Goal: Task Accomplishment & Management: Use online tool/utility

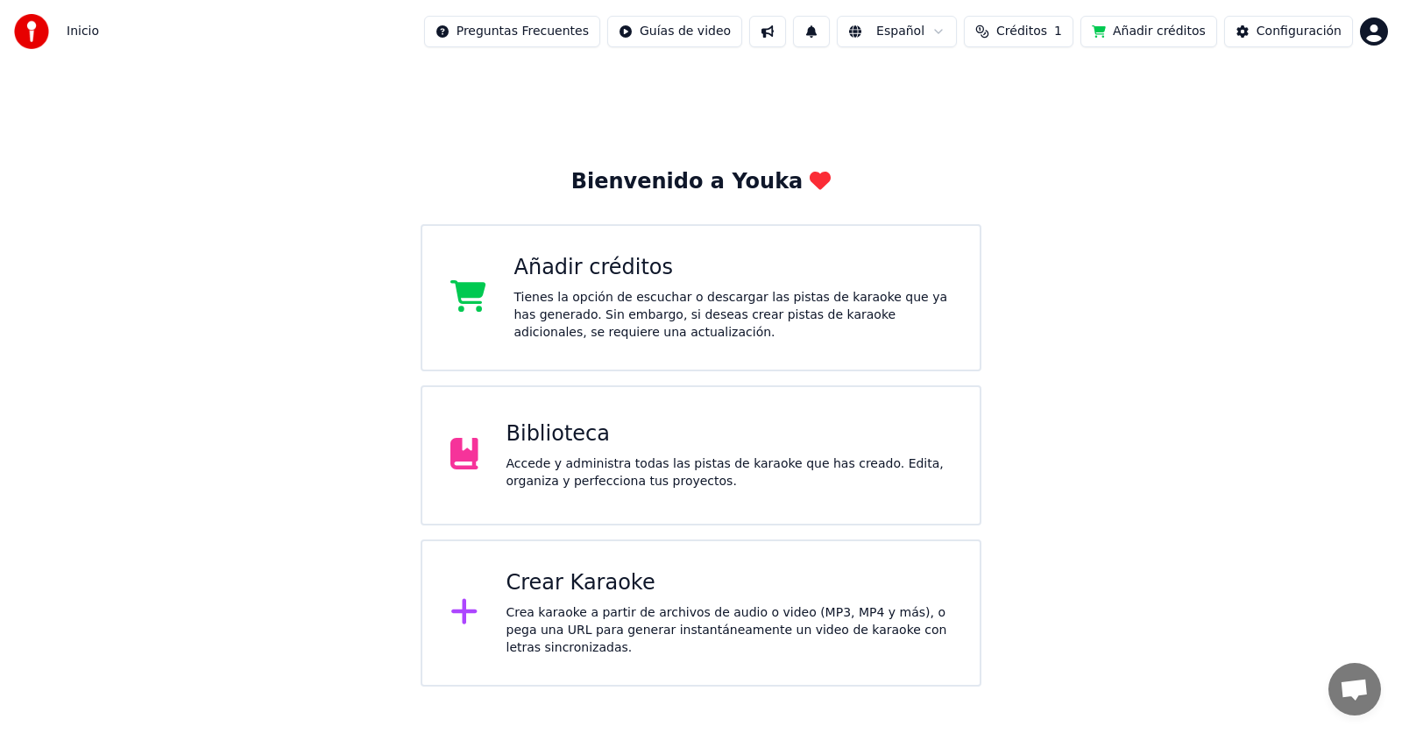
click at [709, 466] on div "Accede y administra todas las pistas de karaoke que has creado. Edita, organiza…" at bounding box center [729, 473] width 446 height 35
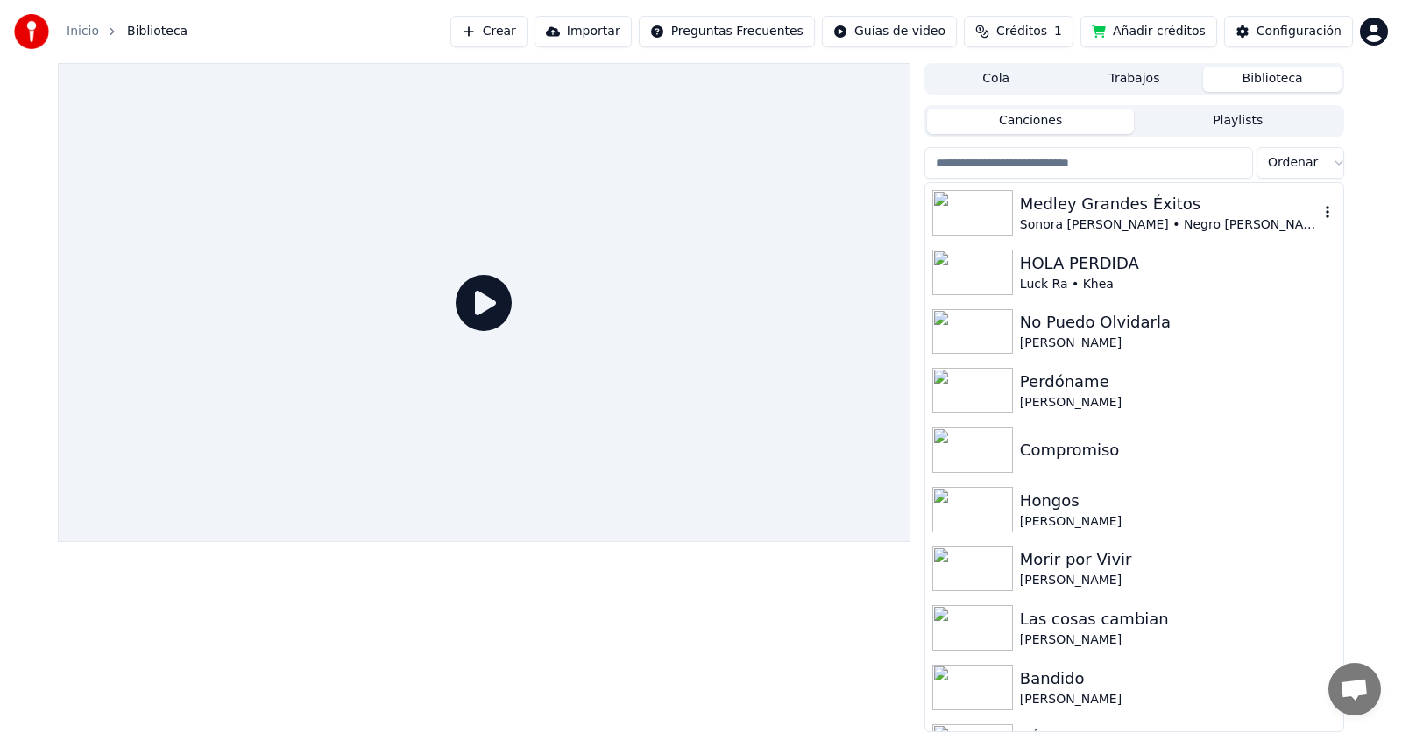
click at [1171, 210] on div "Medley Grandes Éxitos" at bounding box center [1169, 204] width 299 height 25
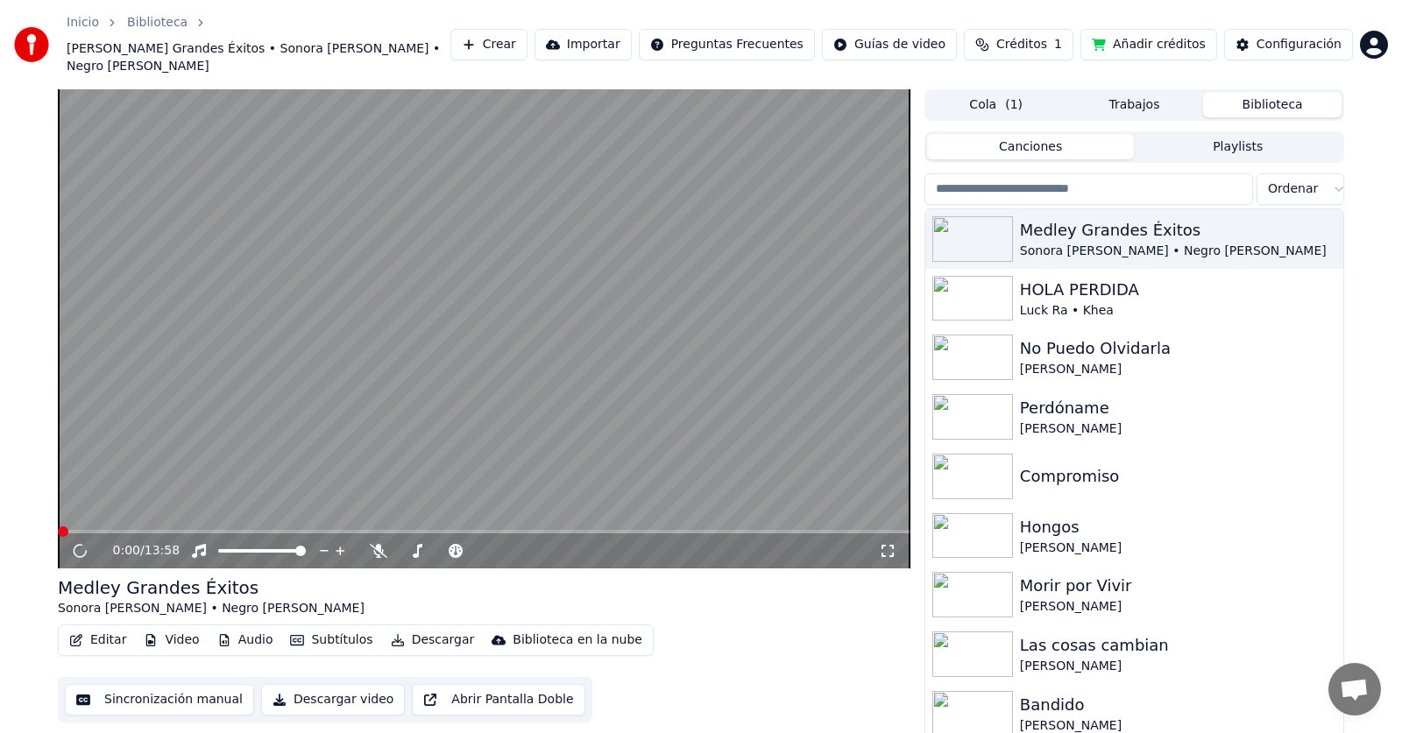
click at [181, 628] on button "Video" at bounding box center [171, 640] width 69 height 25
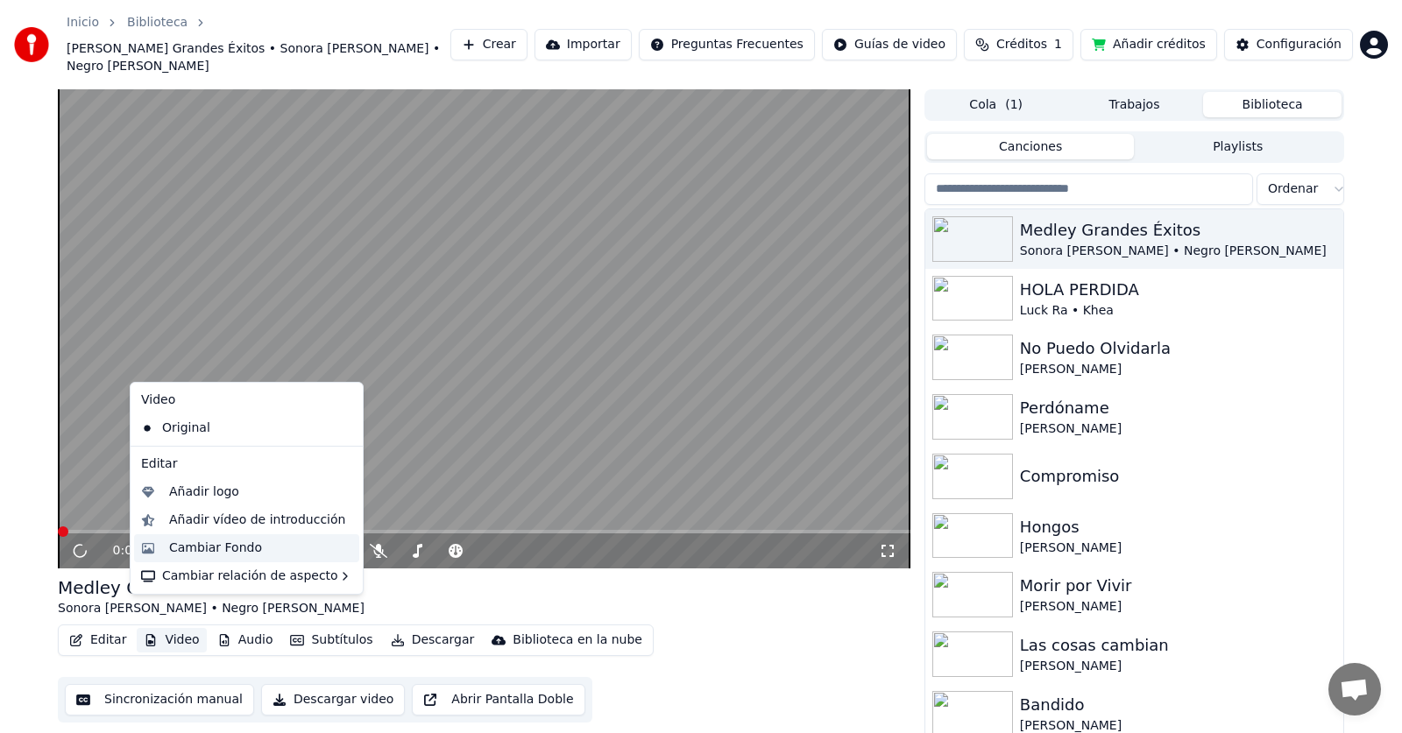
click at [201, 547] on div "Cambiar Fondo" at bounding box center [215, 549] width 93 height 18
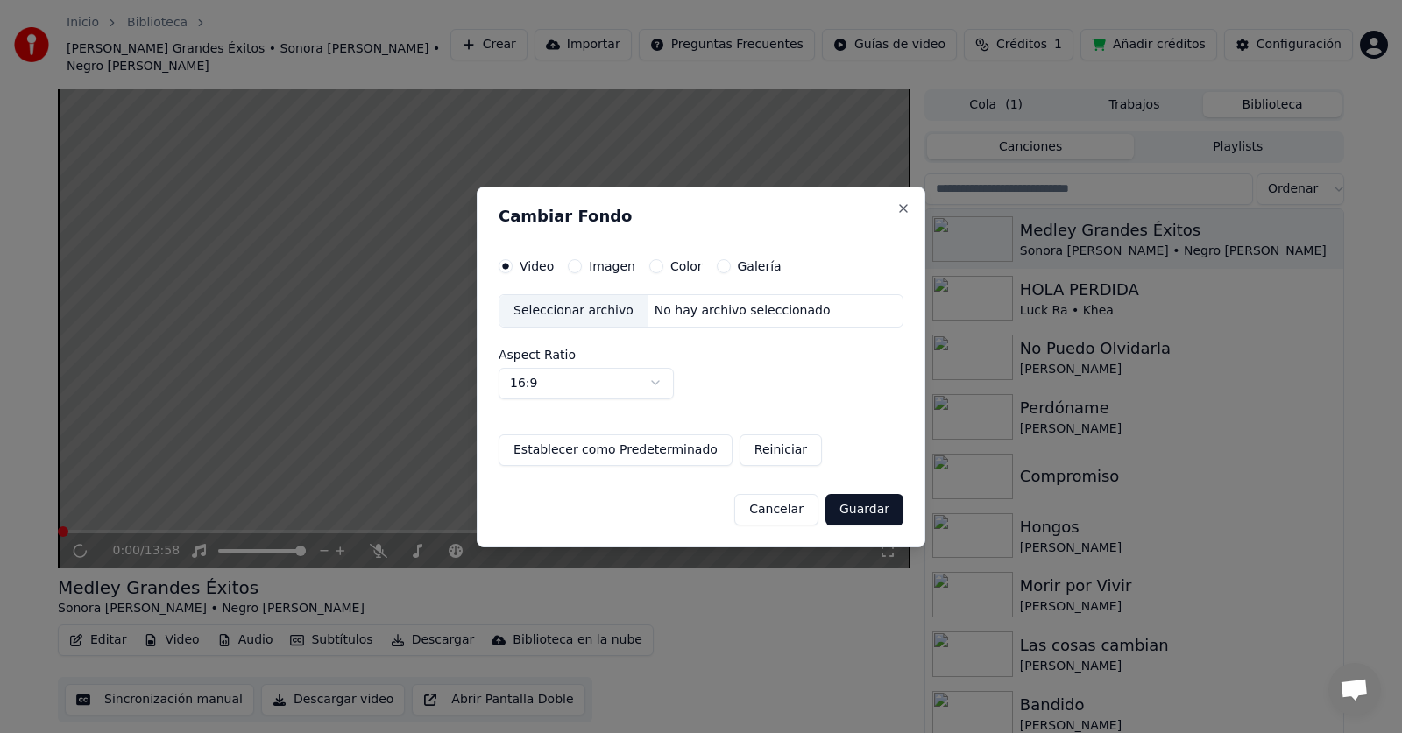
click at [580, 272] on div "Imagen" at bounding box center [601, 266] width 67 height 14
click at [575, 264] on button "Imagen" at bounding box center [575, 266] width 14 height 14
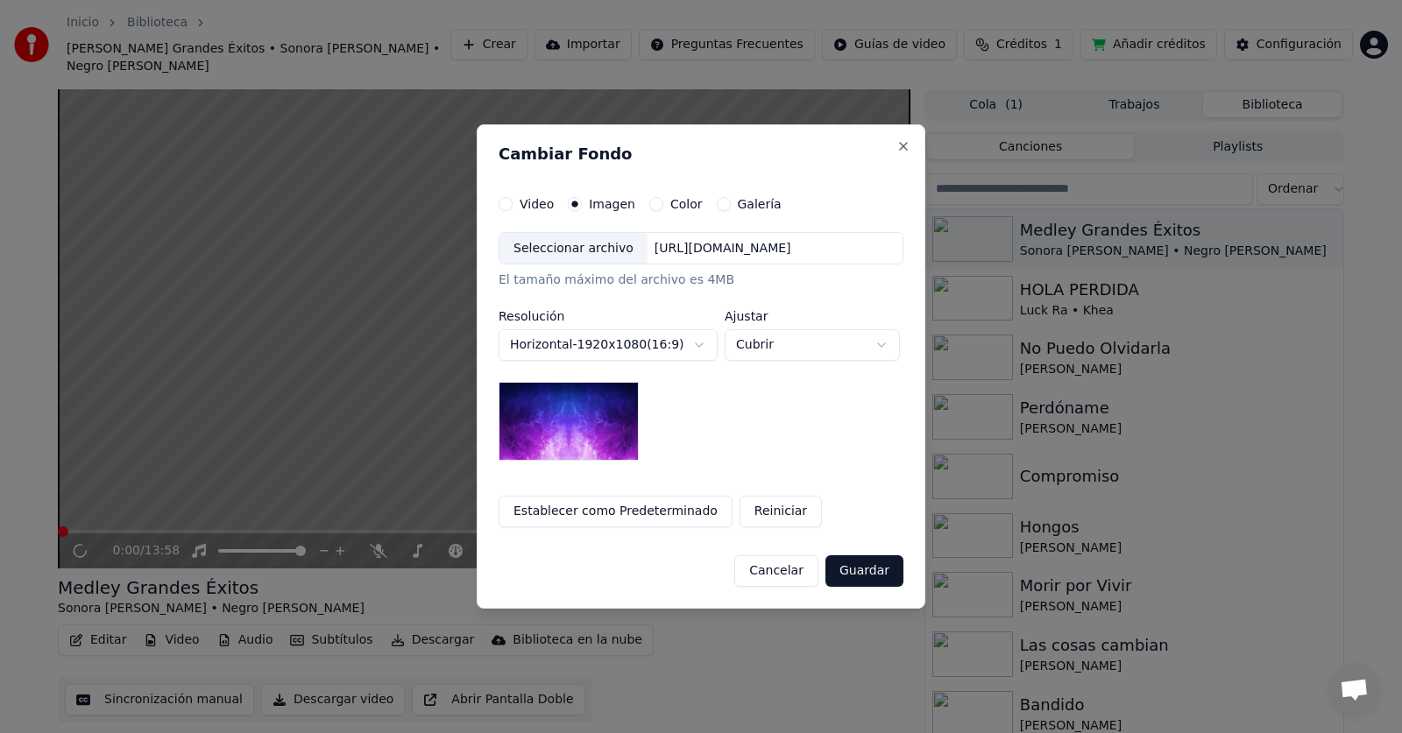
click at [582, 251] on div "Seleccionar archivo" at bounding box center [573, 249] width 148 height 32
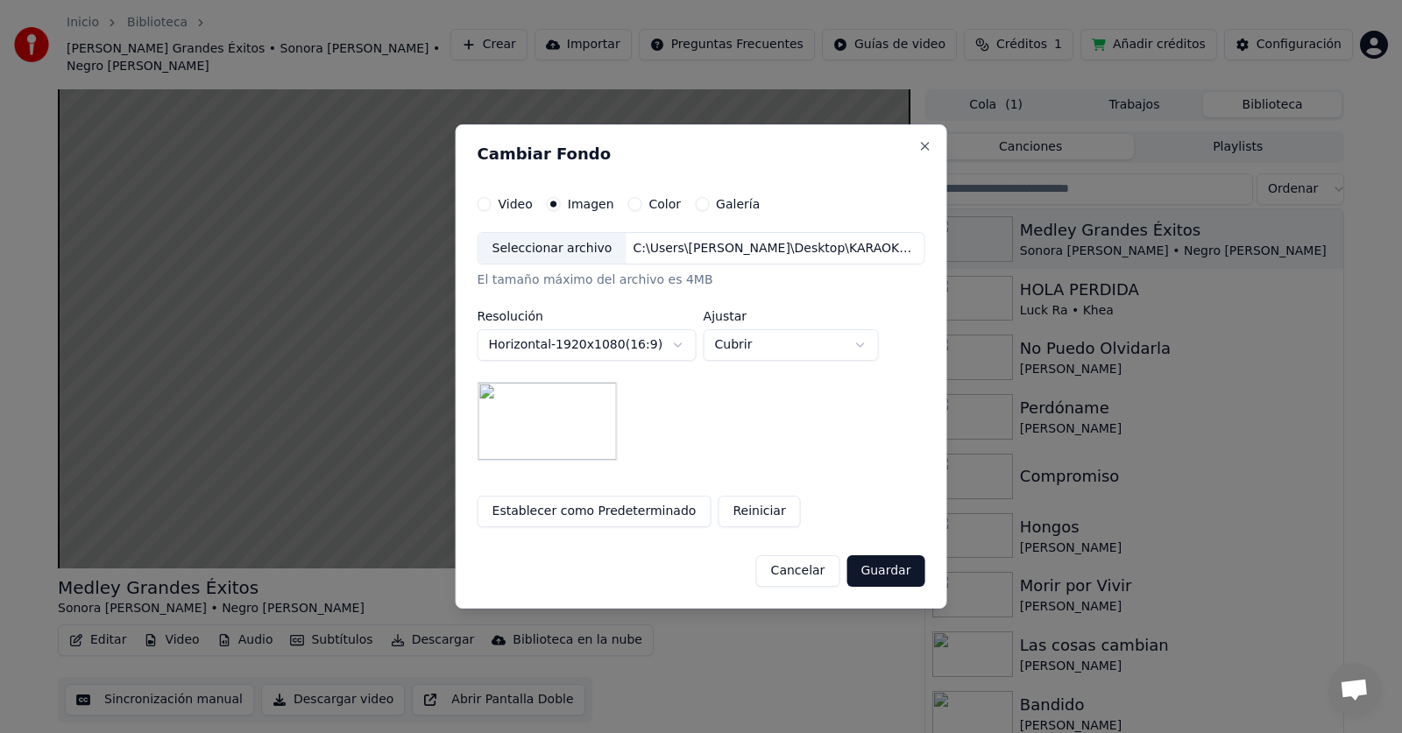
drag, startPoint x: 867, startPoint y: 568, endPoint x: 909, endPoint y: 489, distance: 89.4
click at [867, 568] on button "Guardar" at bounding box center [885, 571] width 78 height 32
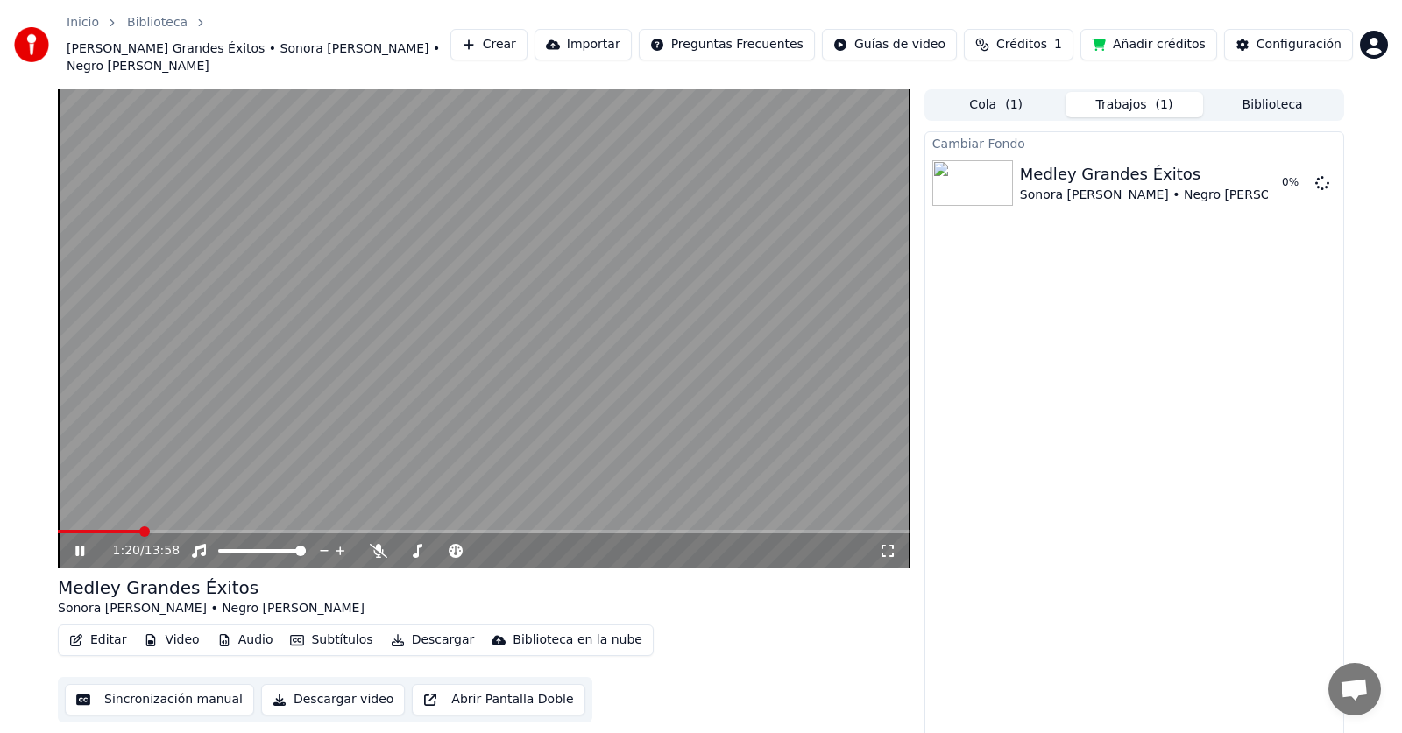
click at [83, 546] on icon at bounding box center [79, 551] width 9 height 11
click at [1248, 167] on button "Reproducir" at bounding box center [1260, 183] width 96 height 32
click at [96, 530] on span at bounding box center [484, 532] width 852 height 4
click at [123, 530] on span at bounding box center [484, 532] width 852 height 4
click at [82, 546] on icon at bounding box center [79, 551] width 9 height 11
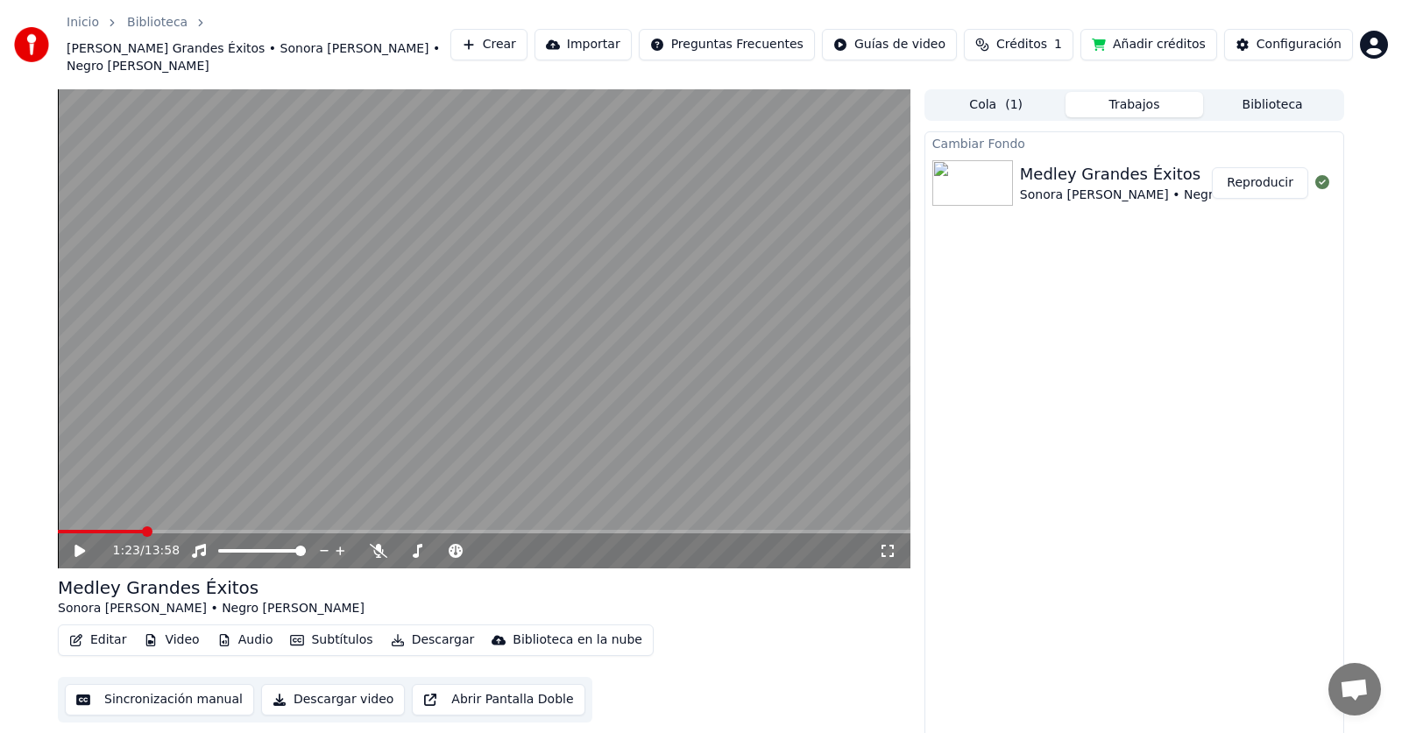
click at [82, 545] on icon at bounding box center [79, 551] width 11 height 12
click at [82, 546] on icon at bounding box center [79, 551] width 9 height 11
click at [89, 628] on button "Editar" at bounding box center [97, 640] width 71 height 25
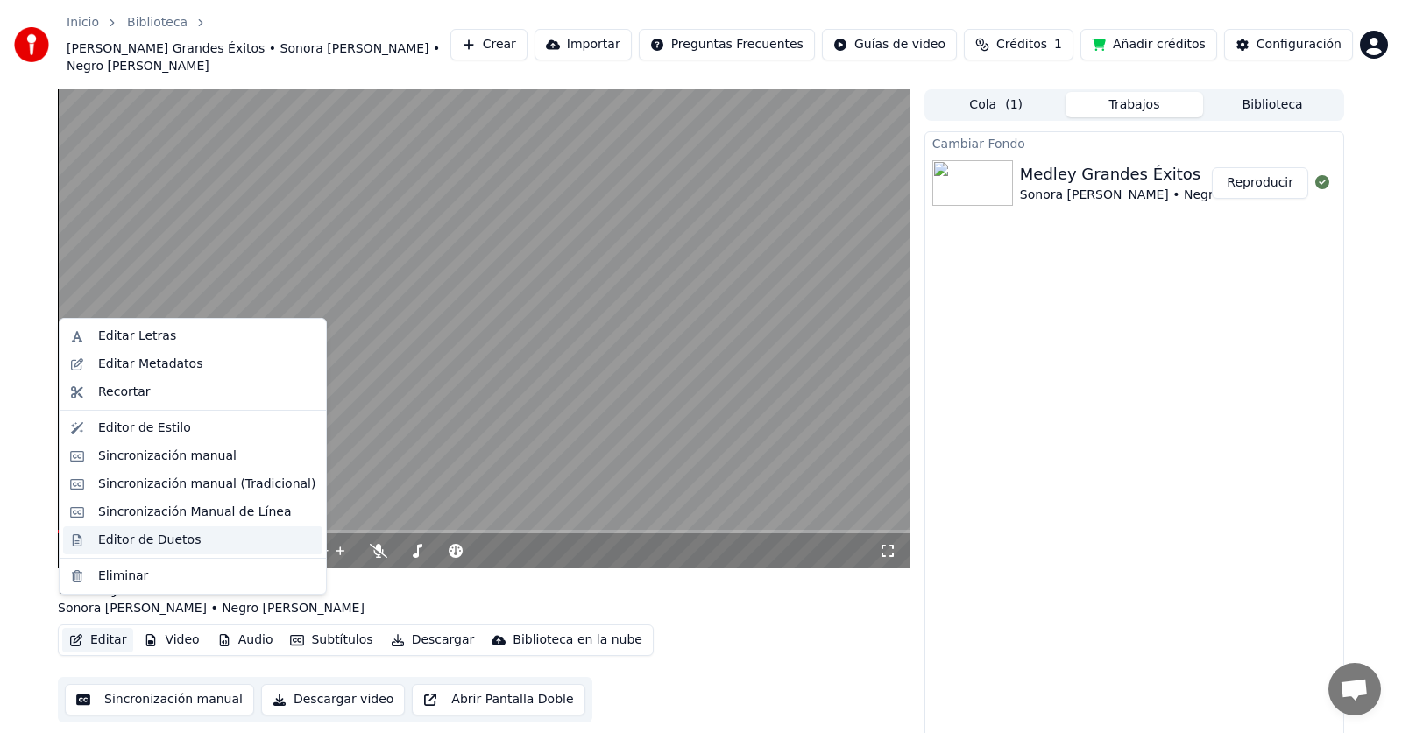
click at [146, 541] on div "Editor de Duetos" at bounding box center [149, 541] width 103 height 18
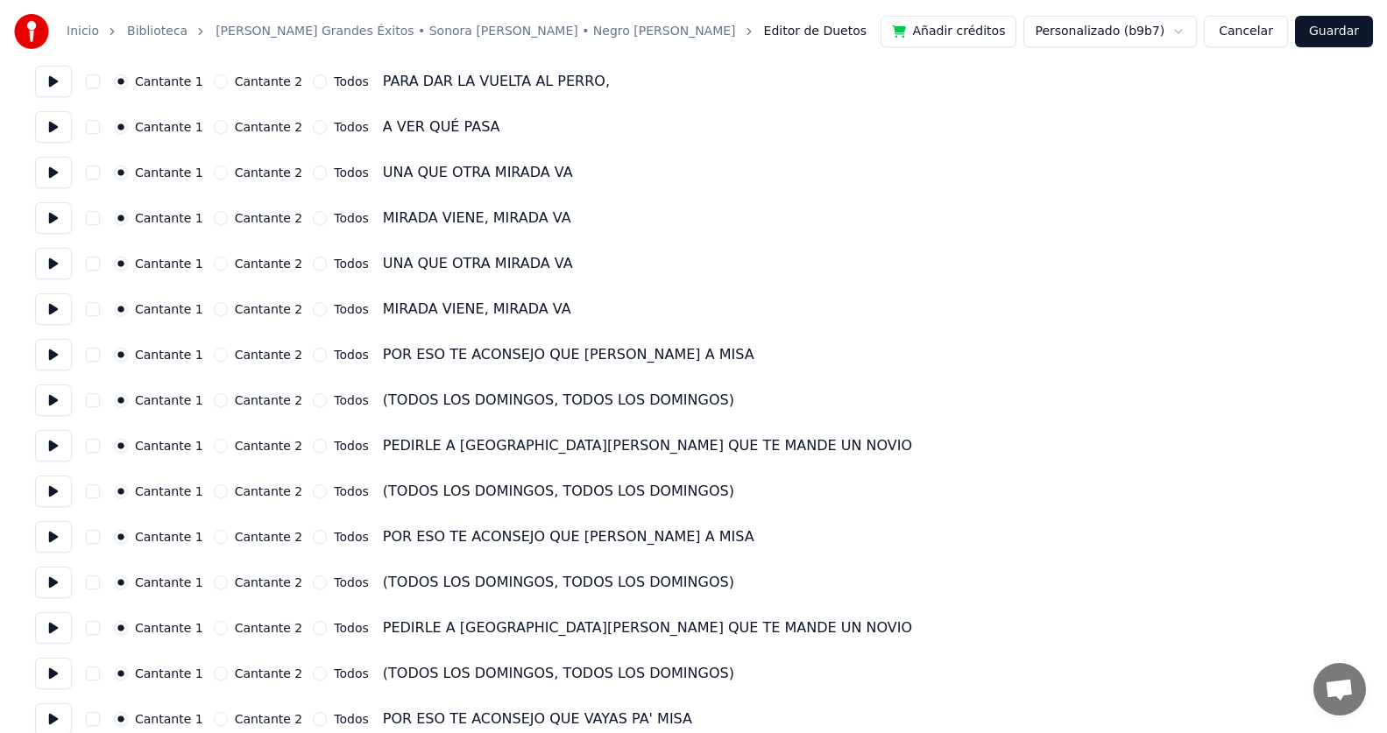
scroll to position [2803, 0]
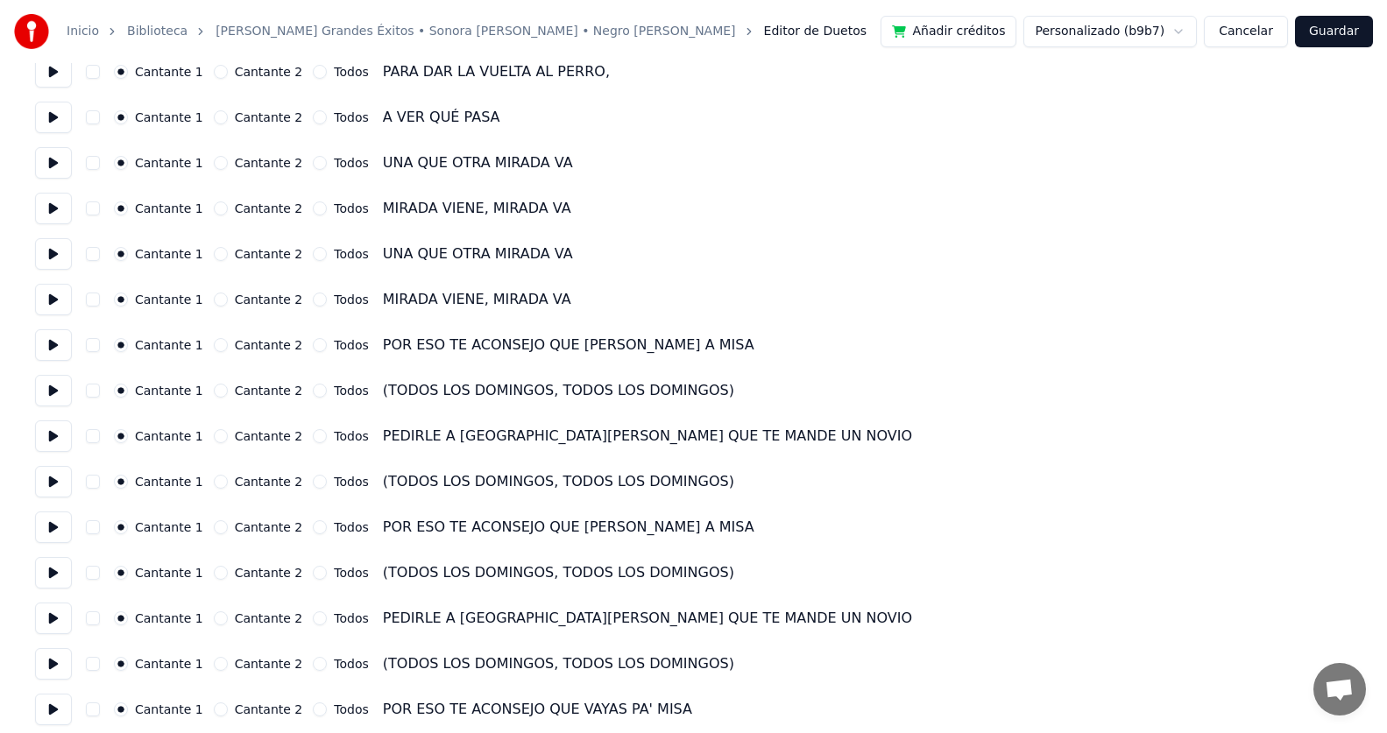
click at [214, 390] on button "Cantante 2" at bounding box center [221, 391] width 14 height 14
click at [214, 483] on button "Cantante 2" at bounding box center [221, 482] width 14 height 14
click at [214, 569] on button "Cantante 2" at bounding box center [221, 573] width 14 height 14
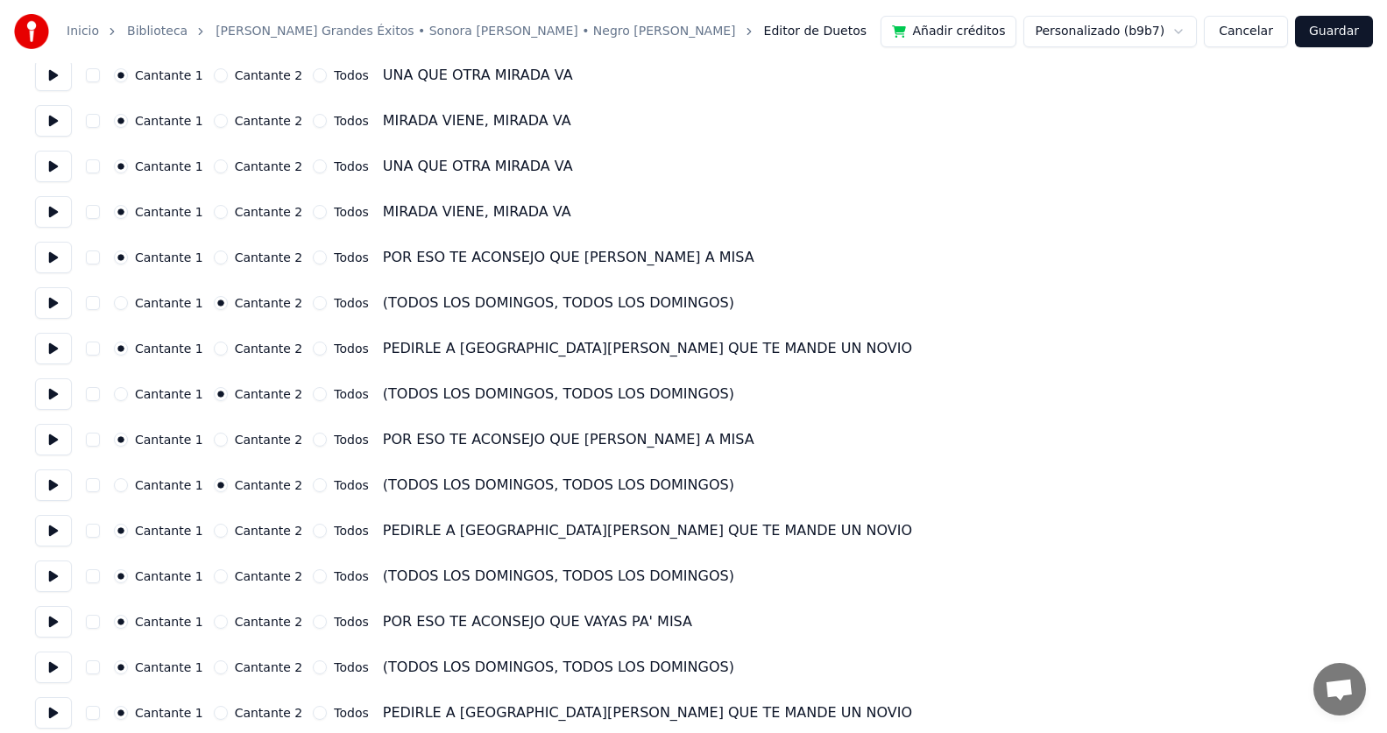
click at [214, 576] on button "Cantante 2" at bounding box center [221, 576] width 14 height 14
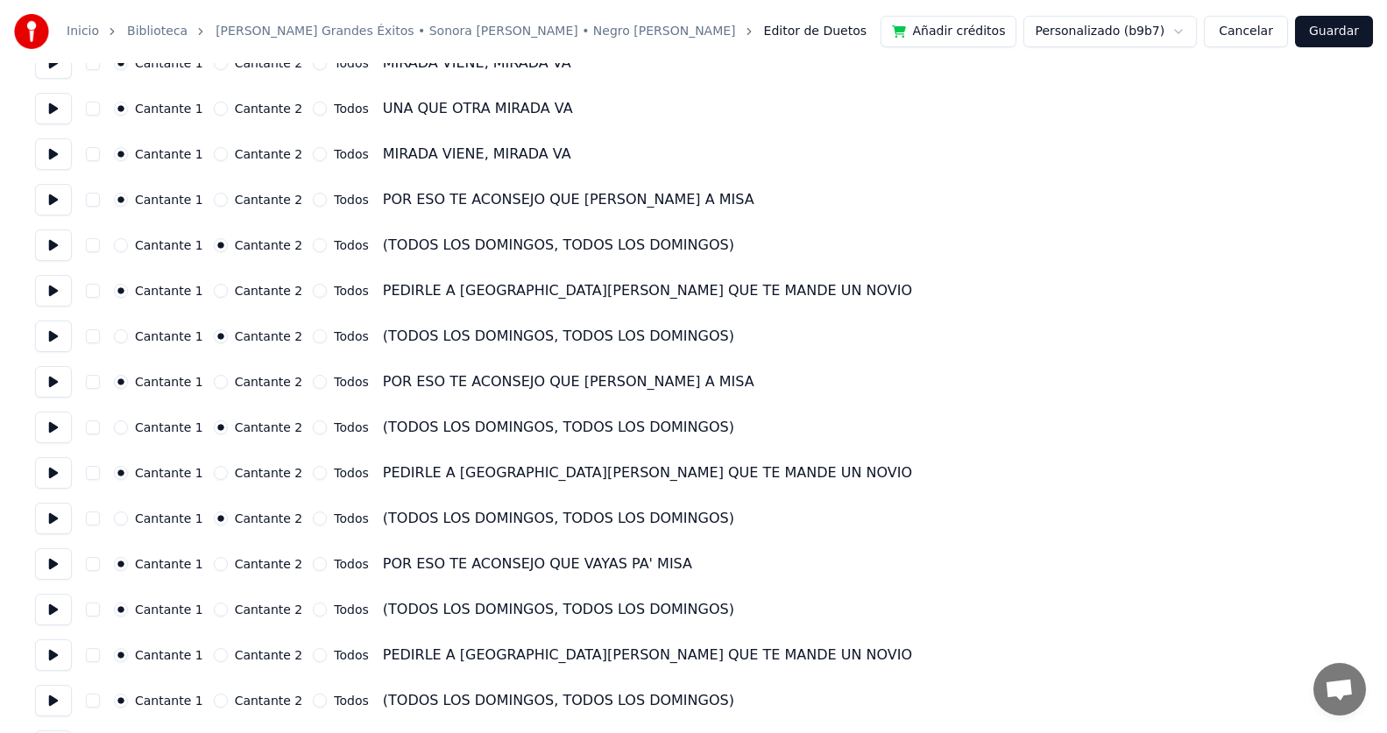
scroll to position [3066, 0]
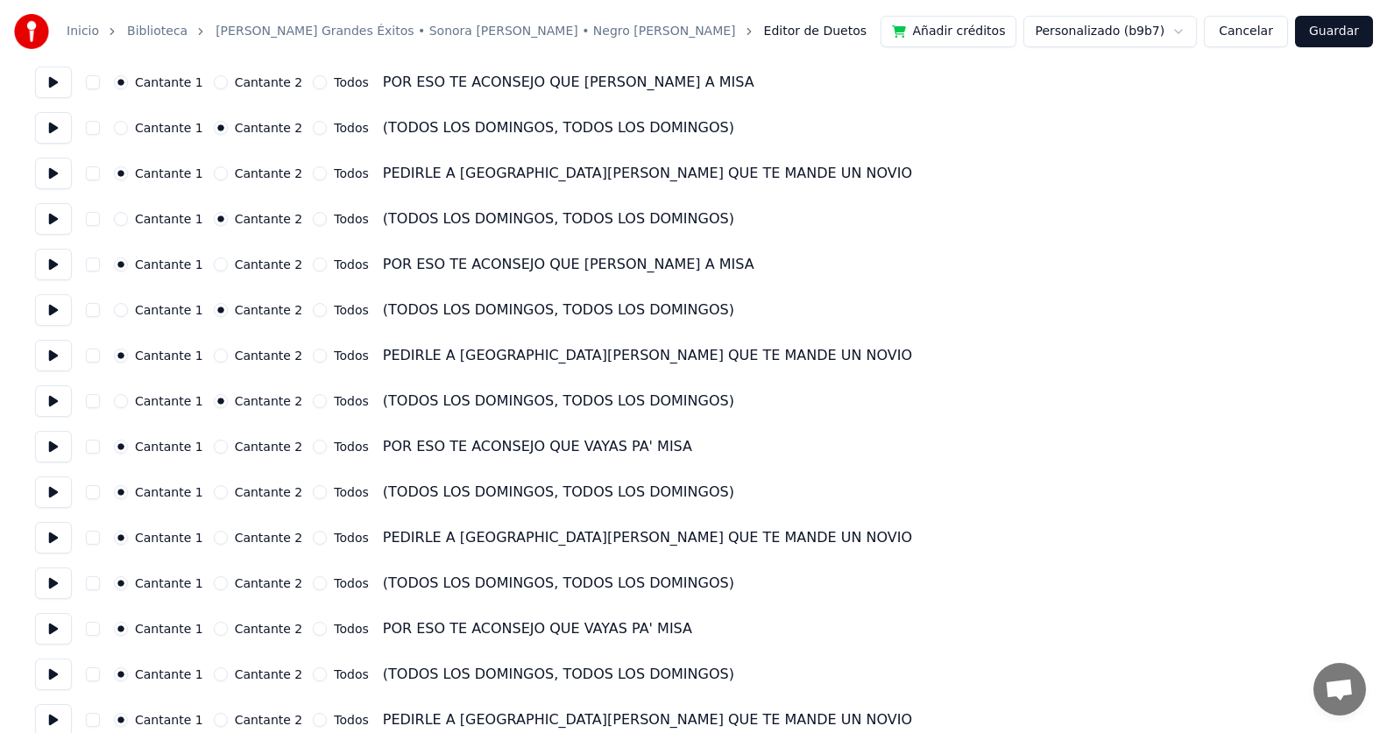
click at [214, 495] on button "Cantante 2" at bounding box center [221, 492] width 14 height 14
click at [214, 583] on button "Cantante 2" at bounding box center [221, 583] width 14 height 14
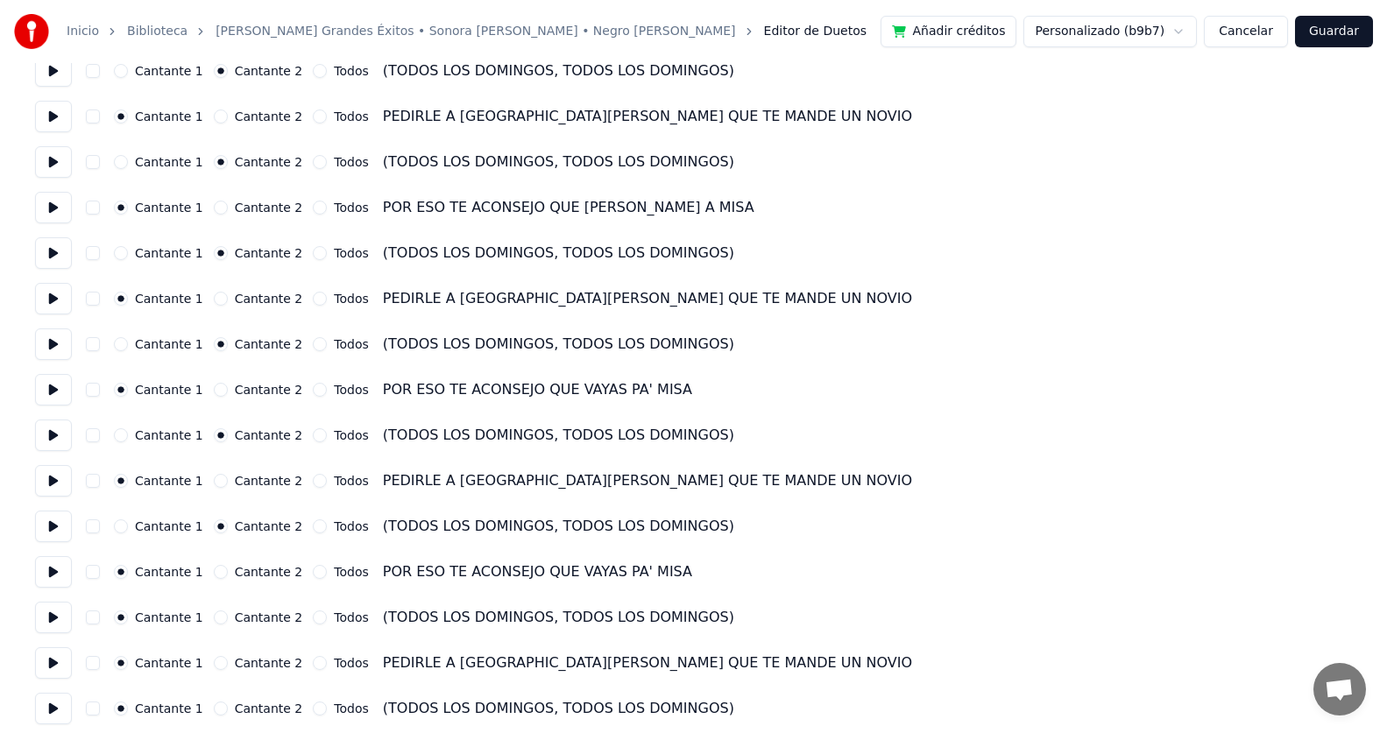
scroll to position [3154, 0]
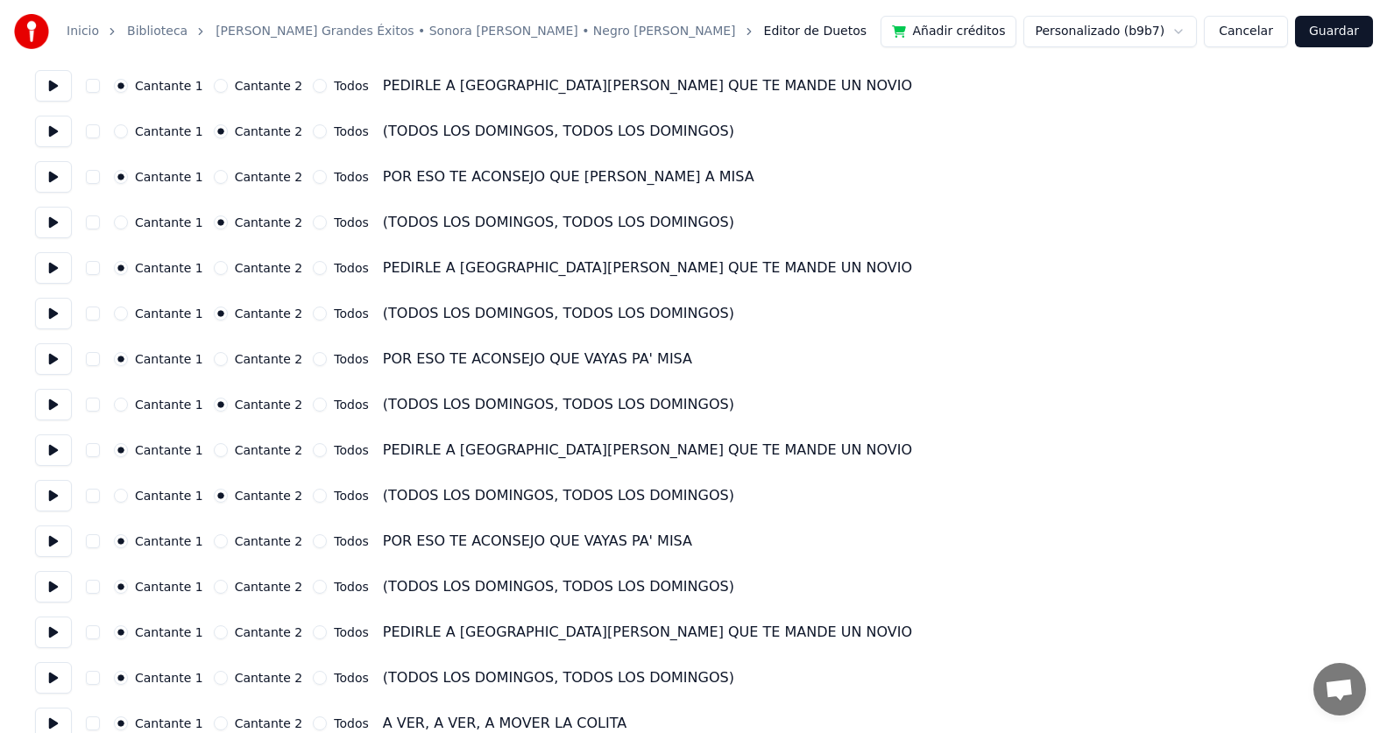
click at [214, 583] on button "Cantante 2" at bounding box center [221, 587] width 14 height 14
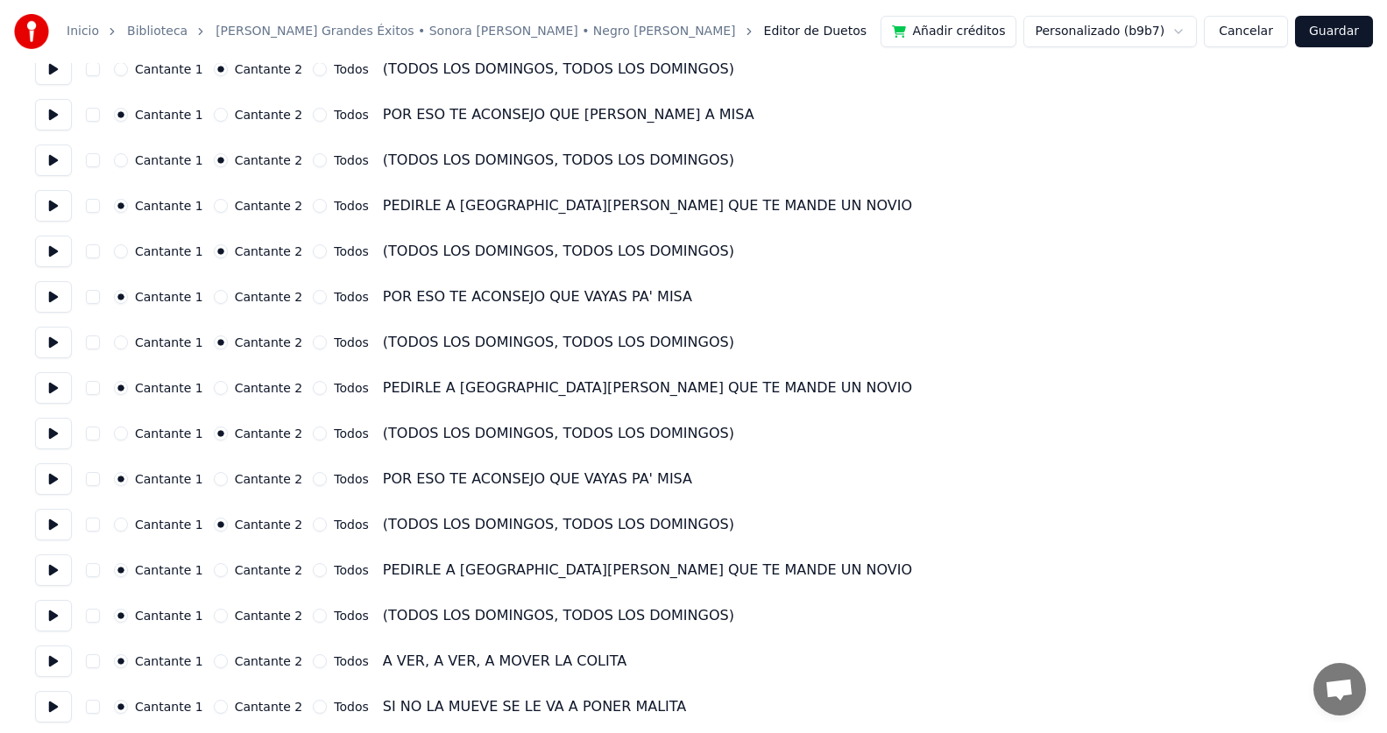
scroll to position [3329, 0]
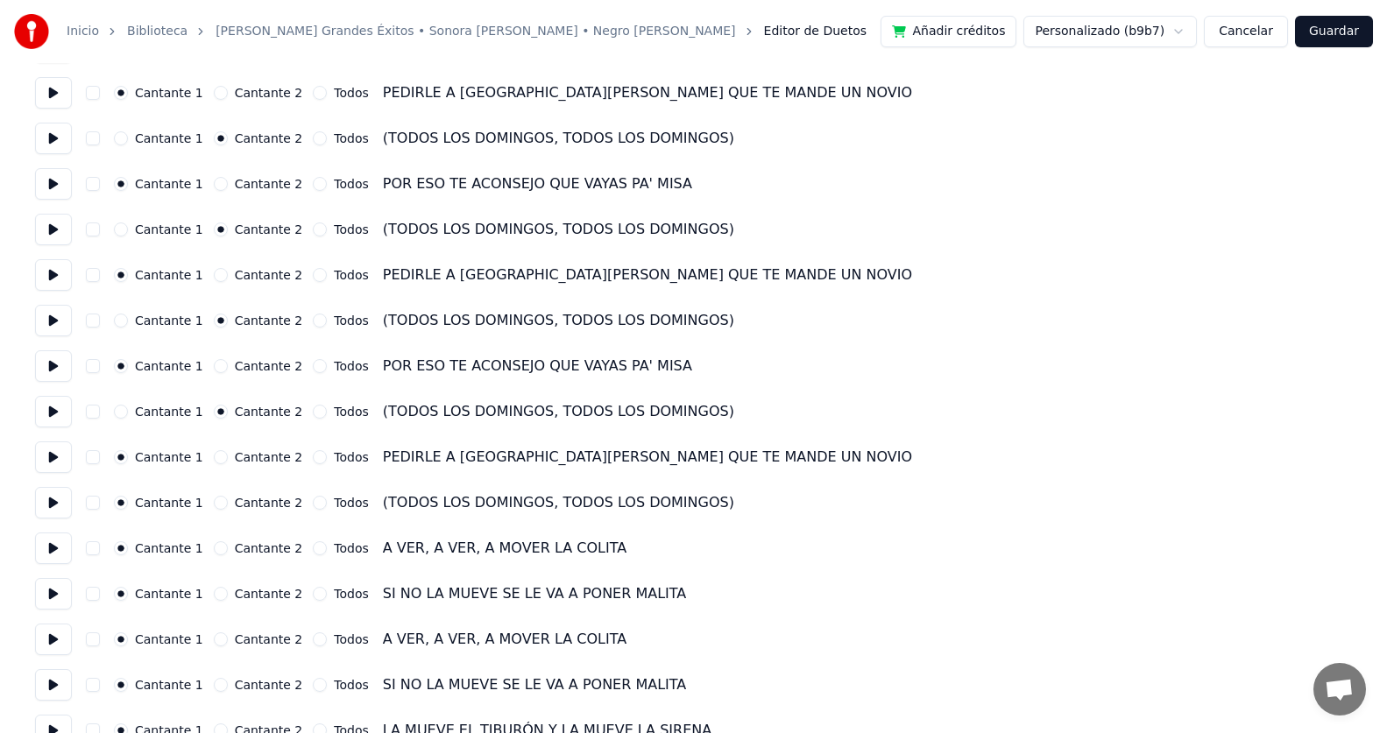
click at [214, 503] on button "Cantante 2" at bounding box center [221, 503] width 14 height 14
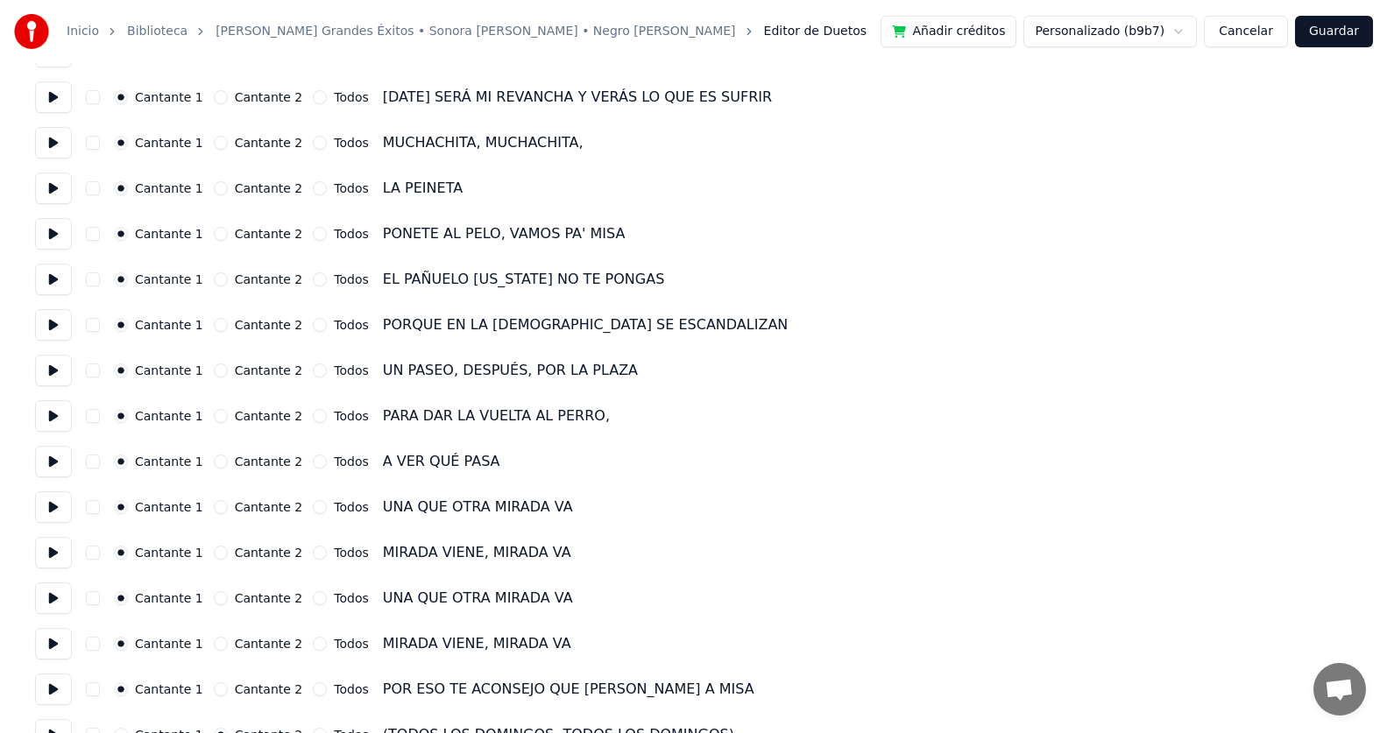
scroll to position [2431, 0]
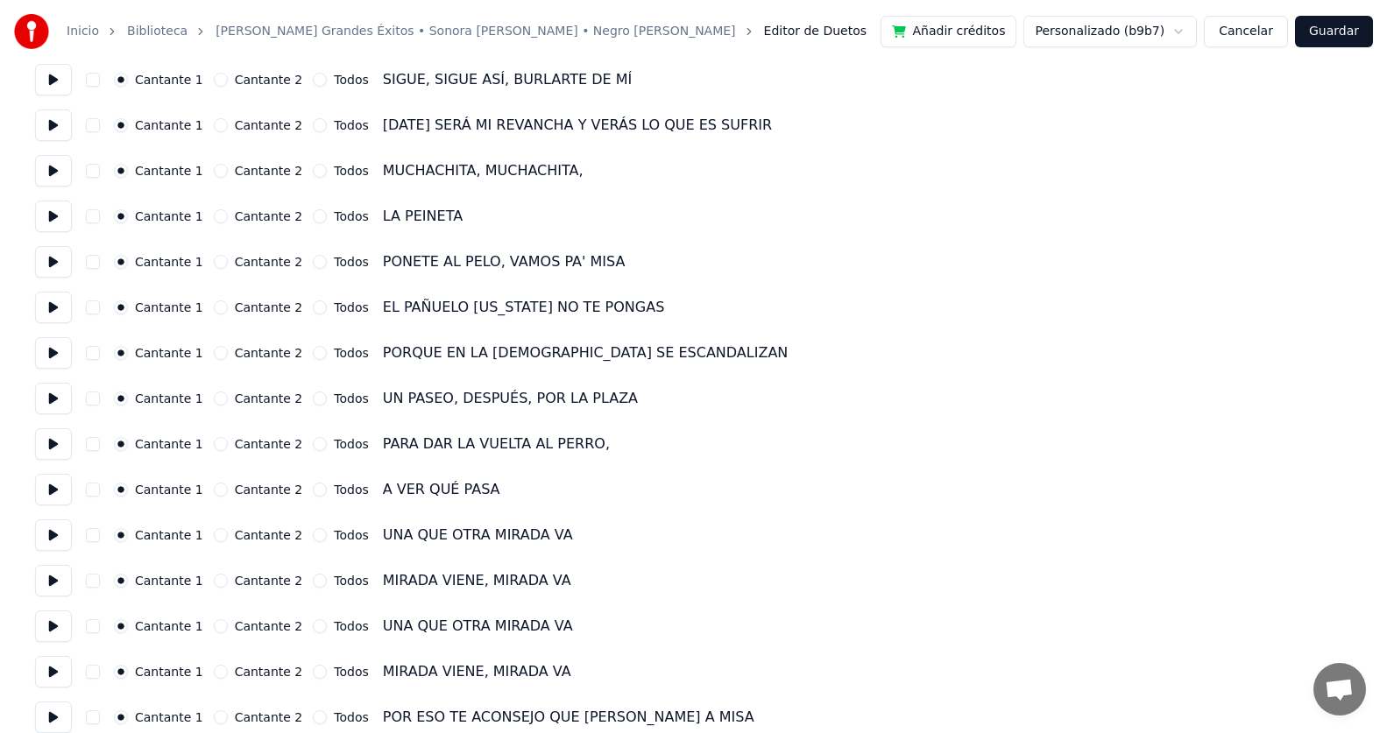
click at [1329, 34] on button "Guardar" at bounding box center [1334, 32] width 78 height 32
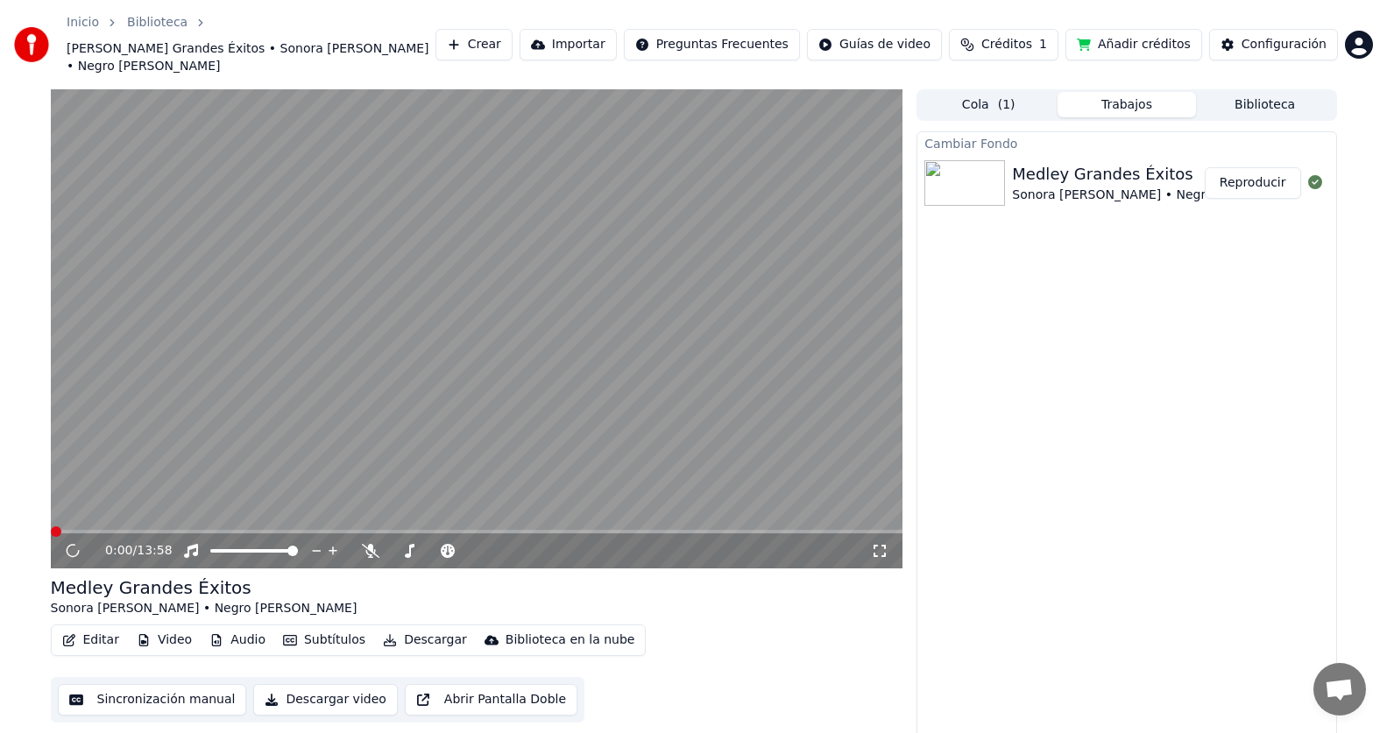
click at [95, 628] on button "Editar" at bounding box center [90, 640] width 71 height 25
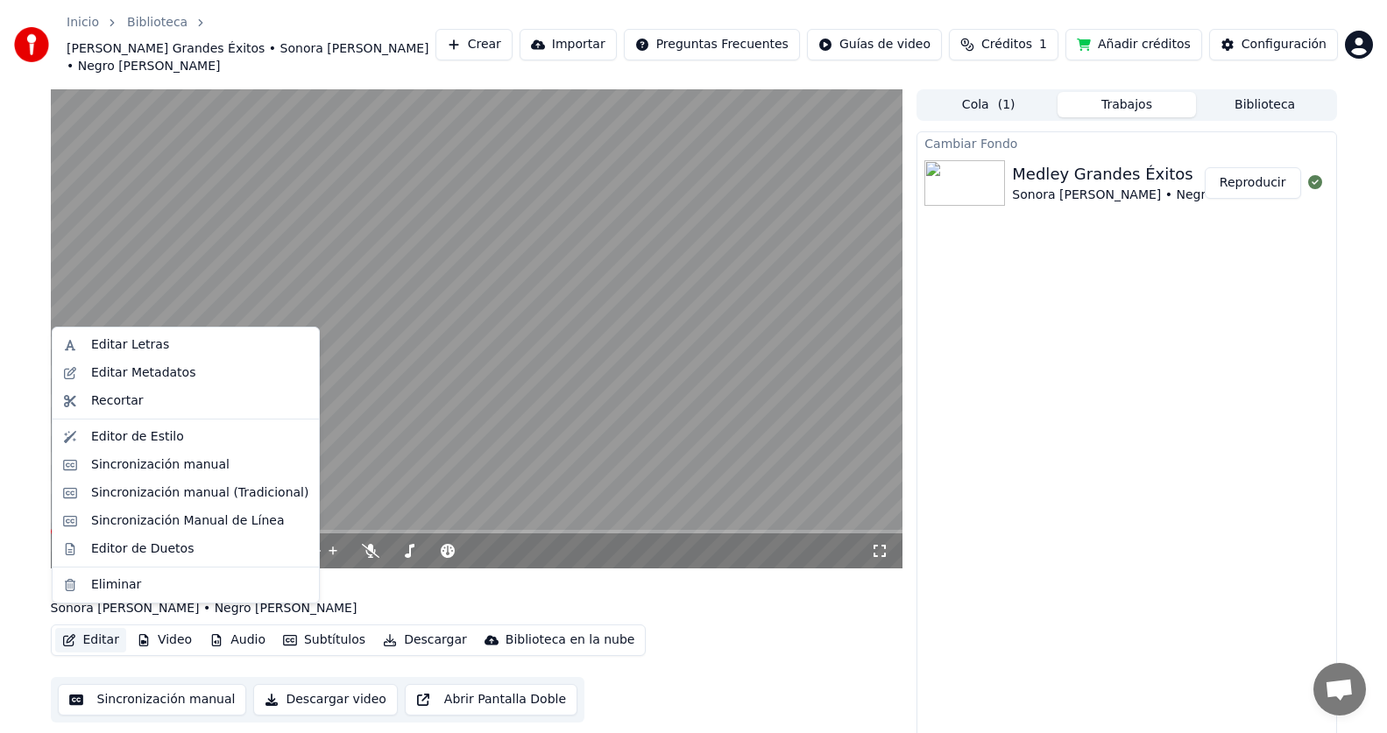
click at [97, 628] on button "Editar" at bounding box center [90, 640] width 71 height 25
click at [145, 469] on div "Sincronización manual" at bounding box center [160, 465] width 138 height 18
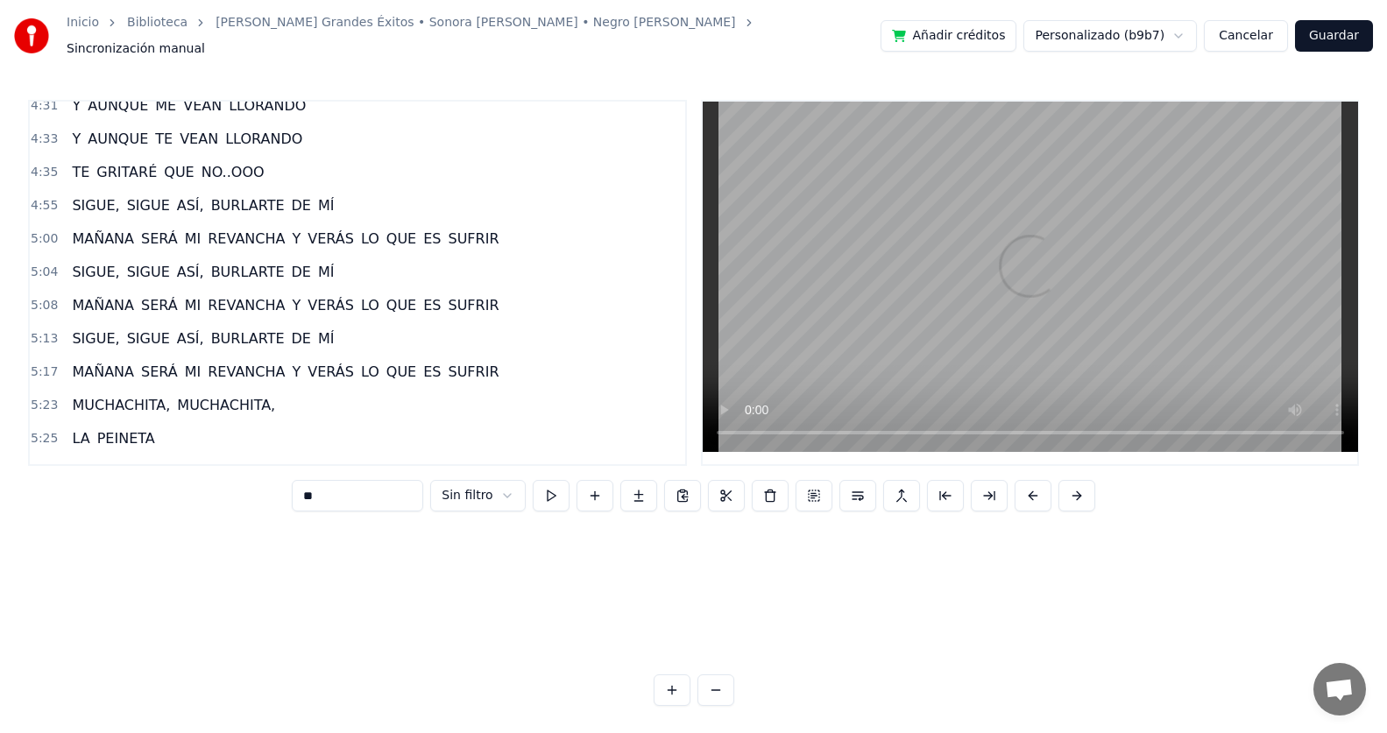
scroll to position [1489, 0]
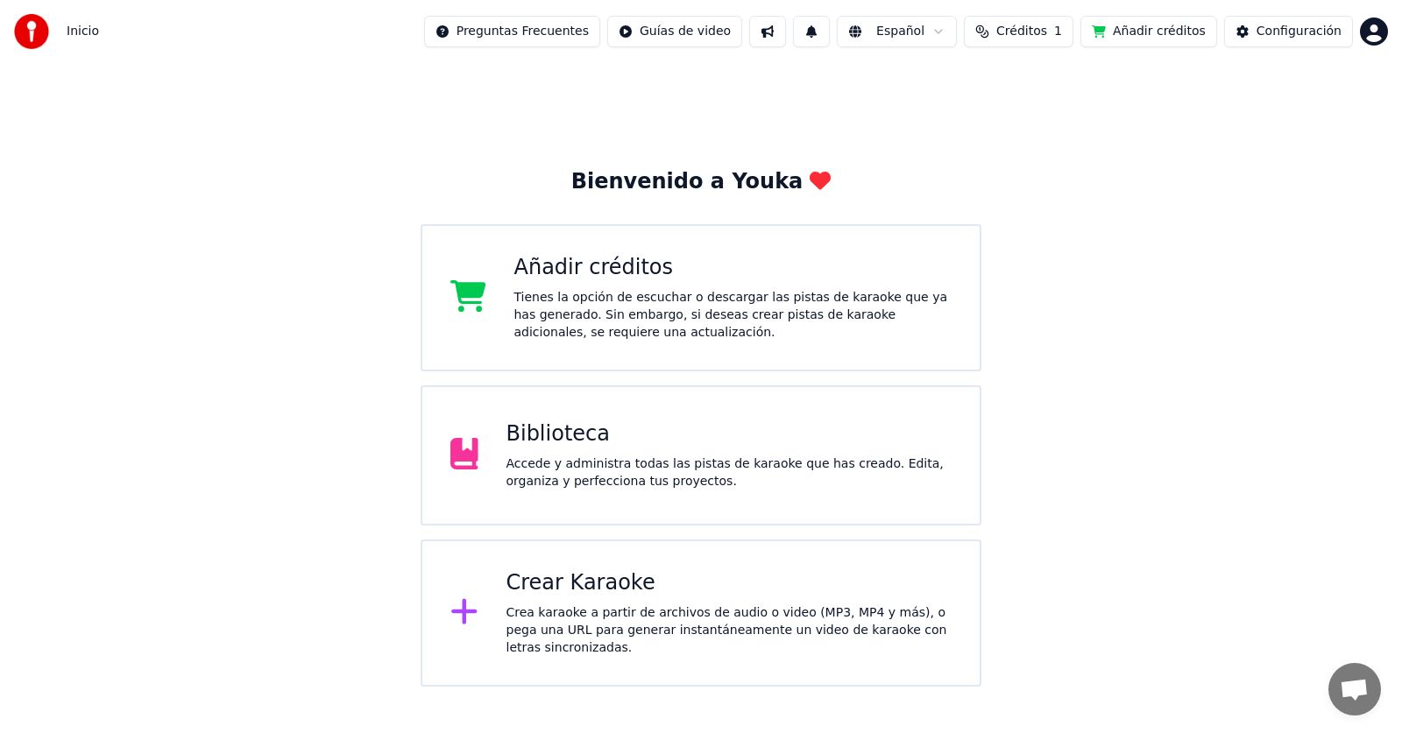
click at [654, 484] on div "Accede y administra todas las pistas de karaoke que has creado. Edita, organiza…" at bounding box center [729, 473] width 446 height 35
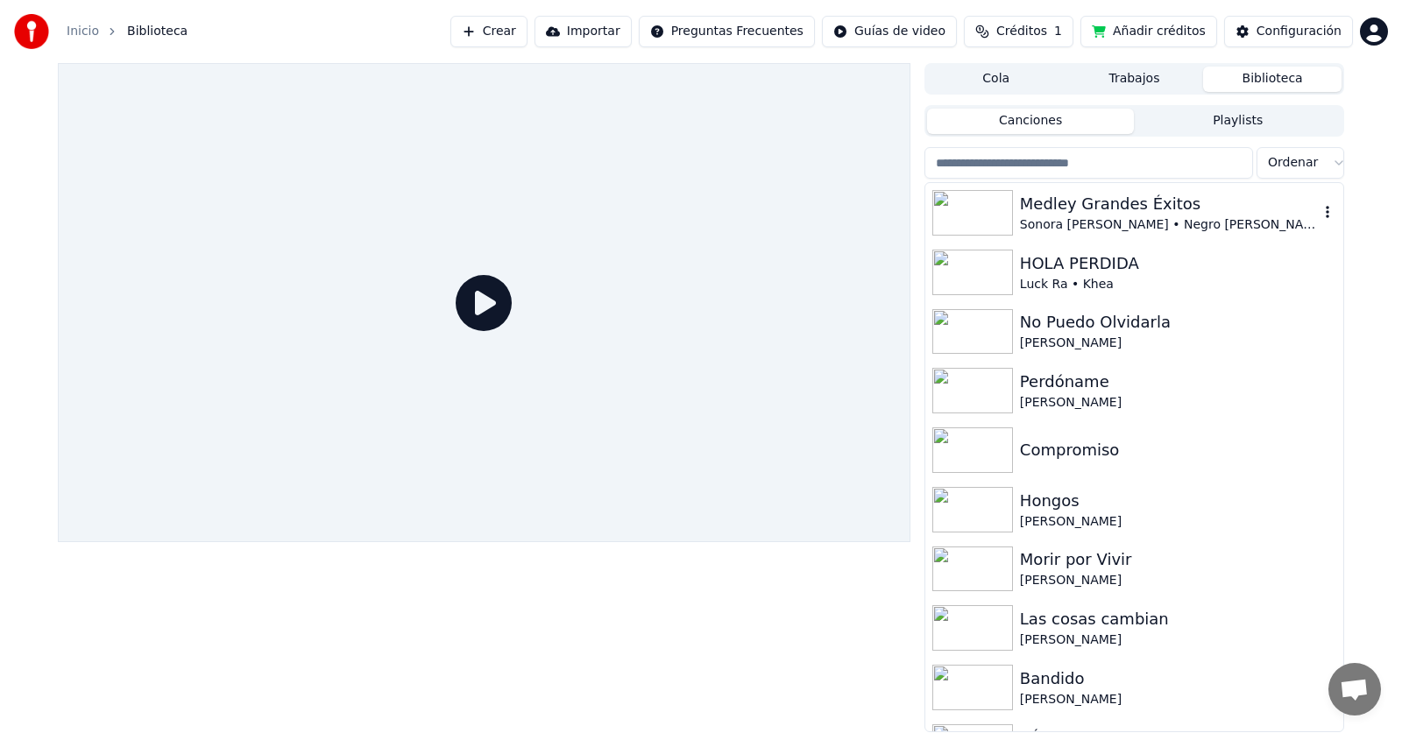
click at [1085, 233] on div "Sonora [PERSON_NAME] • Negro [PERSON_NAME]" at bounding box center [1169, 225] width 299 height 18
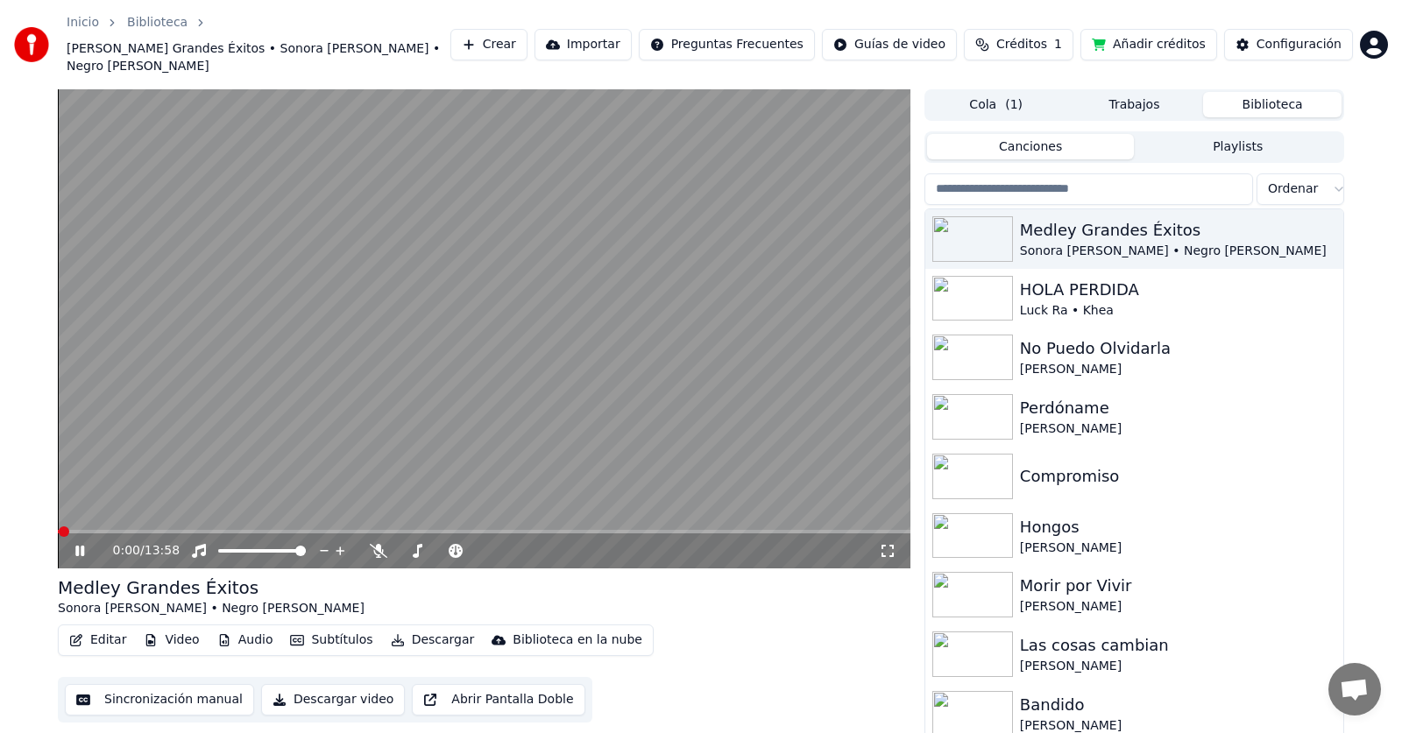
click at [77, 546] on icon at bounding box center [79, 551] width 9 height 11
click at [77, 634] on icon "button" at bounding box center [76, 640] width 12 height 12
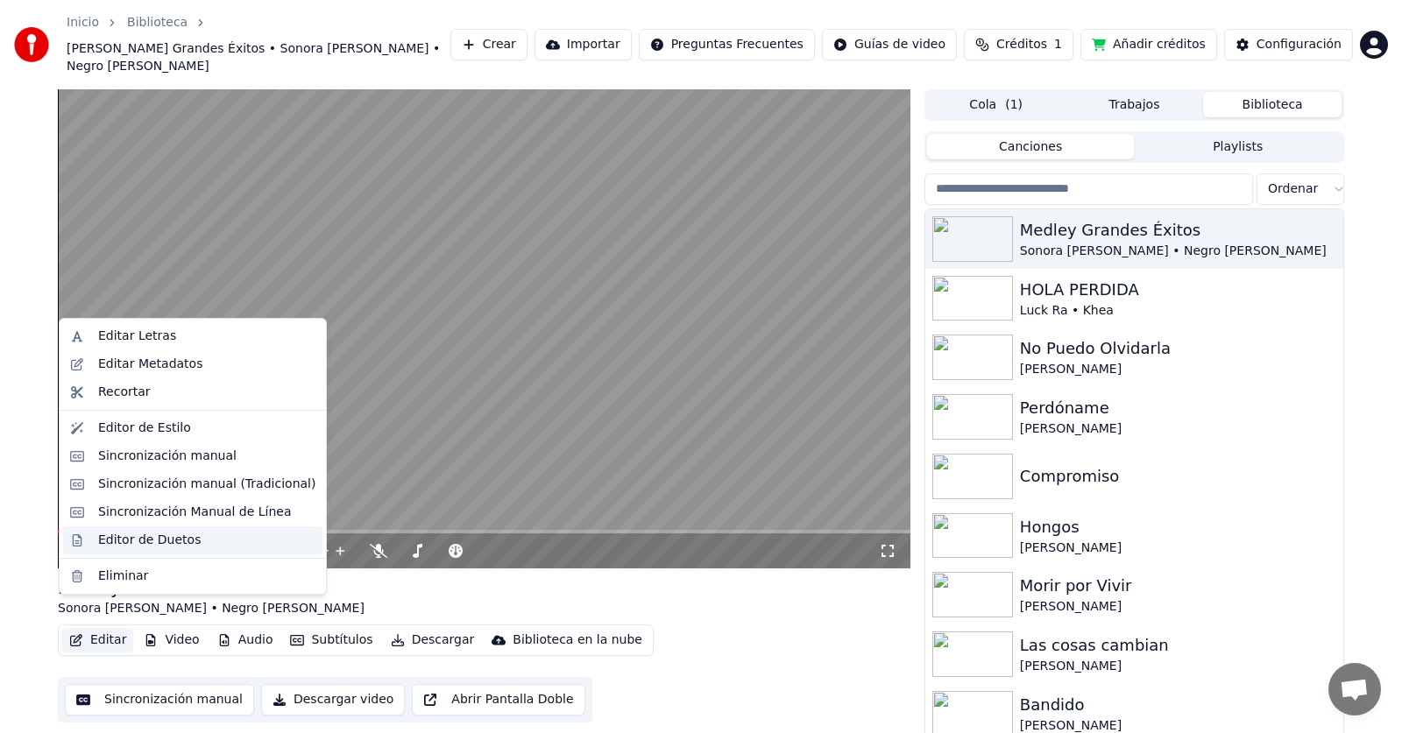
click at [152, 539] on div "Editor de Duetos" at bounding box center [149, 541] width 103 height 18
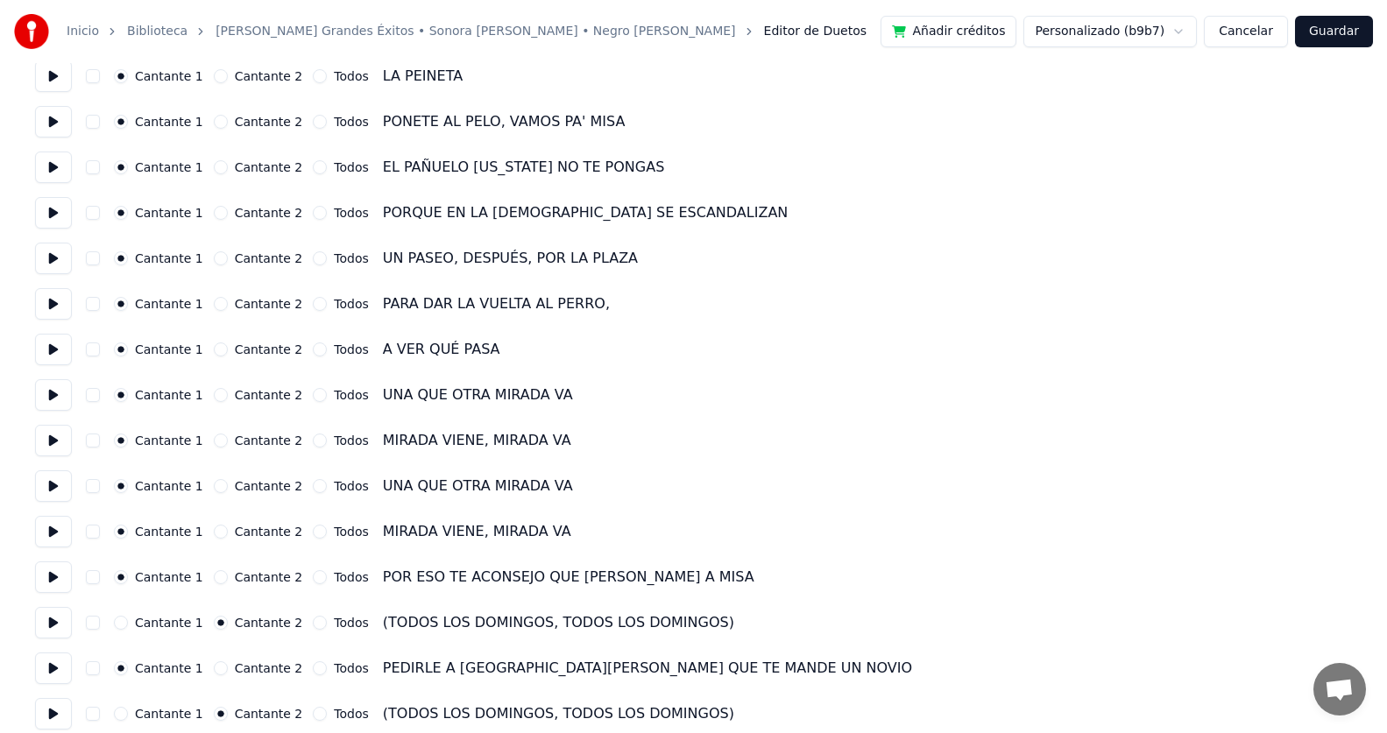
scroll to position [2541, 0]
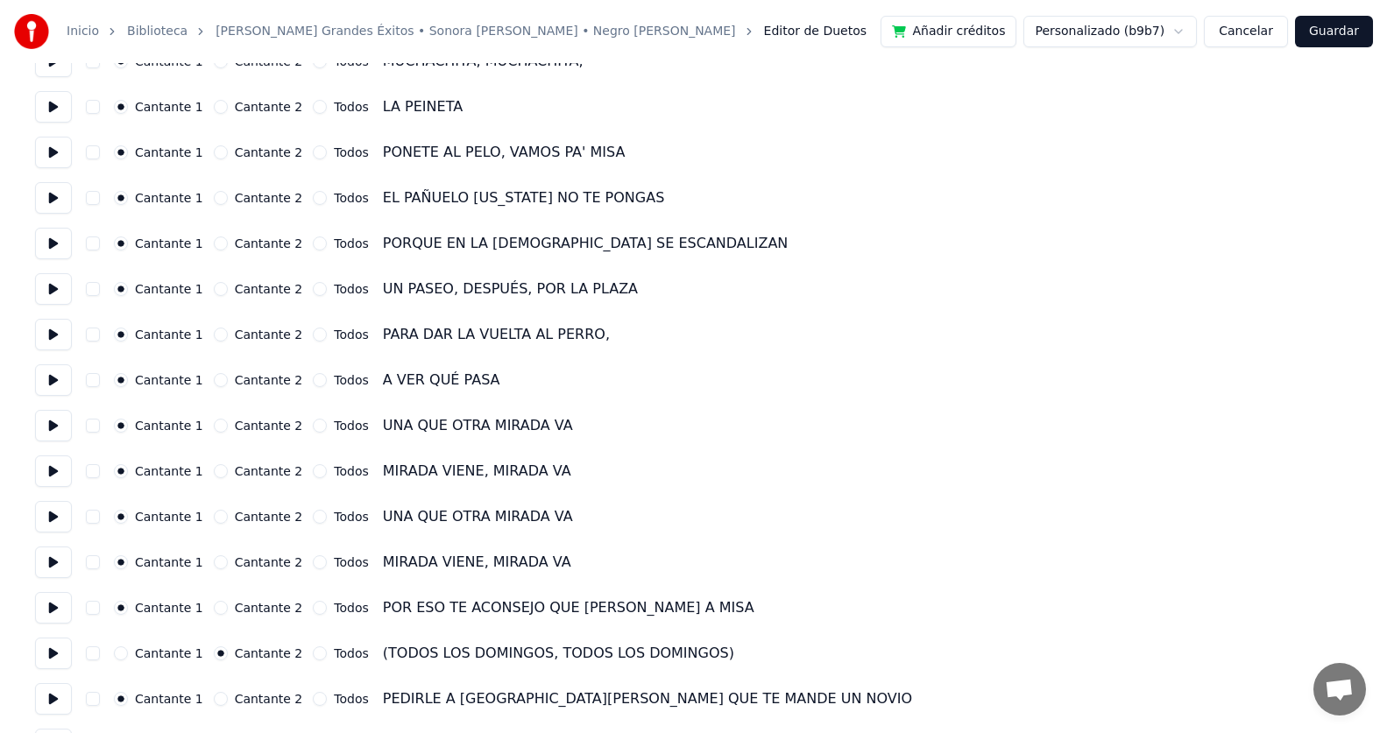
click at [1268, 25] on button "Cancelar" at bounding box center [1246, 32] width 84 height 32
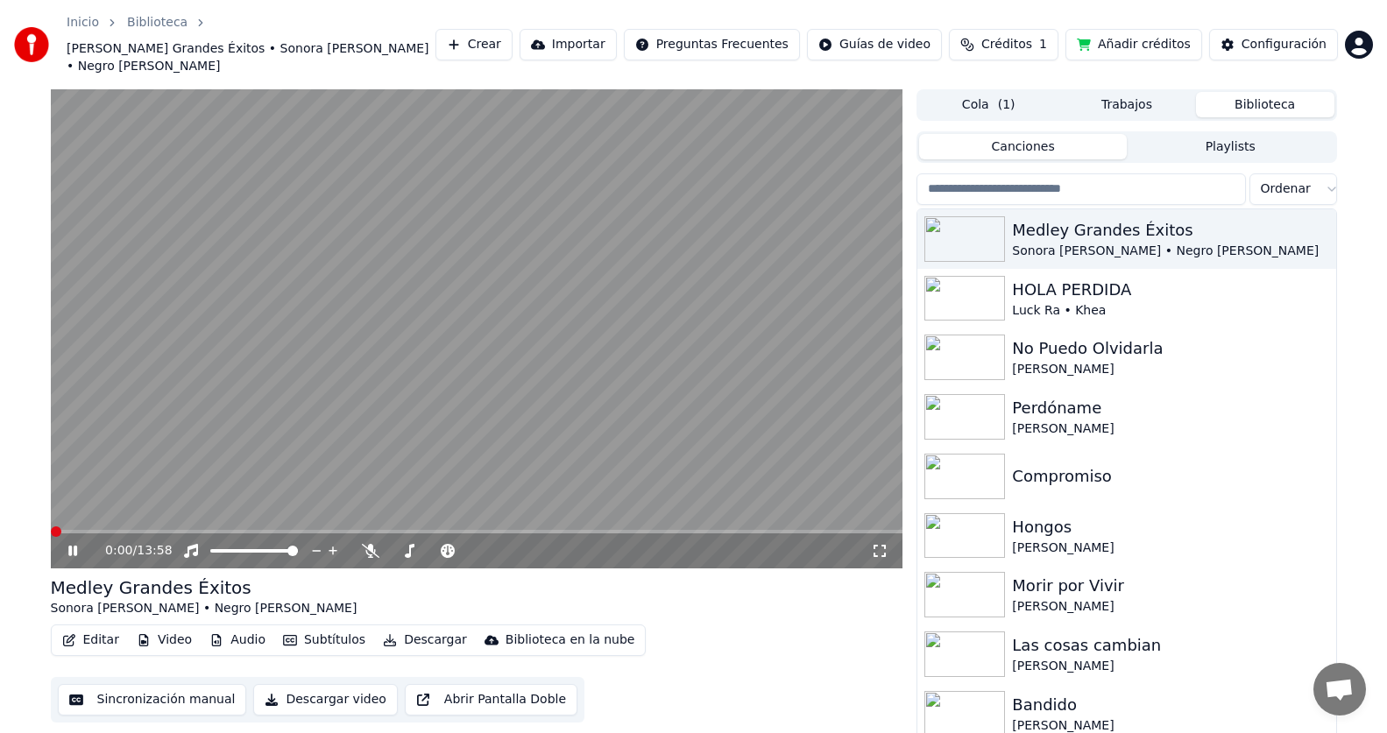
click at [74, 544] on icon at bounding box center [85, 551] width 41 height 14
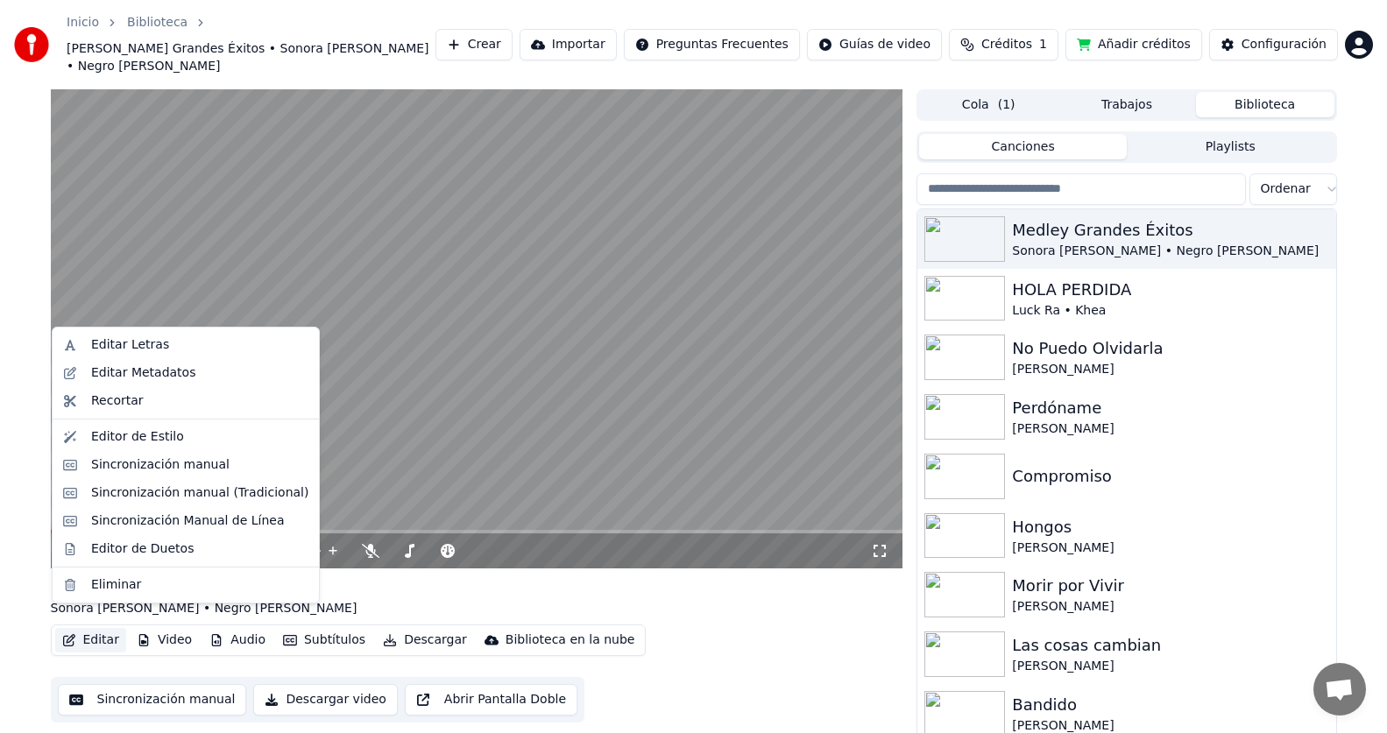
click at [91, 628] on button "Editar" at bounding box center [90, 640] width 71 height 25
click at [214, 462] on div "Sincronización manual" at bounding box center [199, 465] width 217 height 18
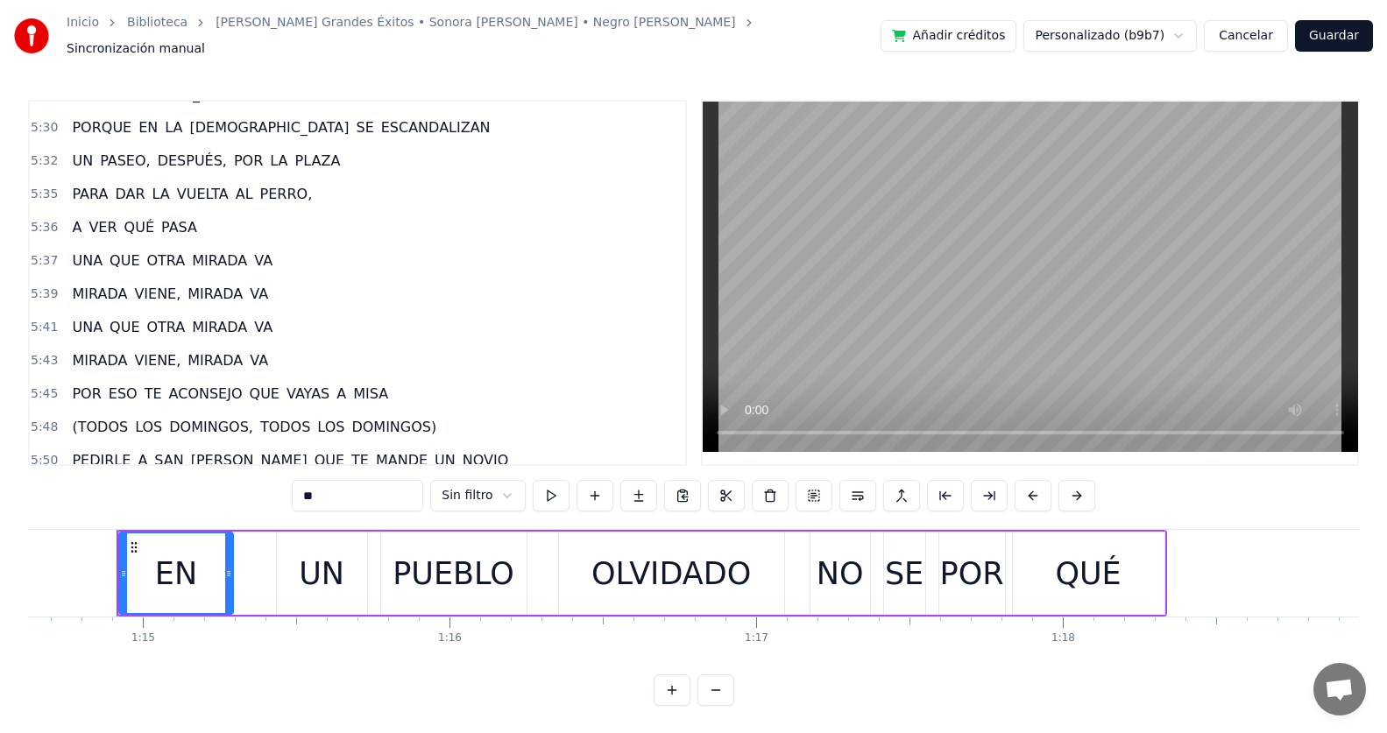
scroll to position [1942, 0]
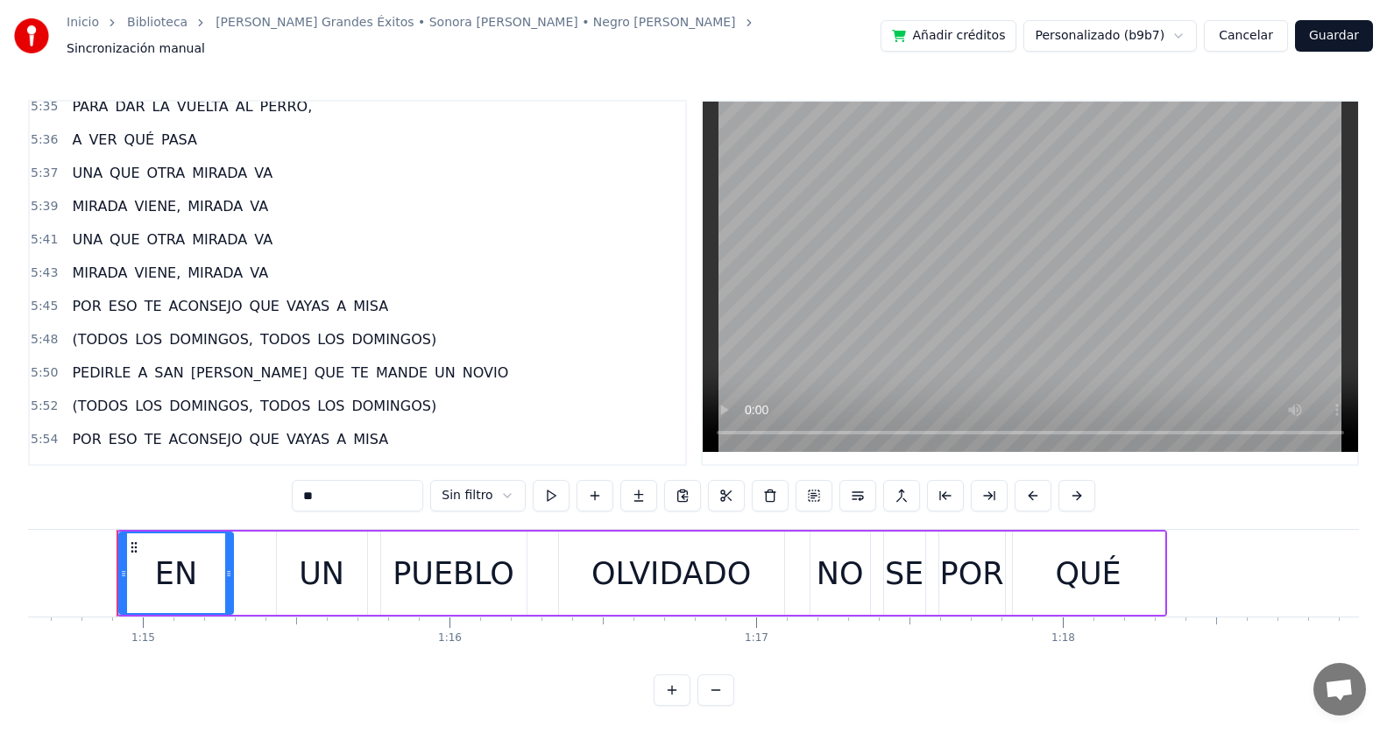
click at [84, 338] on span "(TODOS" at bounding box center [100, 339] width 60 height 20
click at [91, 329] on span "(TODOS" at bounding box center [100, 339] width 60 height 20
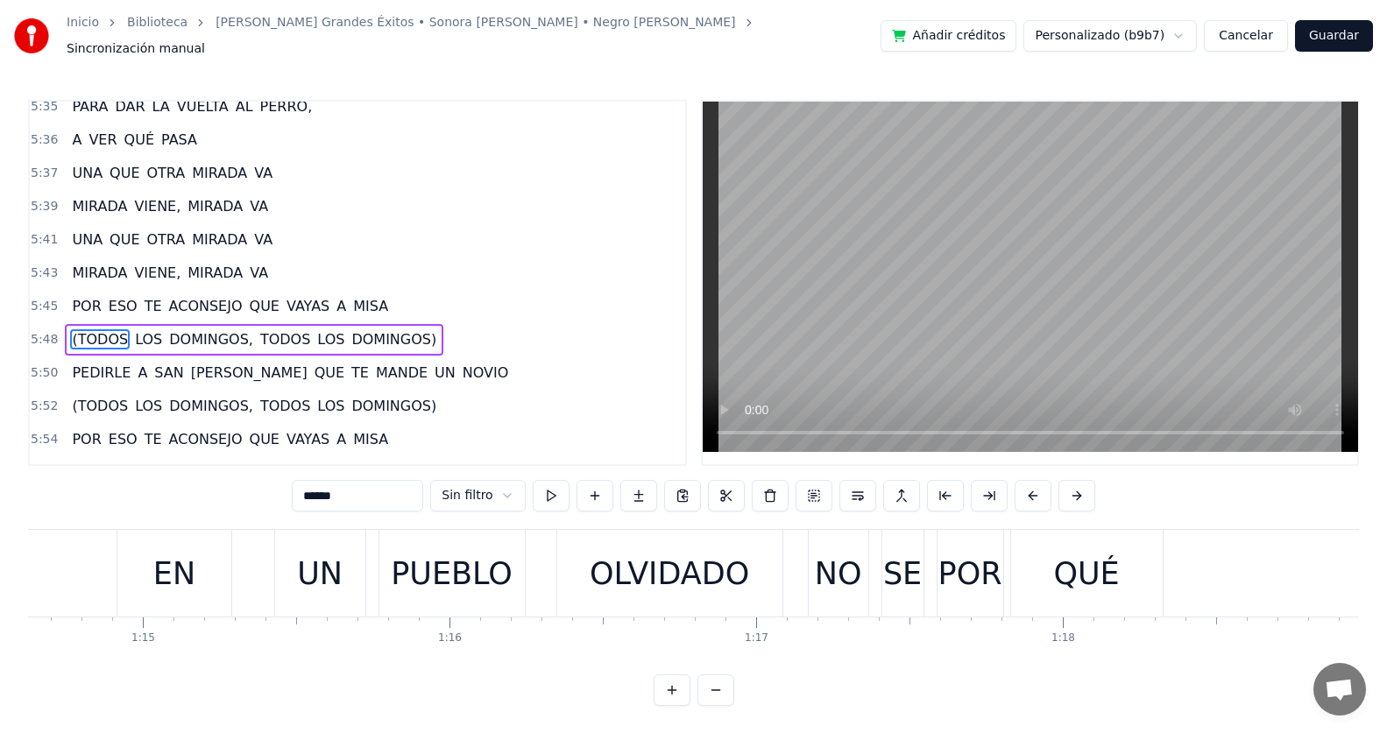
scroll to position [1998, 0]
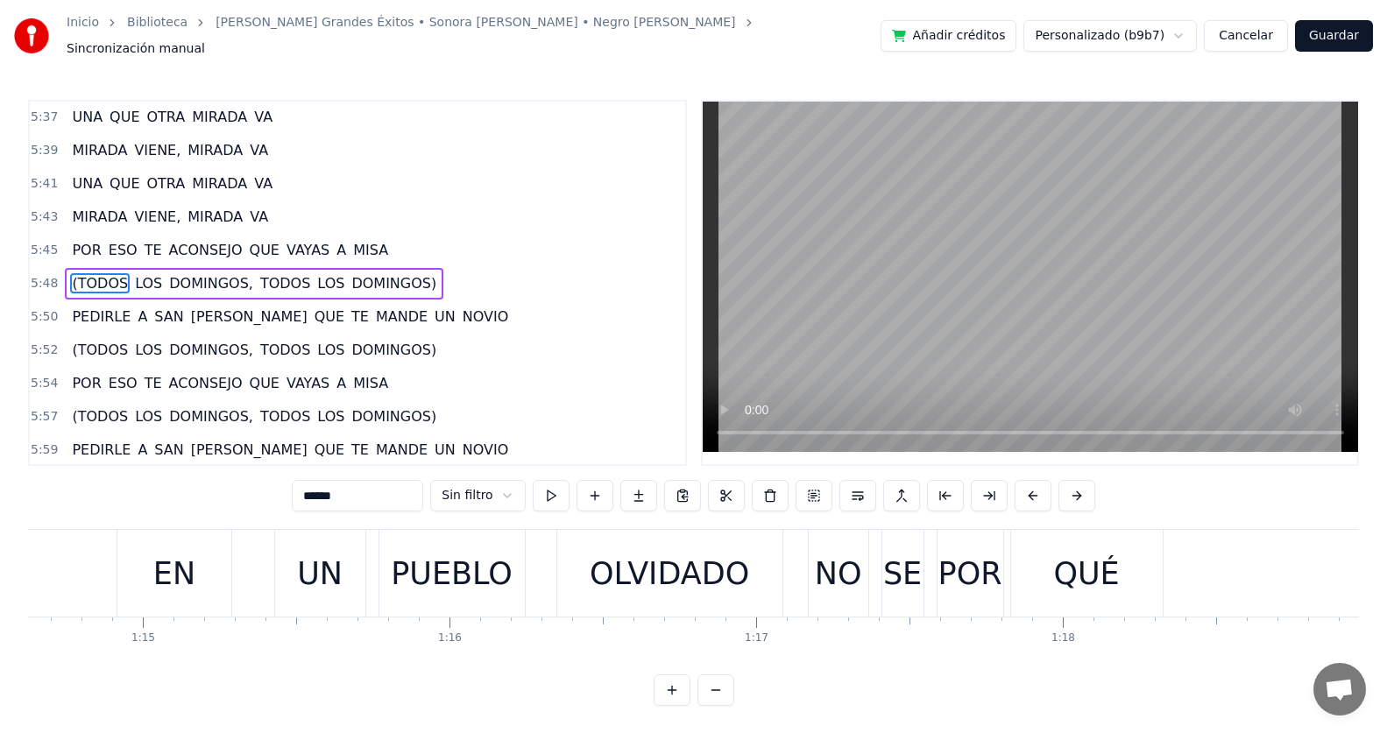
click at [311, 480] on input "******" at bounding box center [357, 496] width 131 height 32
click at [312, 486] on input "******" at bounding box center [357, 496] width 131 height 32
click at [309, 490] on input "******" at bounding box center [357, 496] width 131 height 32
click at [309, 488] on input "******" at bounding box center [357, 496] width 131 height 32
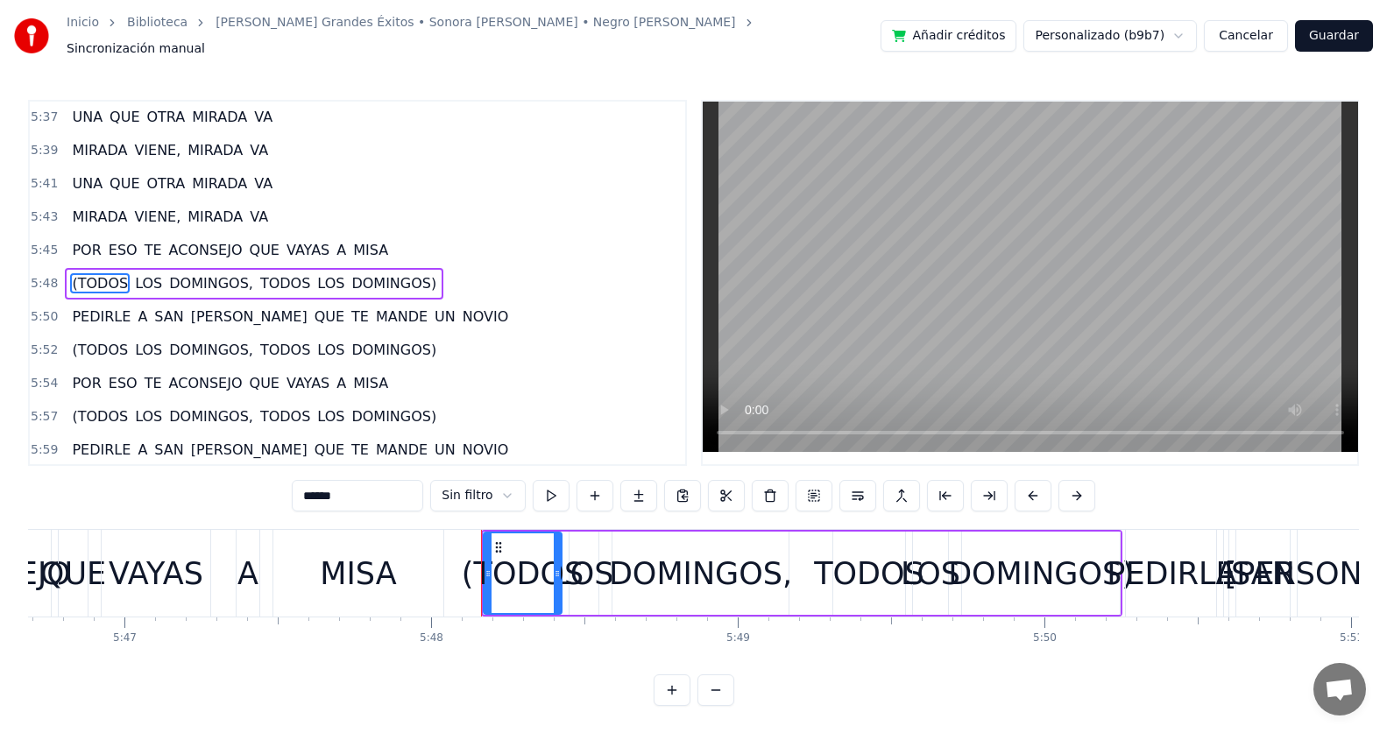
scroll to position [0, 106668]
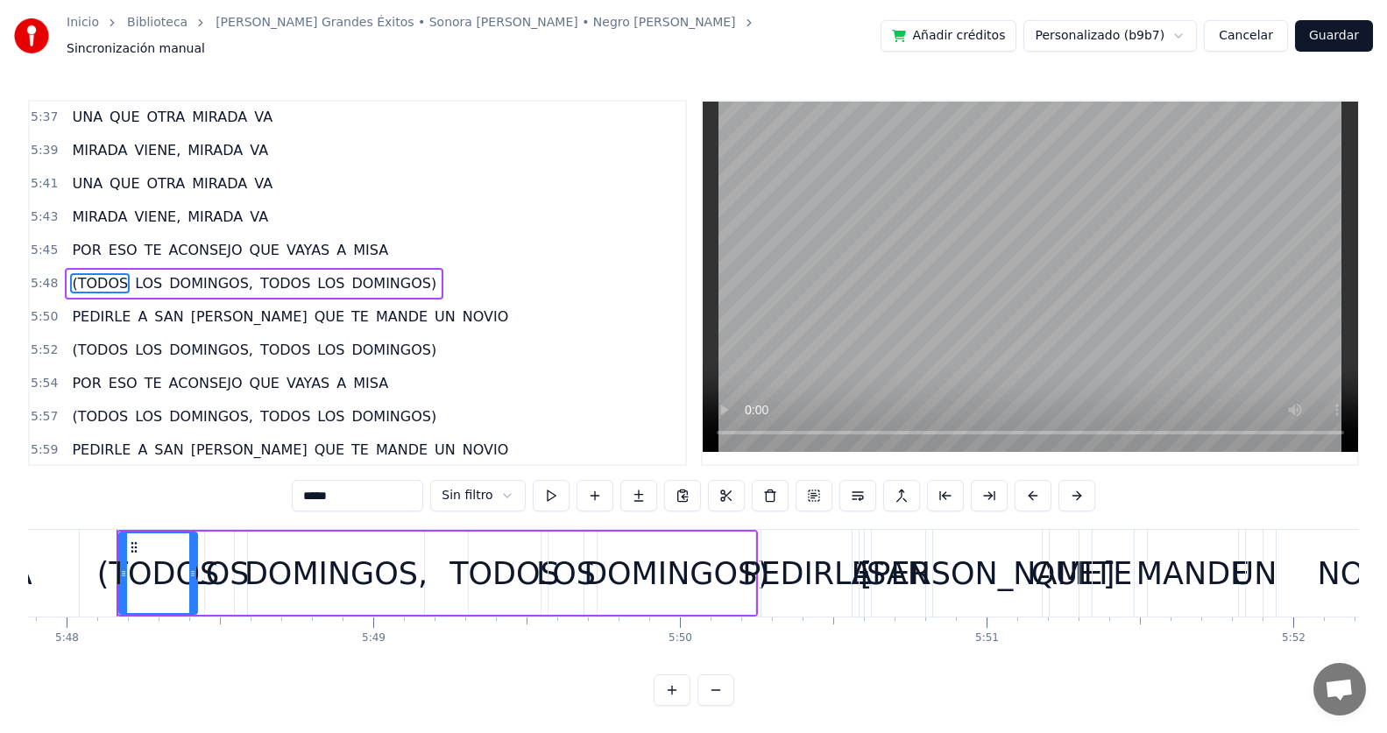
click at [350, 273] on span "DOMINGOS)" at bounding box center [394, 283] width 88 height 20
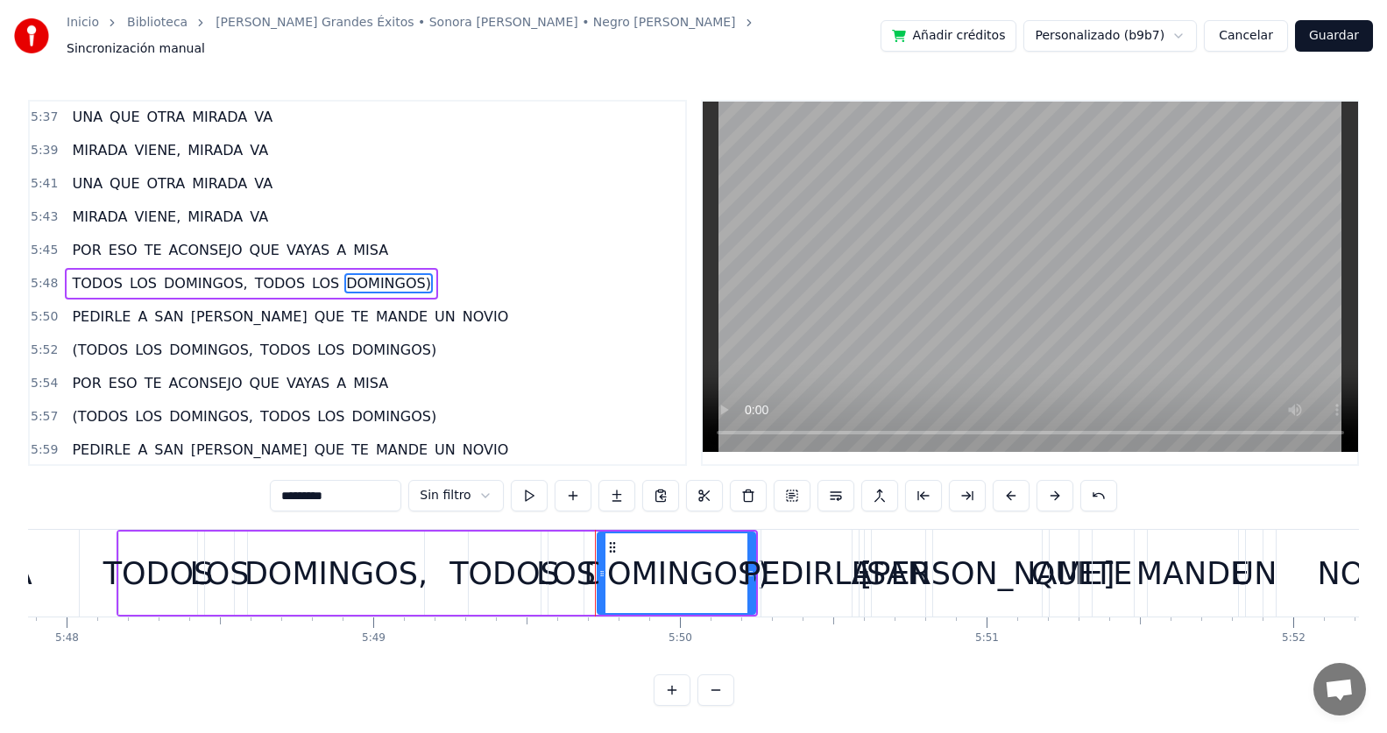
click at [349, 484] on input "*********" at bounding box center [335, 496] width 131 height 32
click at [378, 480] on input "*********" at bounding box center [335, 496] width 131 height 32
click at [75, 343] on span "(TODOS" at bounding box center [100, 350] width 60 height 20
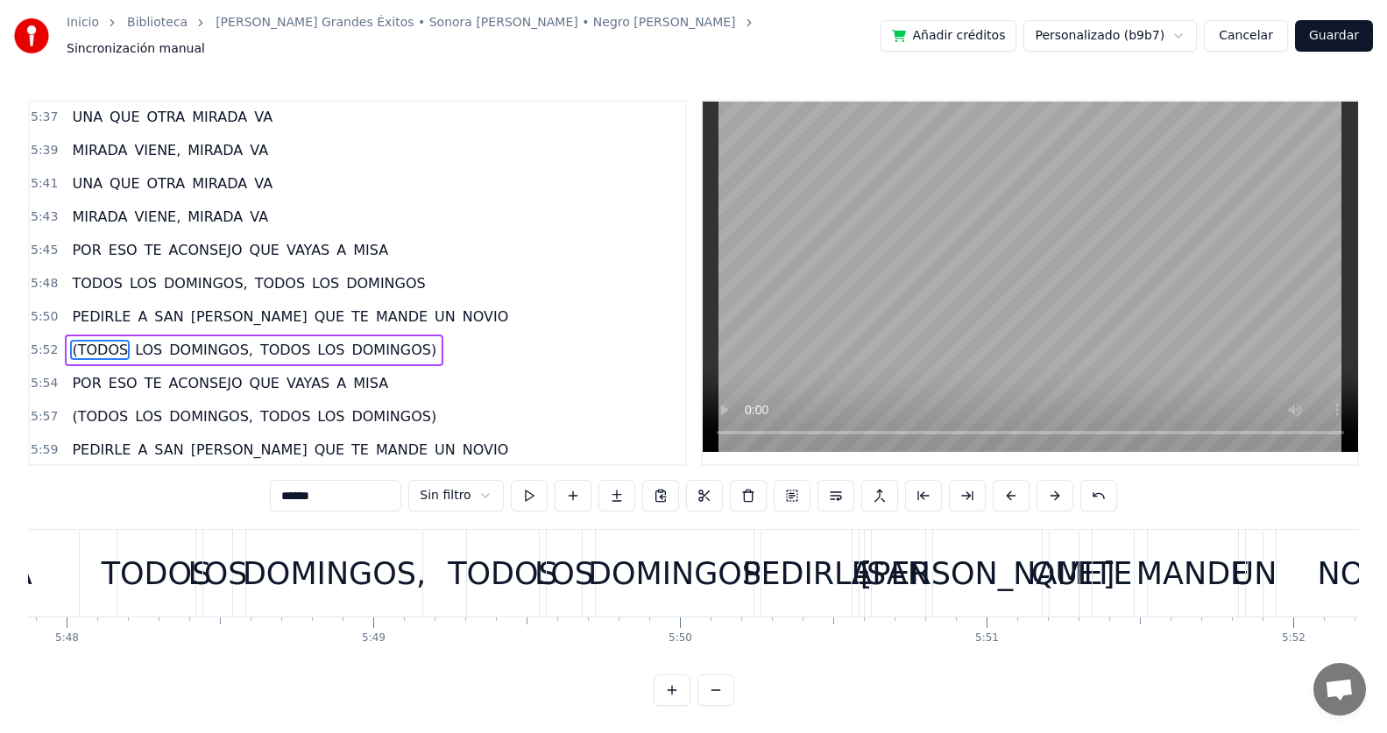
scroll to position [2065, 0]
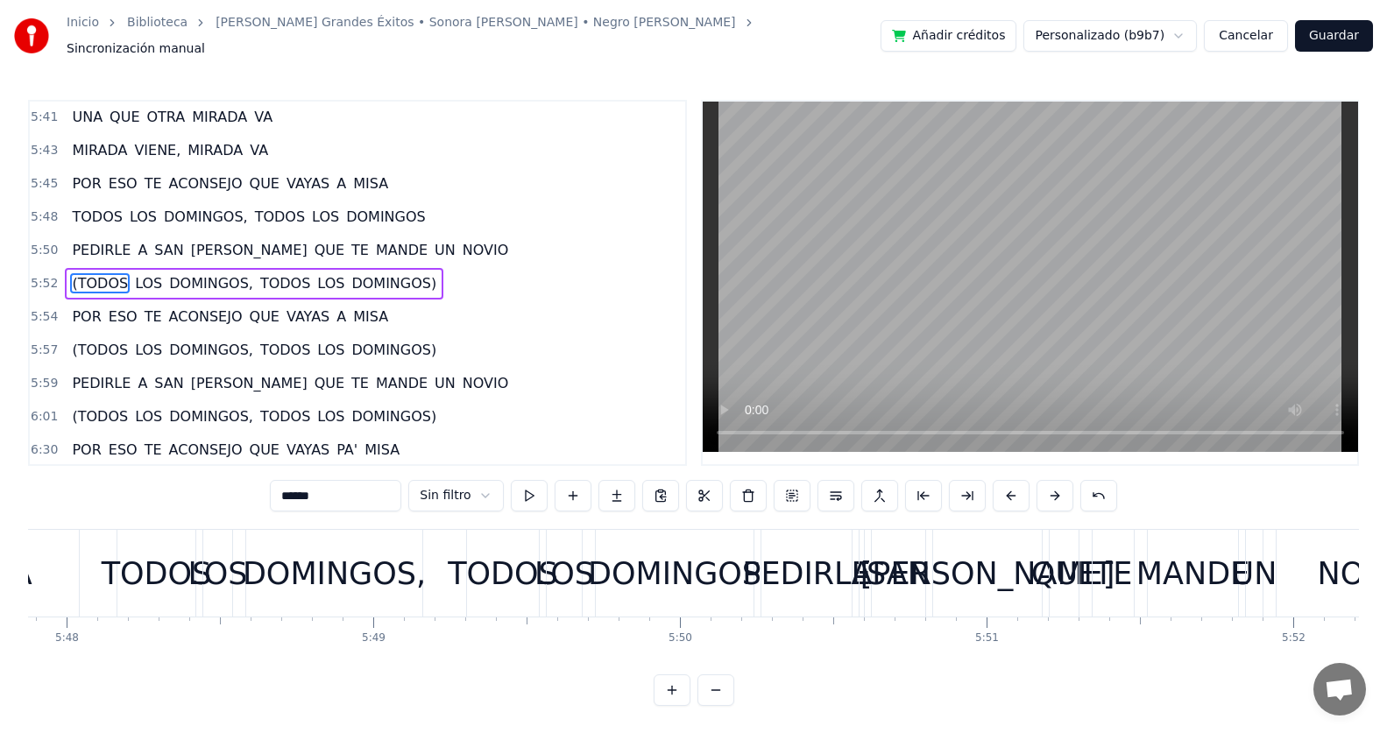
click at [289, 484] on input "******" at bounding box center [335, 496] width 131 height 32
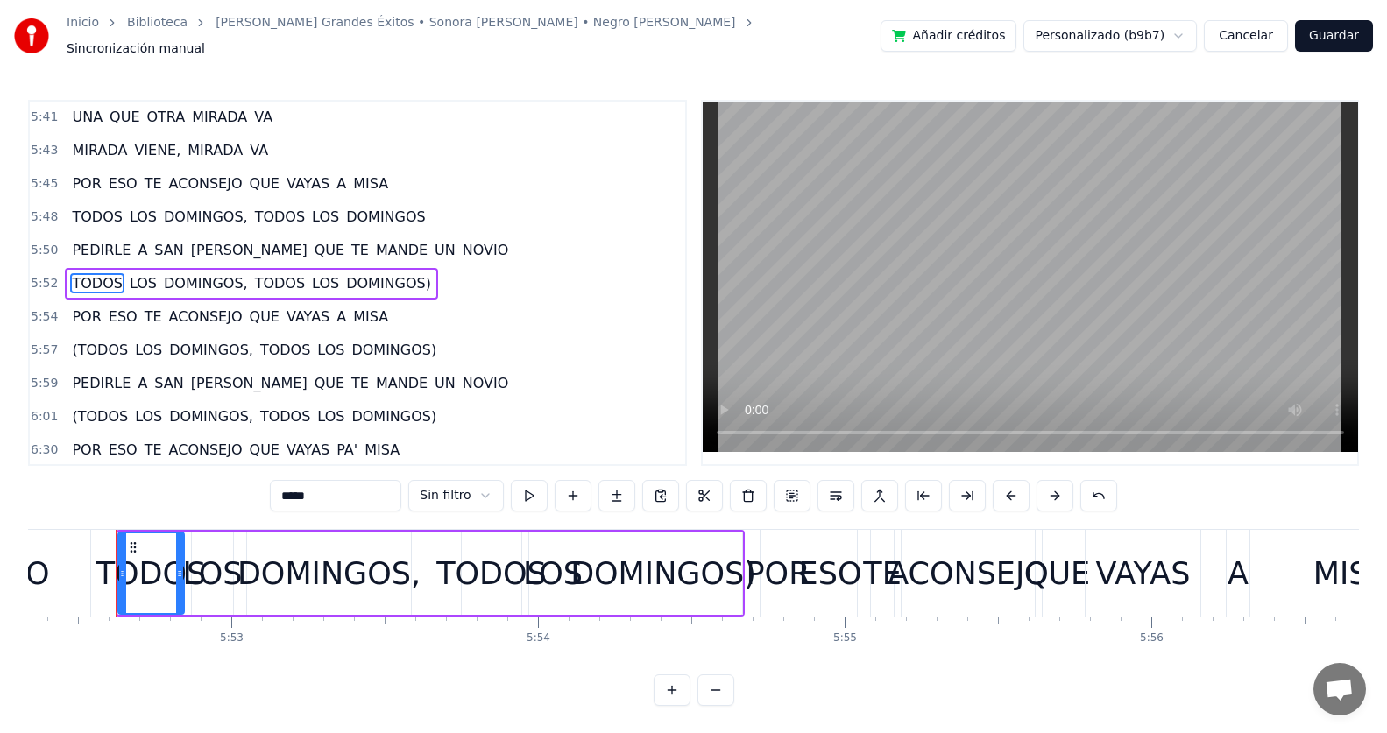
click at [381, 276] on span "DOMINGOS)" at bounding box center [388, 283] width 88 height 20
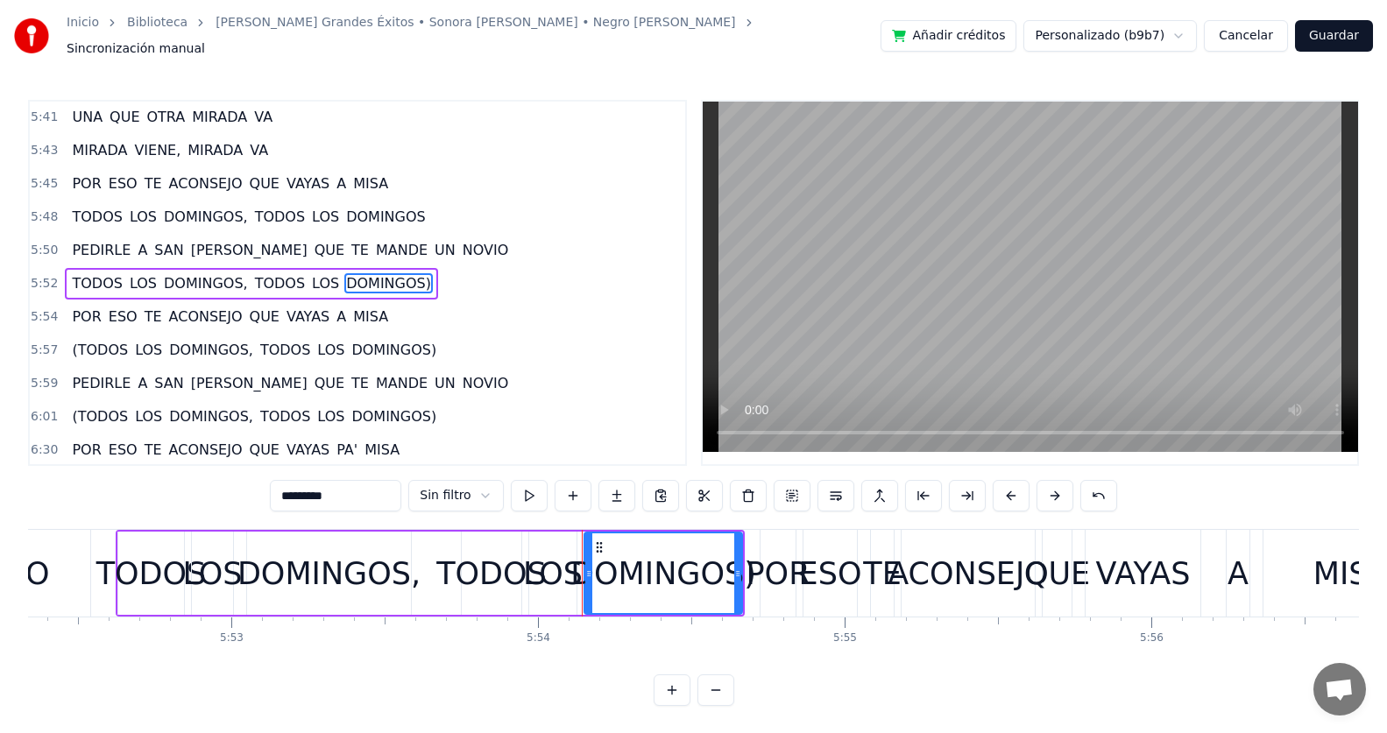
click at [382, 482] on input "*********" at bounding box center [335, 496] width 131 height 32
click at [71, 343] on span "(TODOS" at bounding box center [100, 350] width 60 height 20
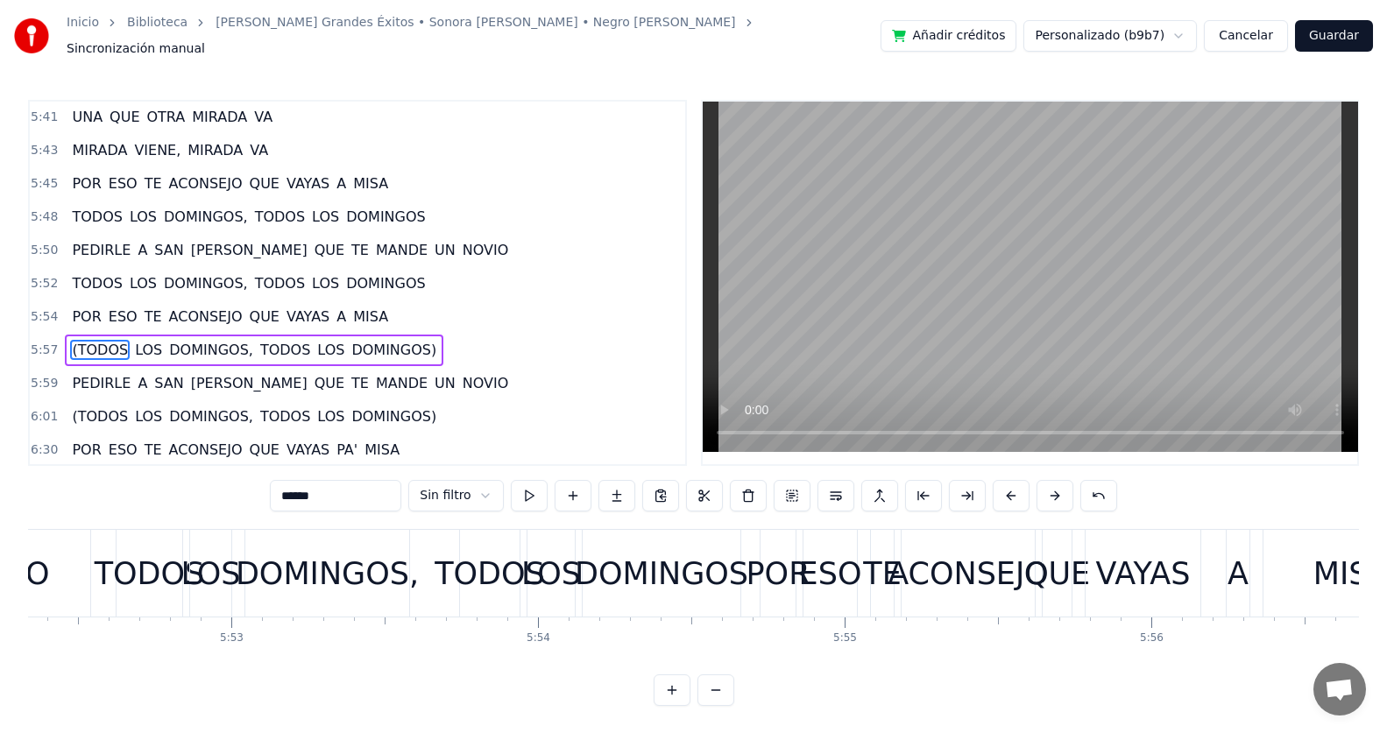
scroll to position [2131, 0]
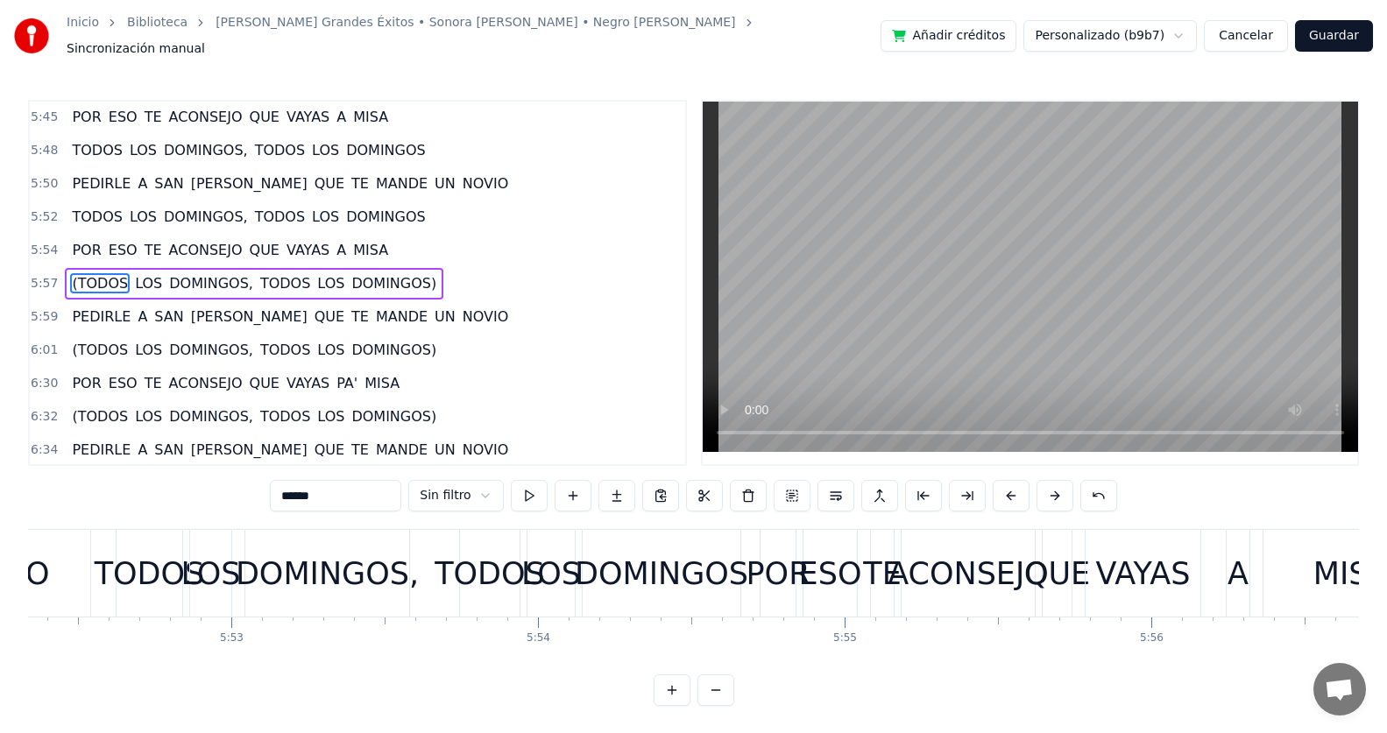
click at [291, 490] on input "******" at bounding box center [335, 496] width 131 height 32
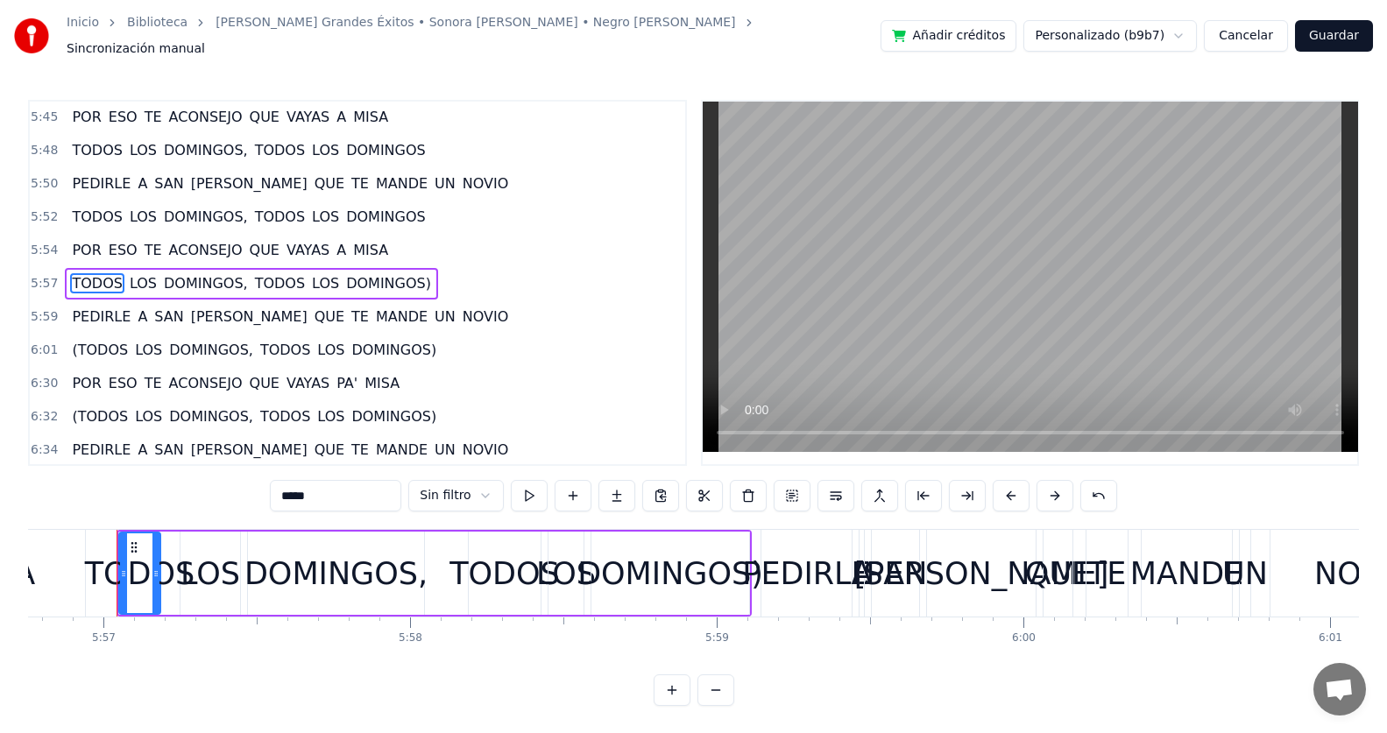
scroll to position [0, 109391]
click at [377, 279] on span "DOMINGOS)" at bounding box center [388, 283] width 88 height 20
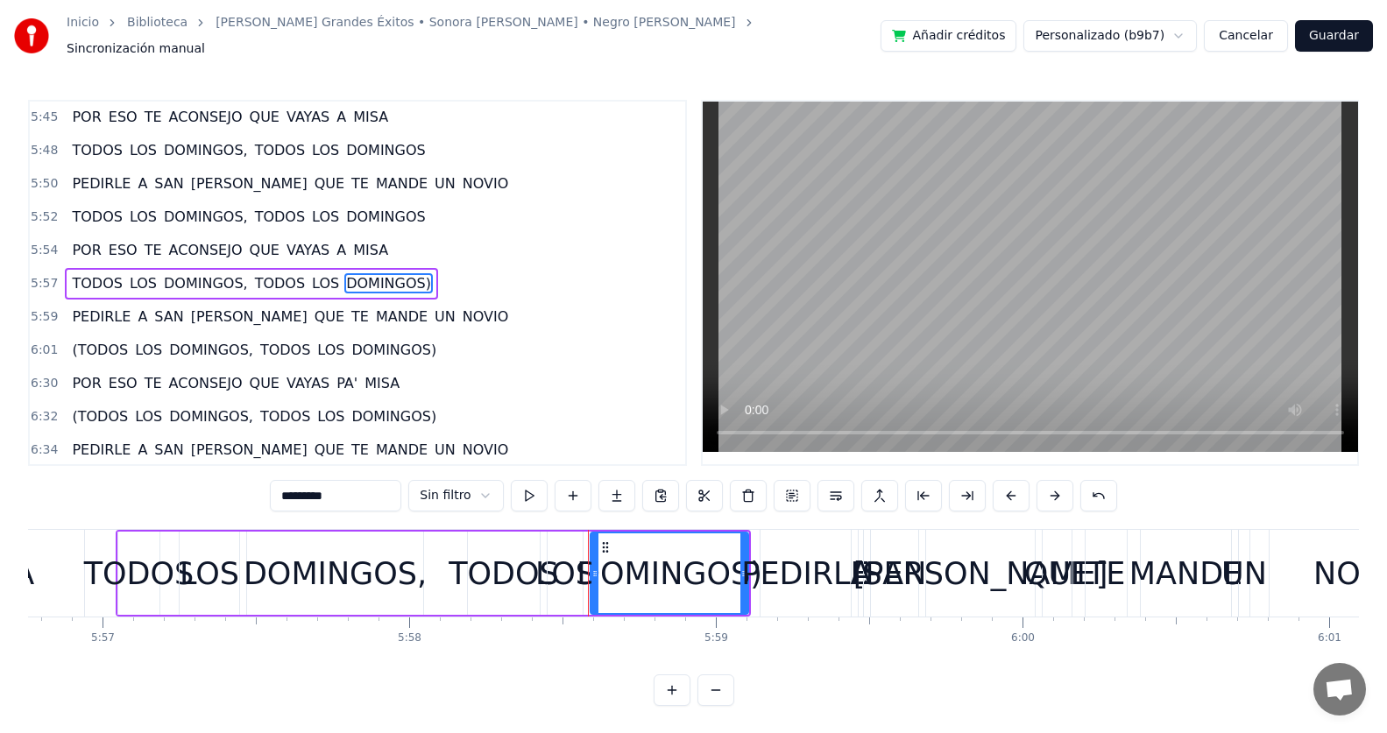
click at [370, 484] on input "*********" at bounding box center [335, 496] width 131 height 32
click at [82, 343] on span "(TODOS" at bounding box center [100, 350] width 60 height 20
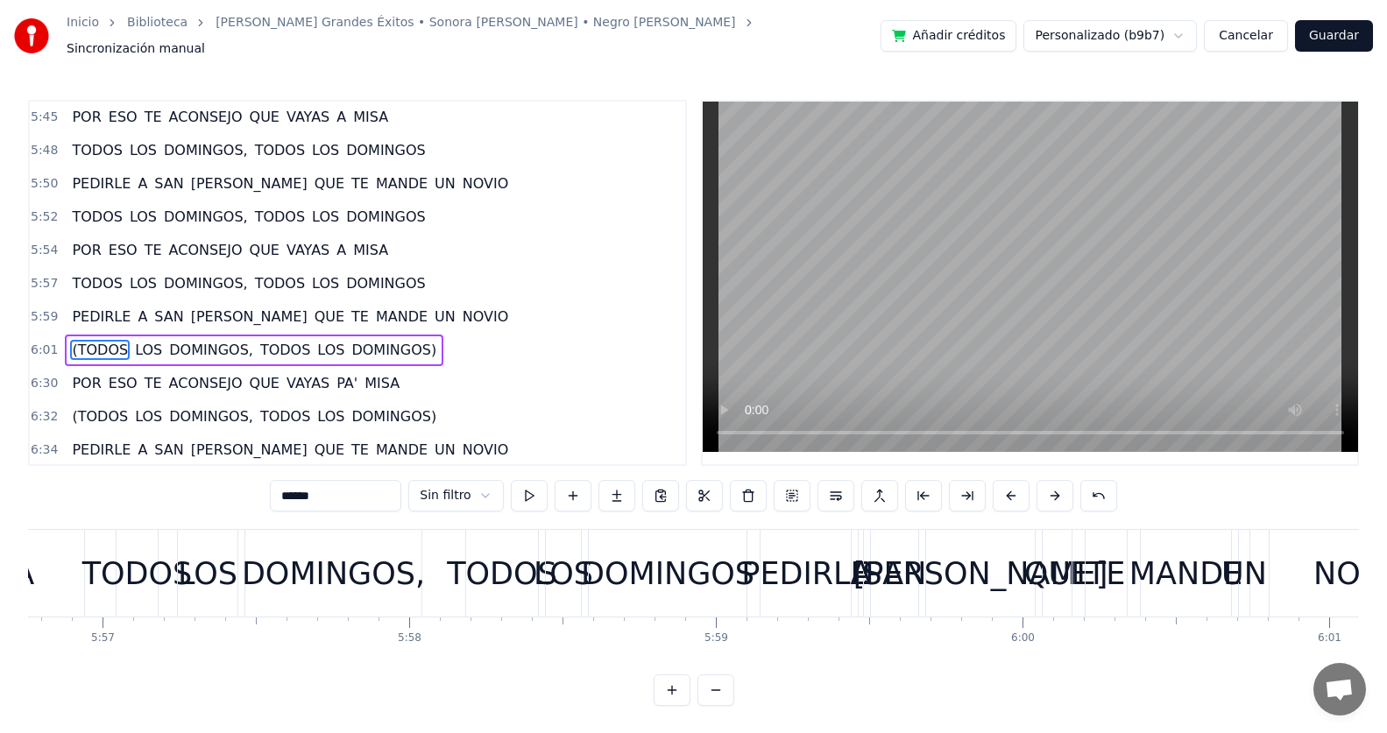
scroll to position [2198, 0]
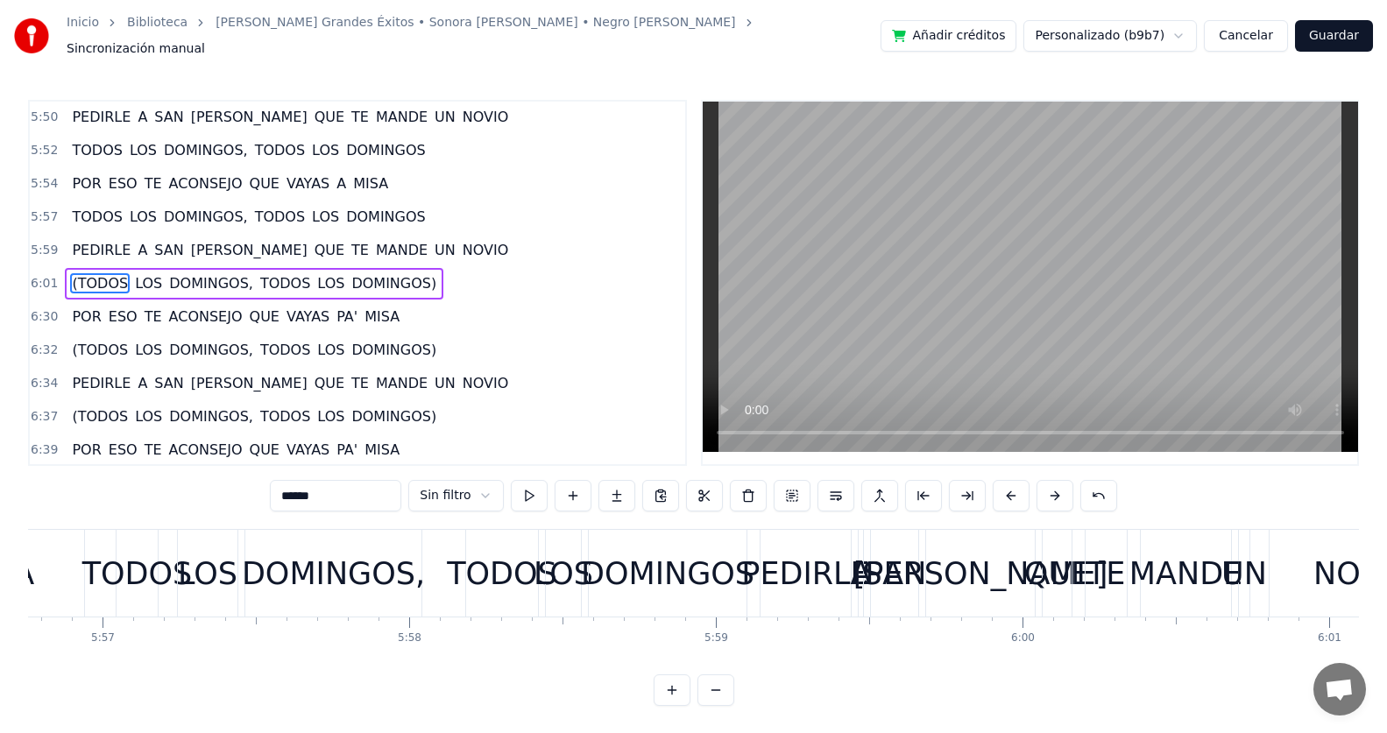
click at [287, 488] on input "******" at bounding box center [335, 496] width 131 height 32
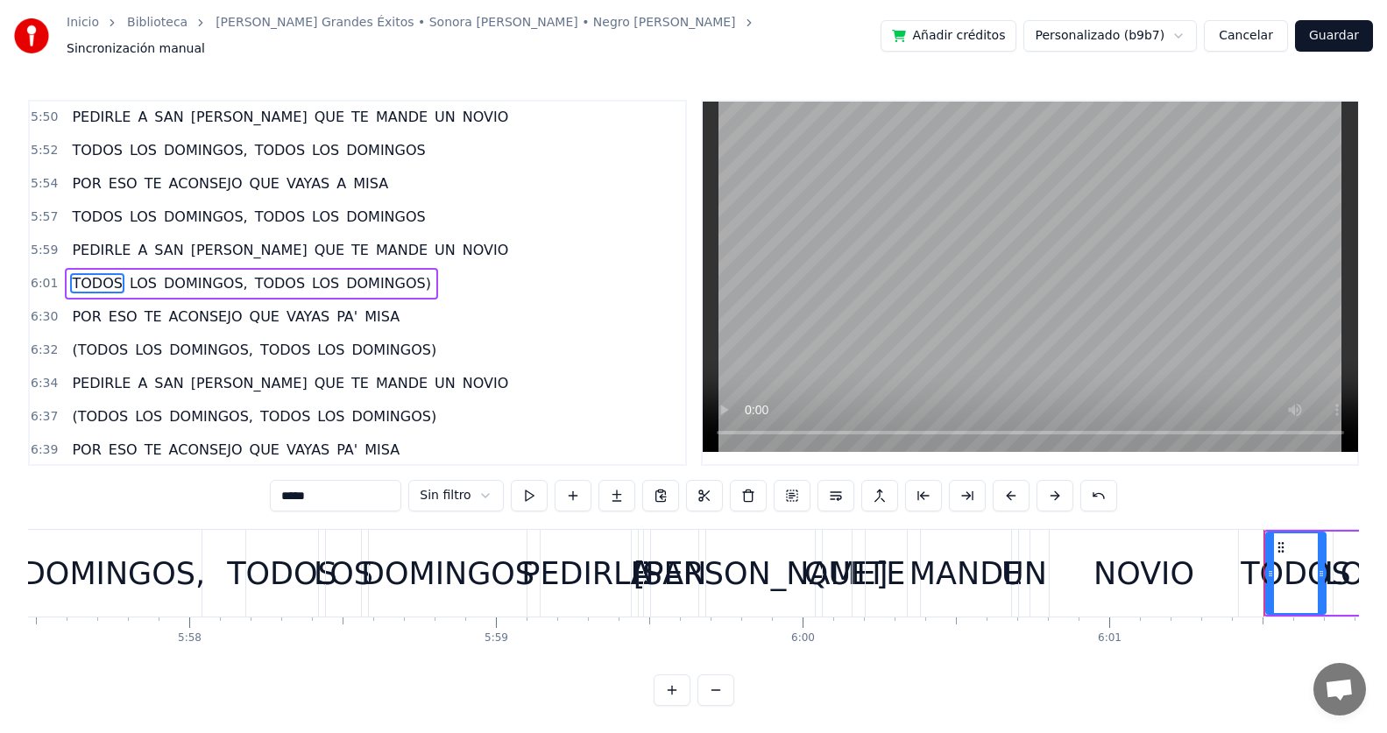
scroll to position [0, 110759]
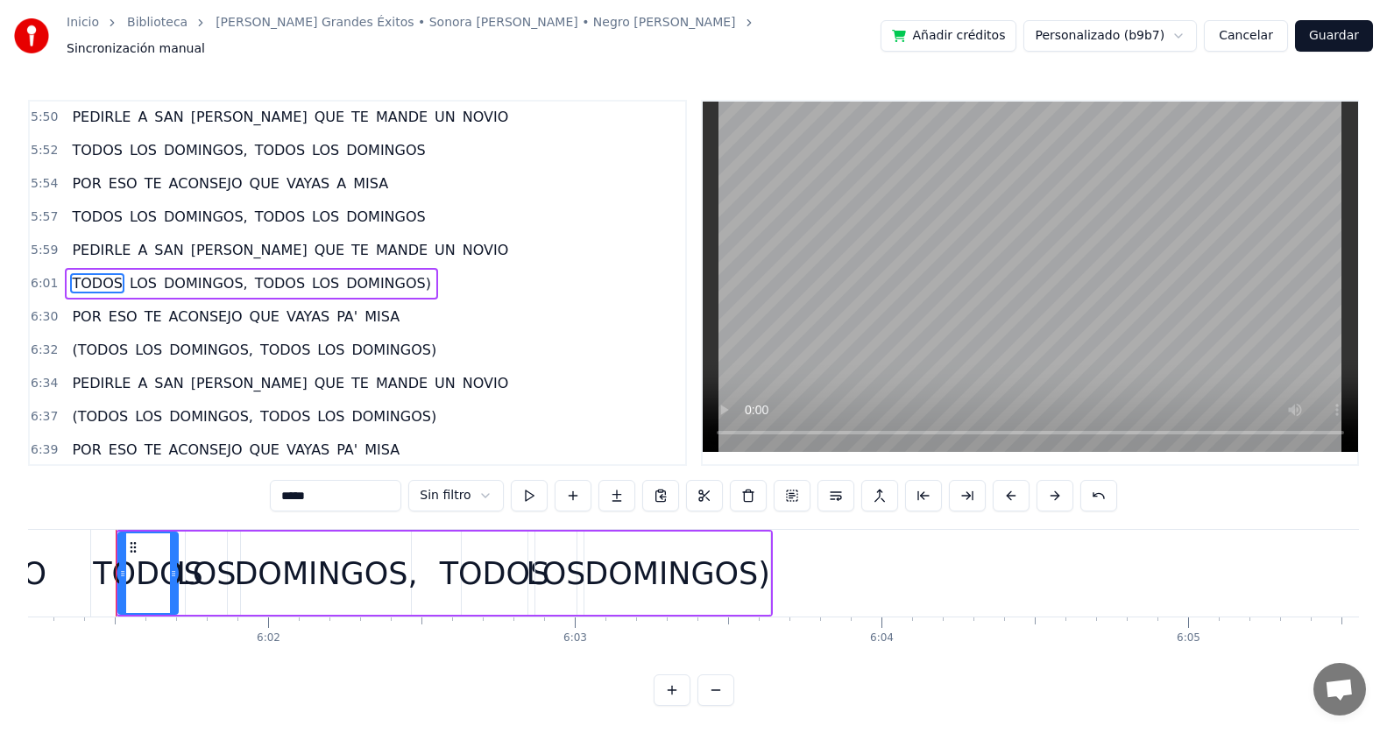
click at [370, 285] on span "DOMINGOS)" at bounding box center [388, 283] width 88 height 20
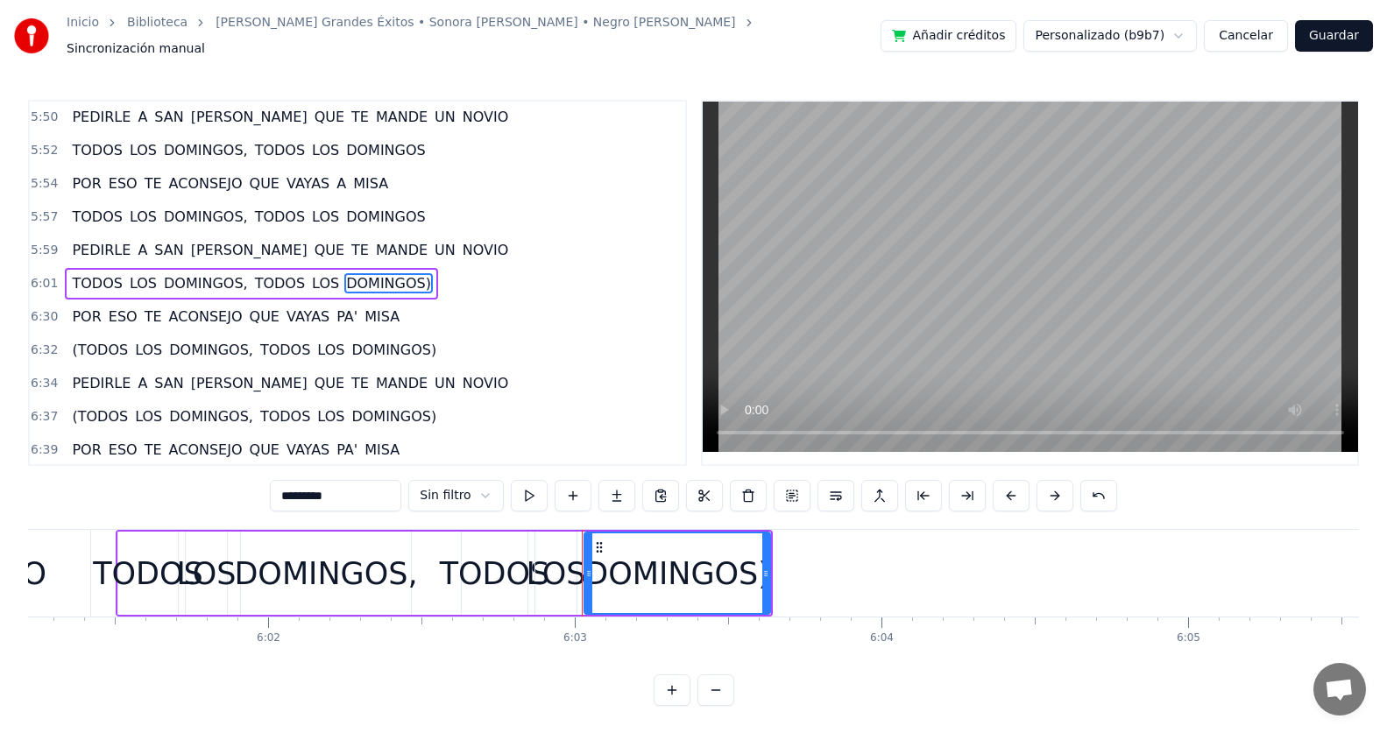
click at [362, 487] on input "*********" at bounding box center [335, 496] width 131 height 32
click at [96, 342] on span "(TODOS" at bounding box center [100, 350] width 60 height 20
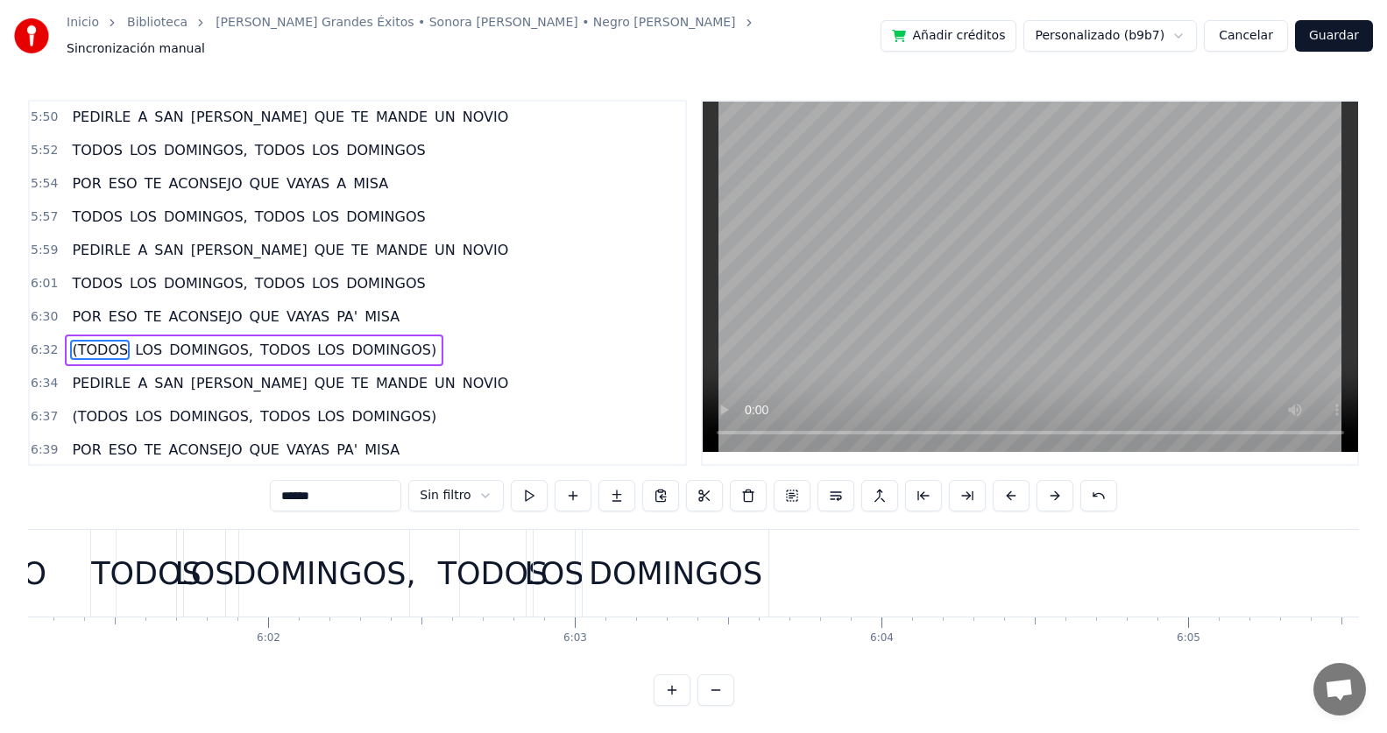
scroll to position [2265, 0]
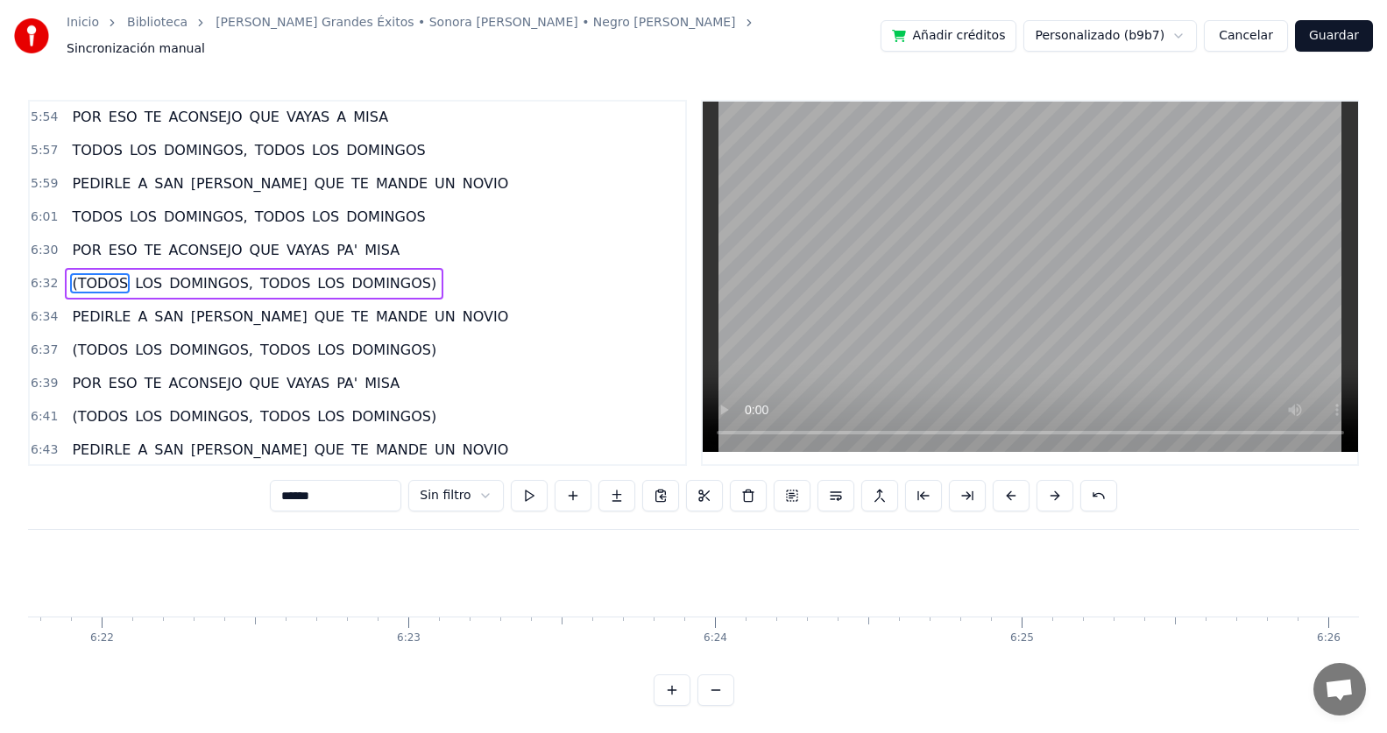
click at [288, 489] on input "******" at bounding box center [335, 496] width 131 height 32
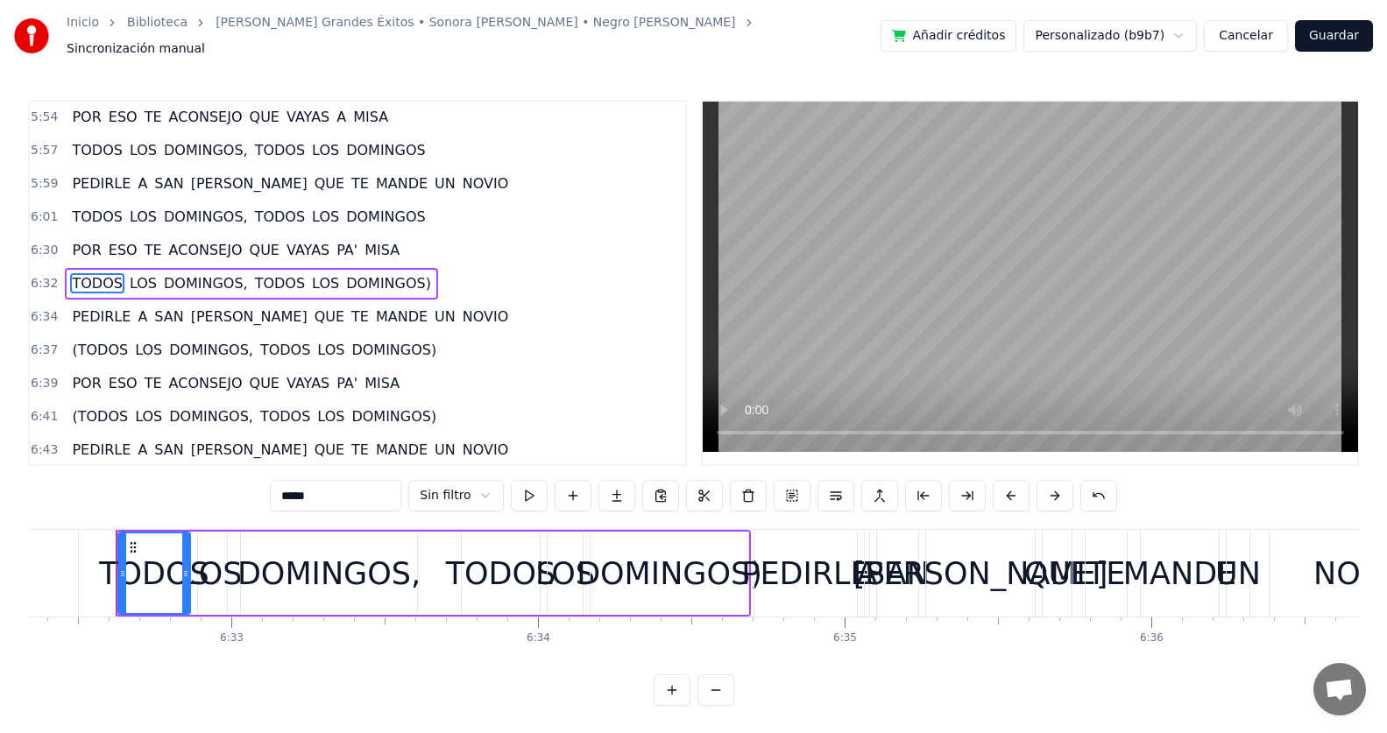
click at [380, 273] on span "DOMINGOS)" at bounding box center [388, 283] width 88 height 20
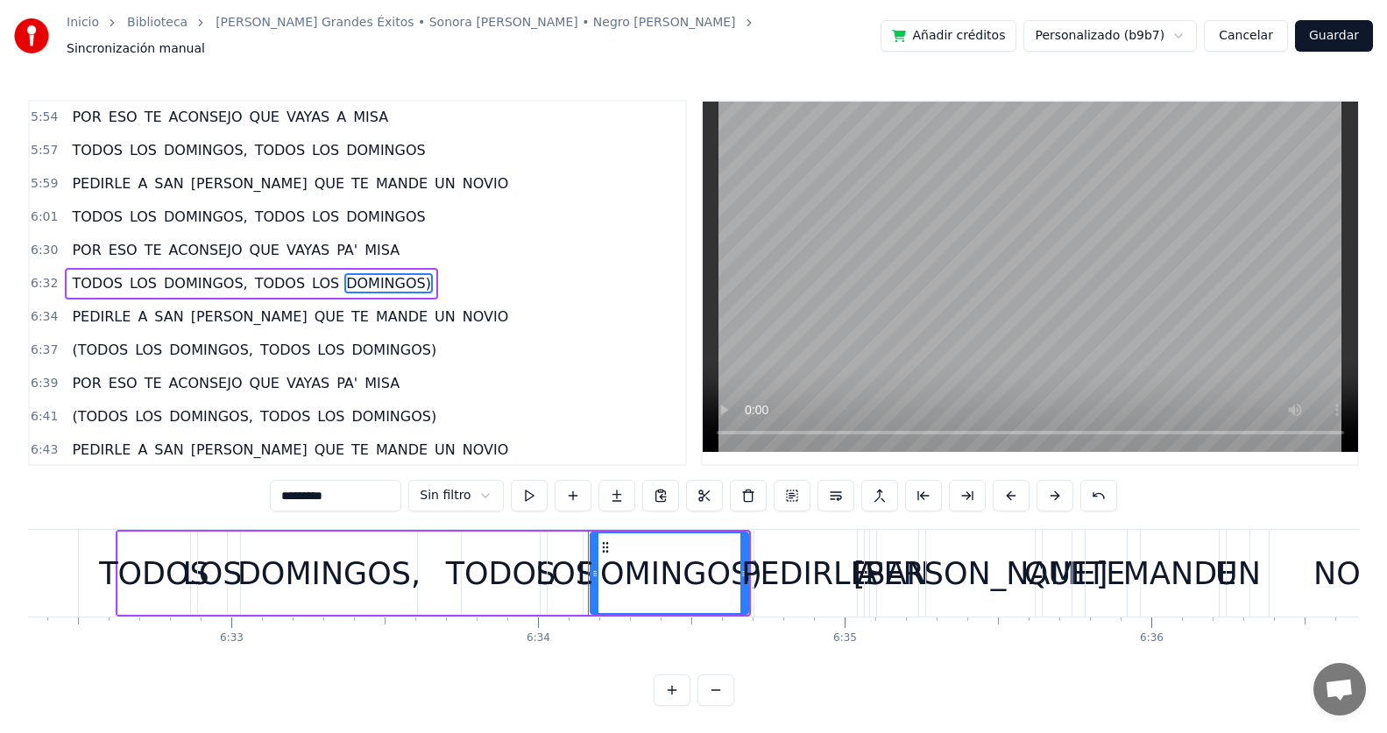
click at [365, 490] on input "*********" at bounding box center [335, 496] width 131 height 32
click at [93, 340] on span "(TODOS" at bounding box center [100, 350] width 60 height 20
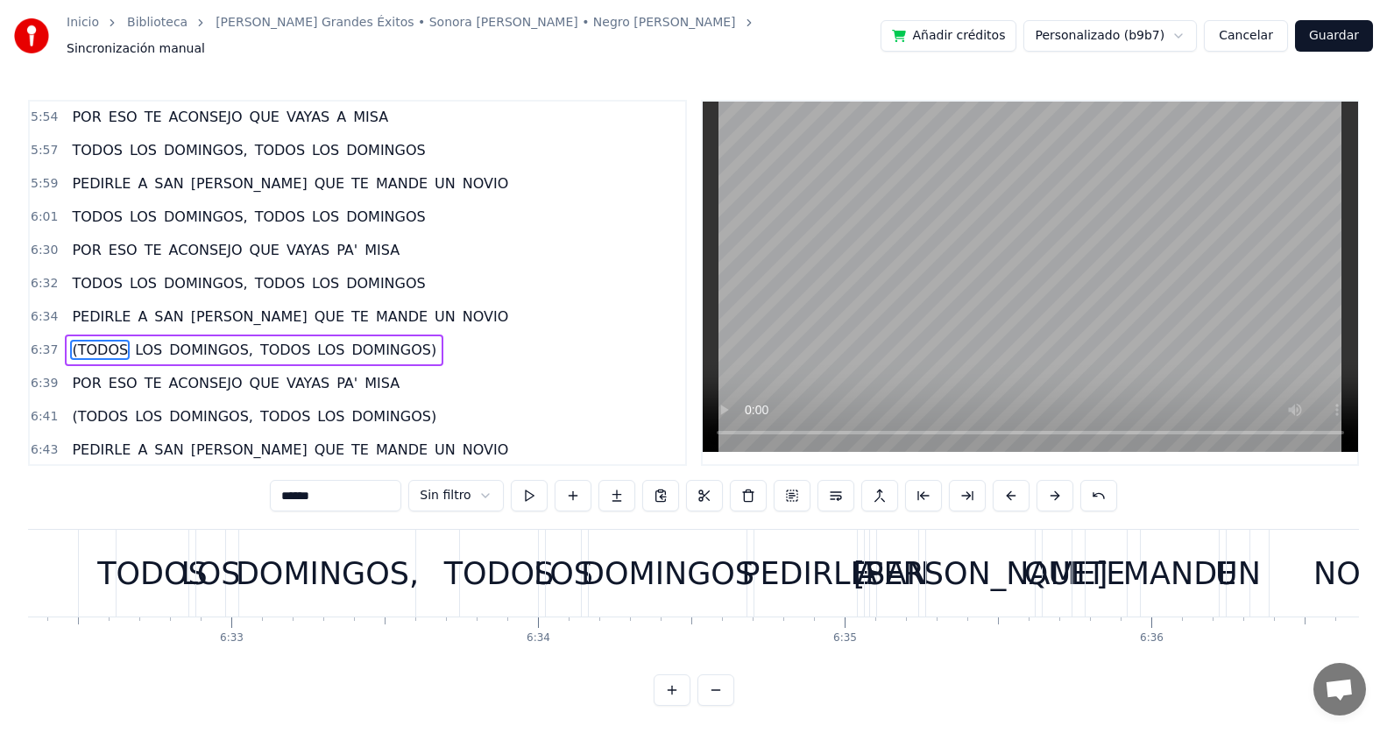
scroll to position [2331, 0]
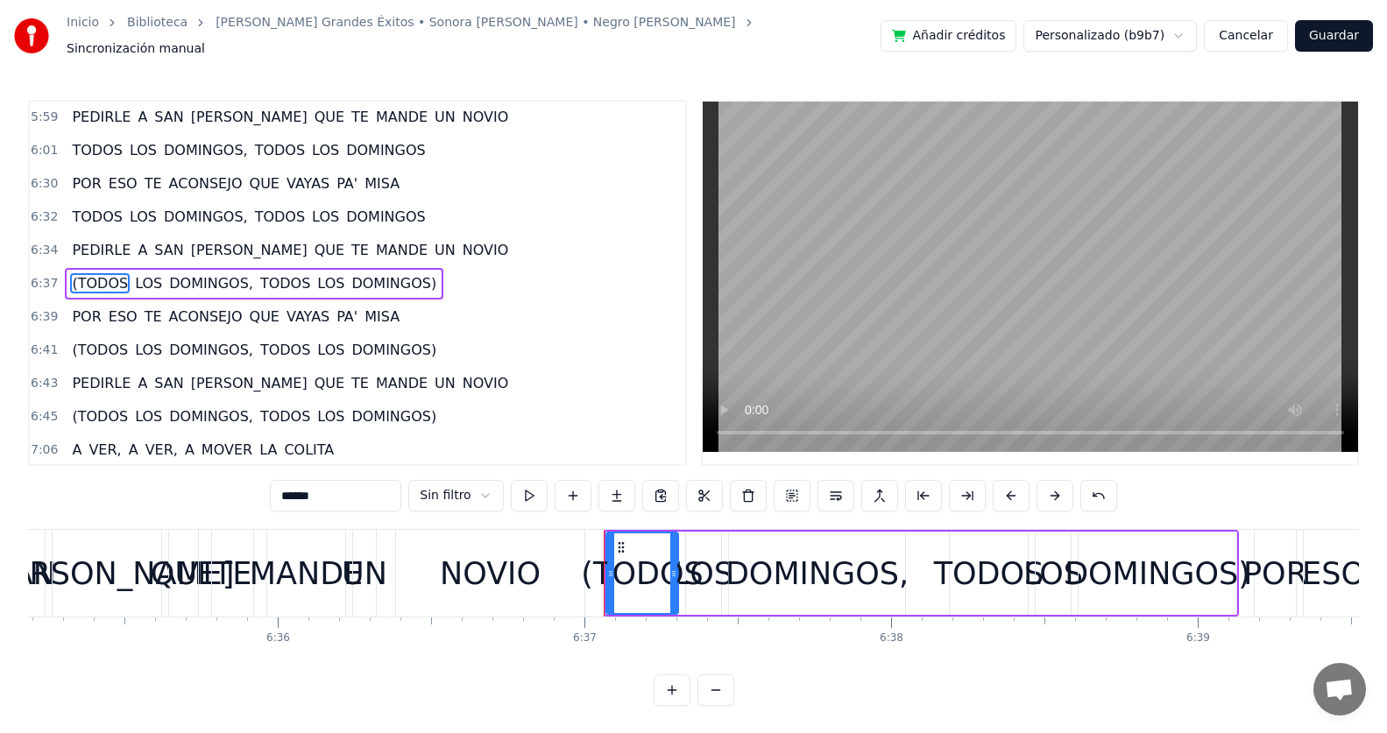
click at [287, 483] on input "******" at bounding box center [335, 496] width 131 height 32
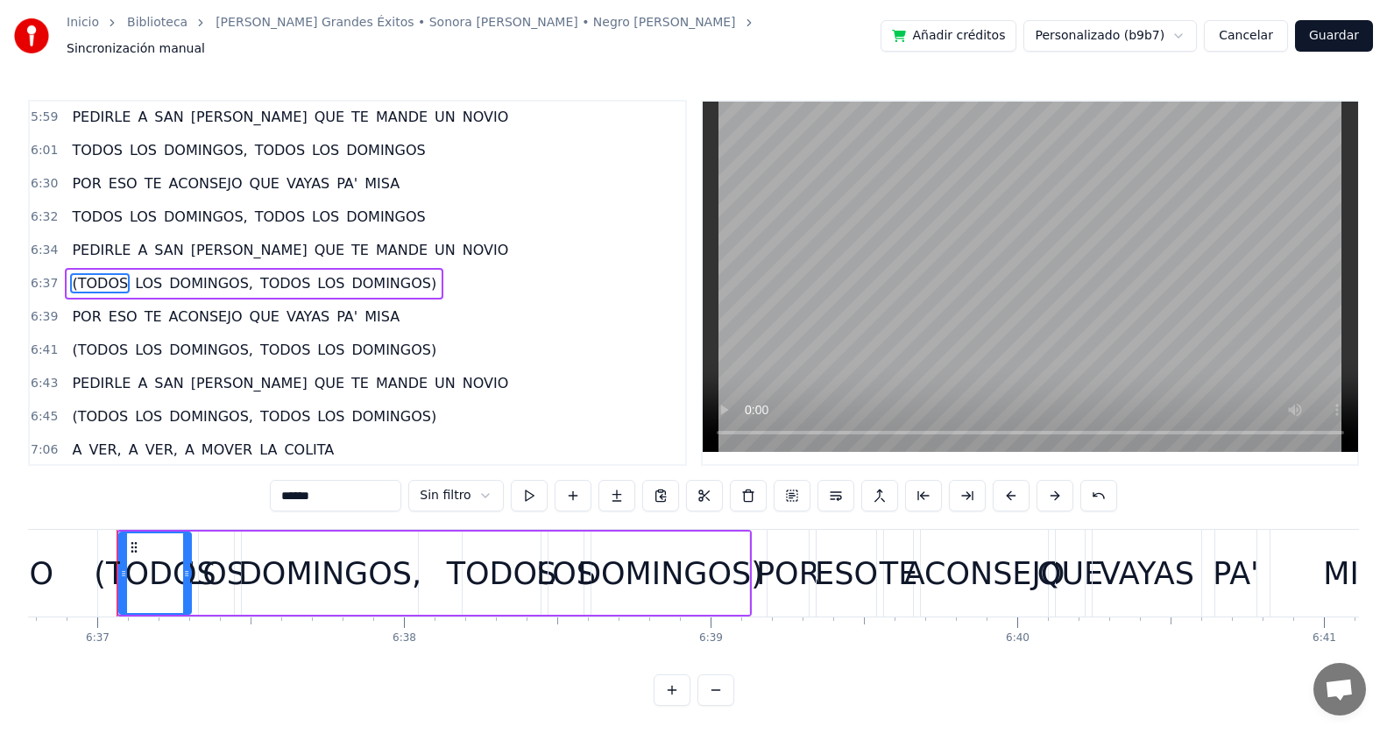
scroll to position [0, 121663]
click at [360, 280] on span "DOMINGOS)" at bounding box center [388, 283] width 88 height 20
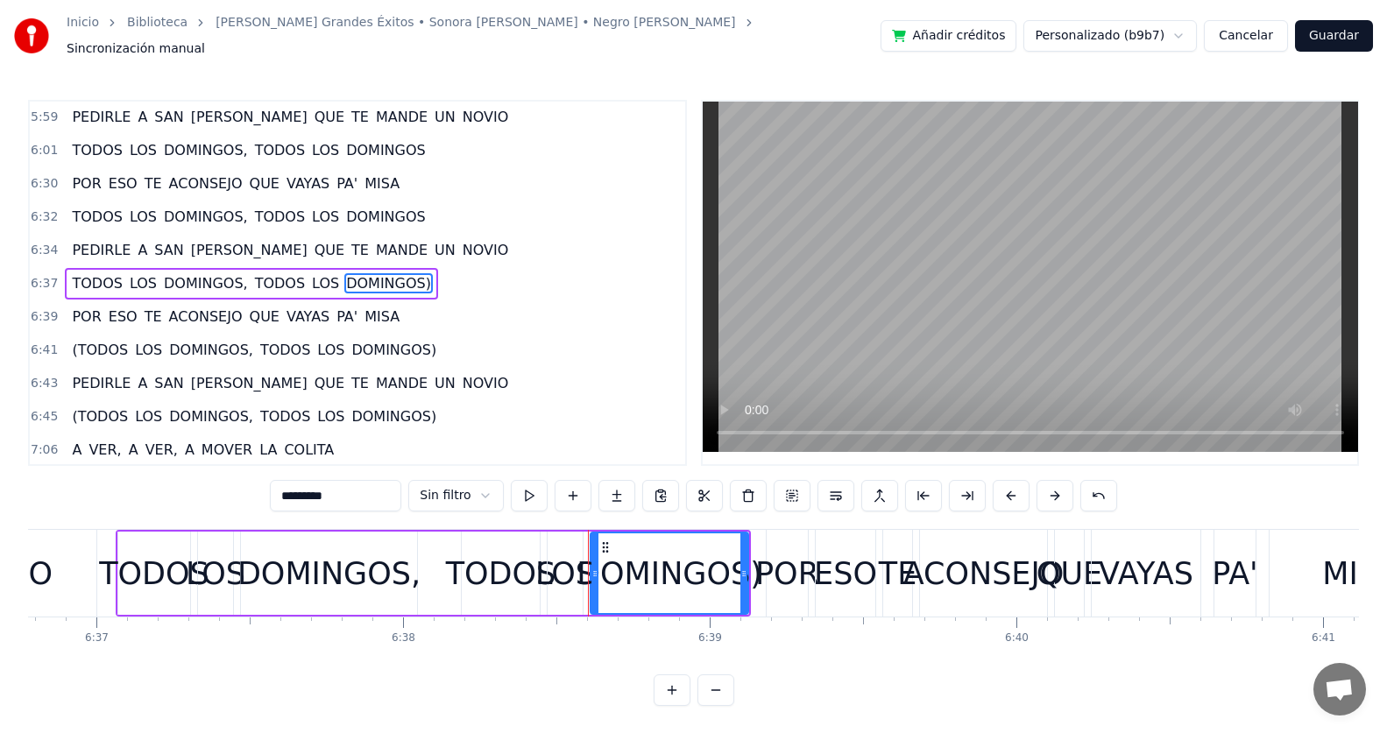
click at [354, 489] on input "*********" at bounding box center [335, 496] width 131 height 32
click at [73, 340] on span "(TODOS" at bounding box center [100, 350] width 60 height 20
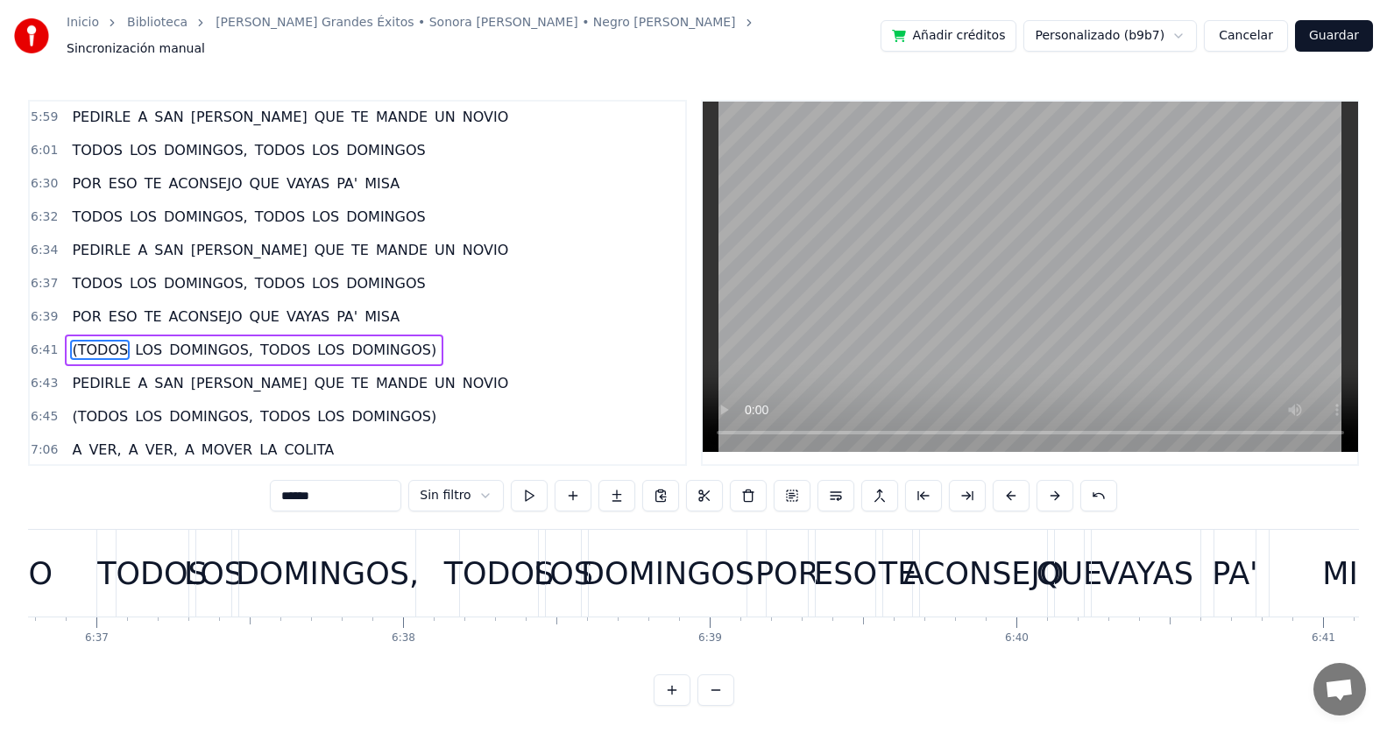
scroll to position [2398, 0]
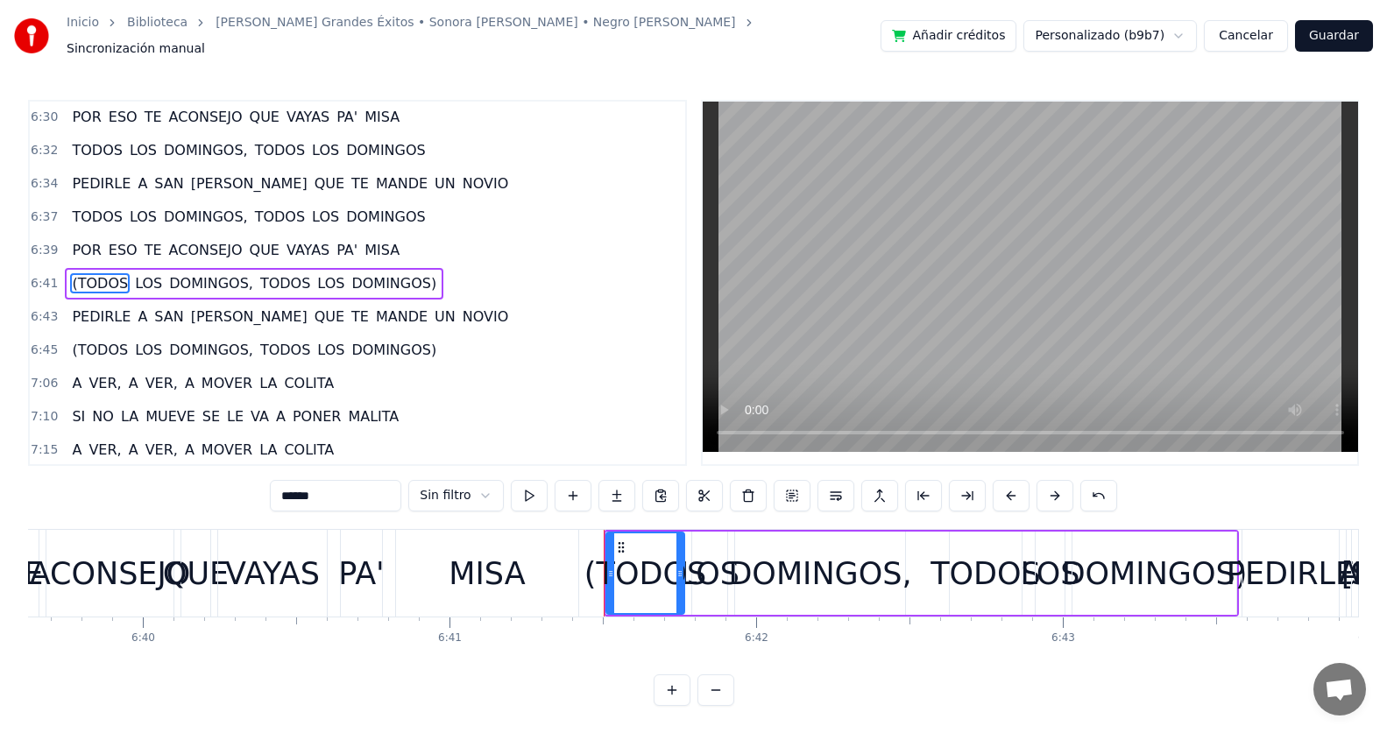
click at [286, 488] on input "******" at bounding box center [335, 496] width 131 height 32
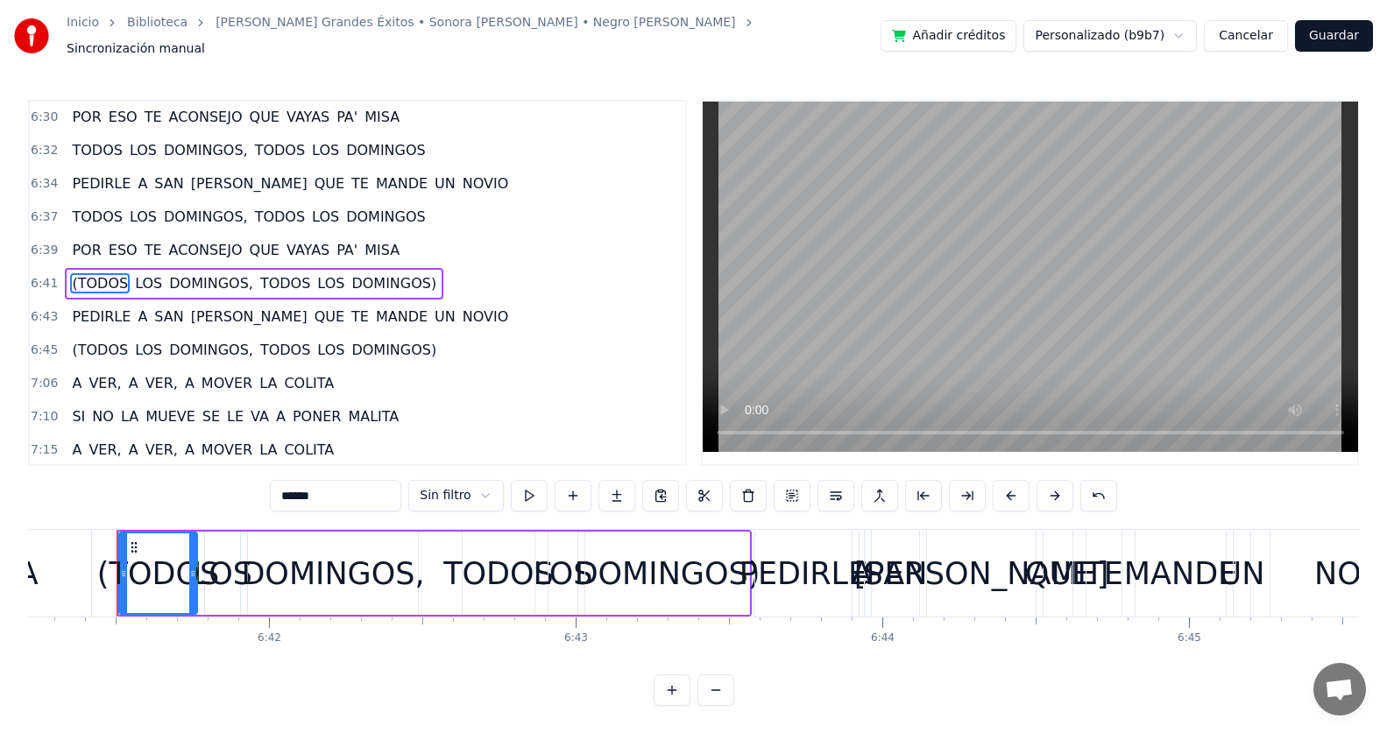
scroll to position [0, 123024]
click at [344, 284] on span "DOMINGOS)" at bounding box center [388, 283] width 88 height 20
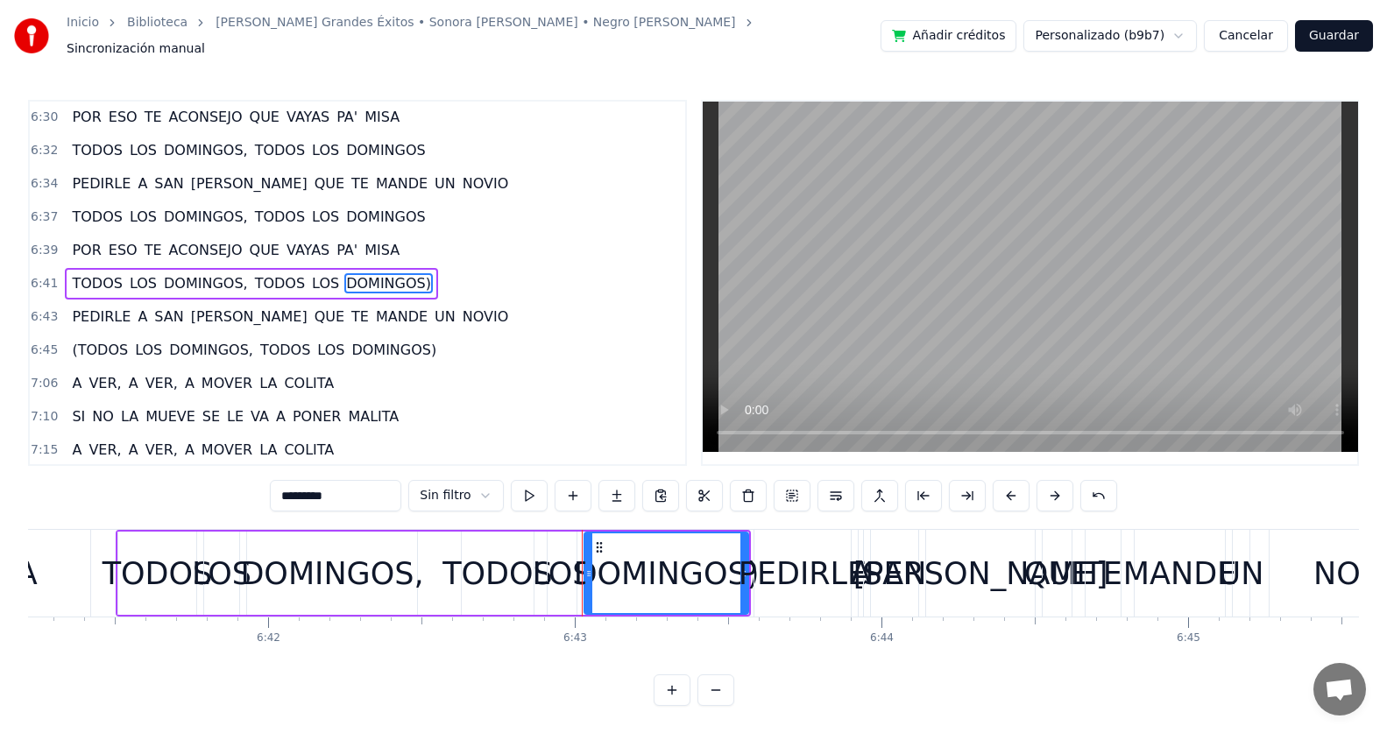
click at [368, 480] on input "*********" at bounding box center [335, 496] width 131 height 32
click at [95, 340] on span "(TODOS" at bounding box center [100, 350] width 60 height 20
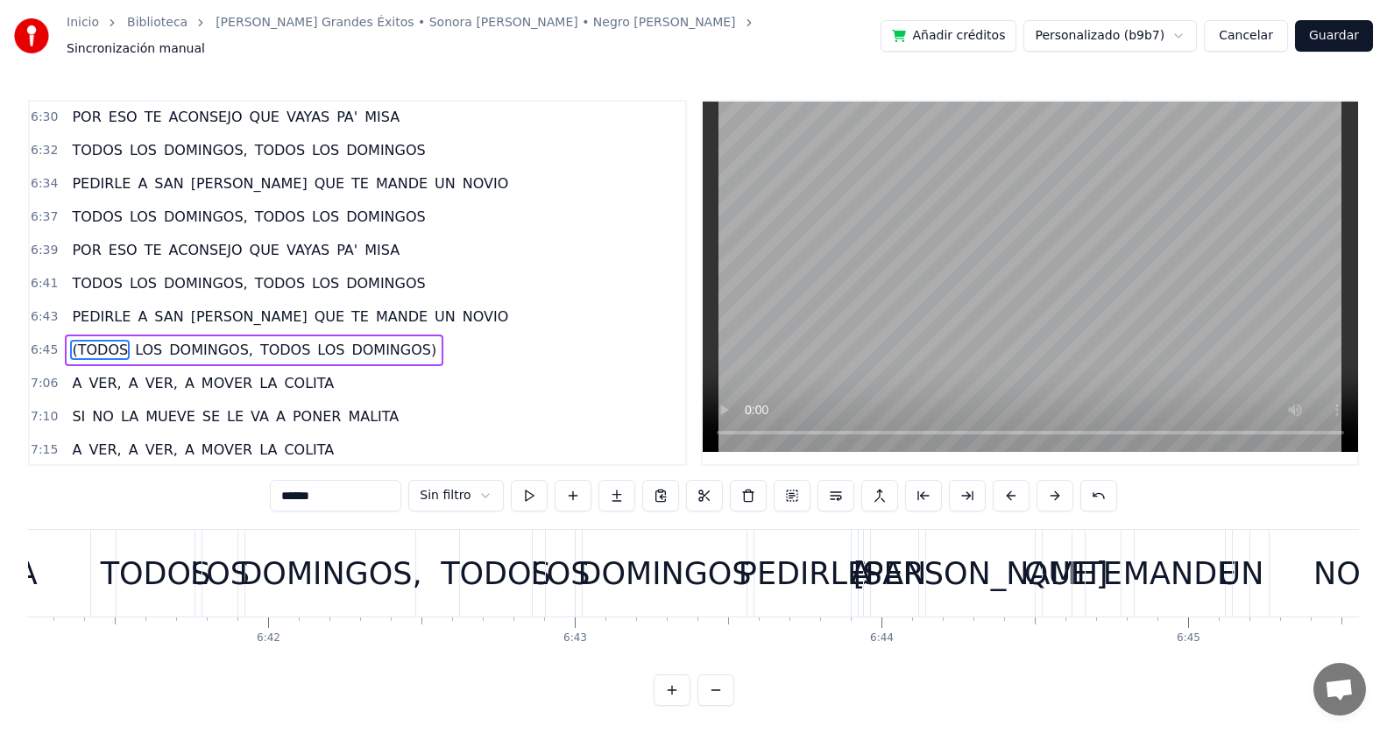
scroll to position [2464, 0]
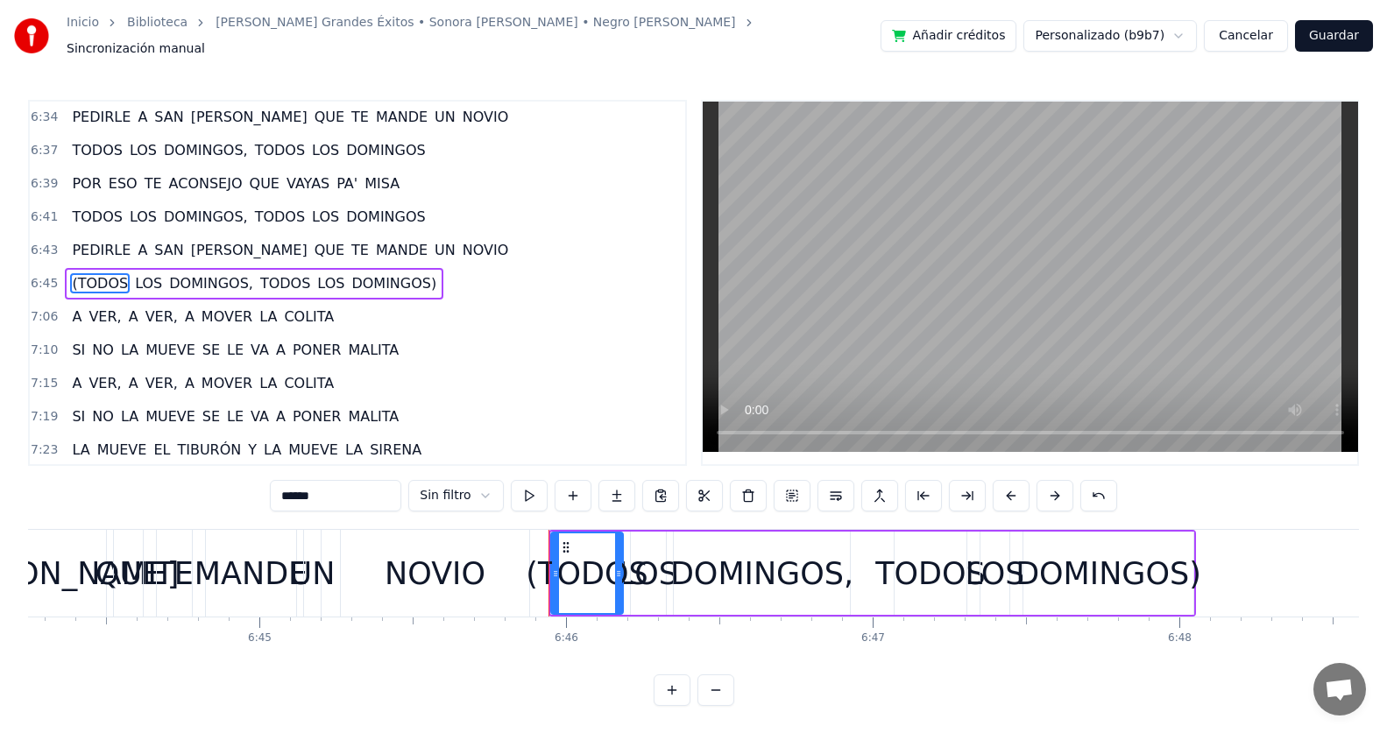
click at [287, 486] on input "******" at bounding box center [335, 496] width 131 height 32
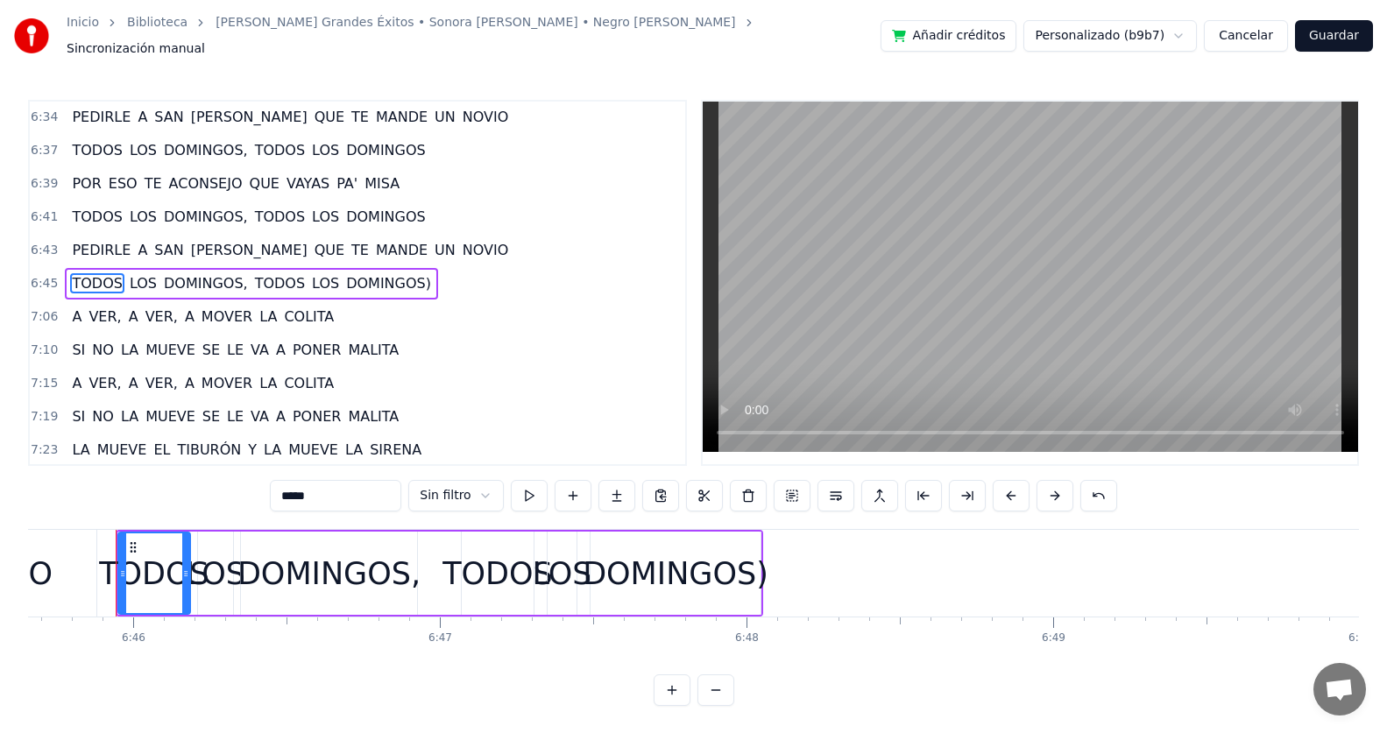
click at [344, 274] on span "DOMINGOS)" at bounding box center [388, 283] width 88 height 20
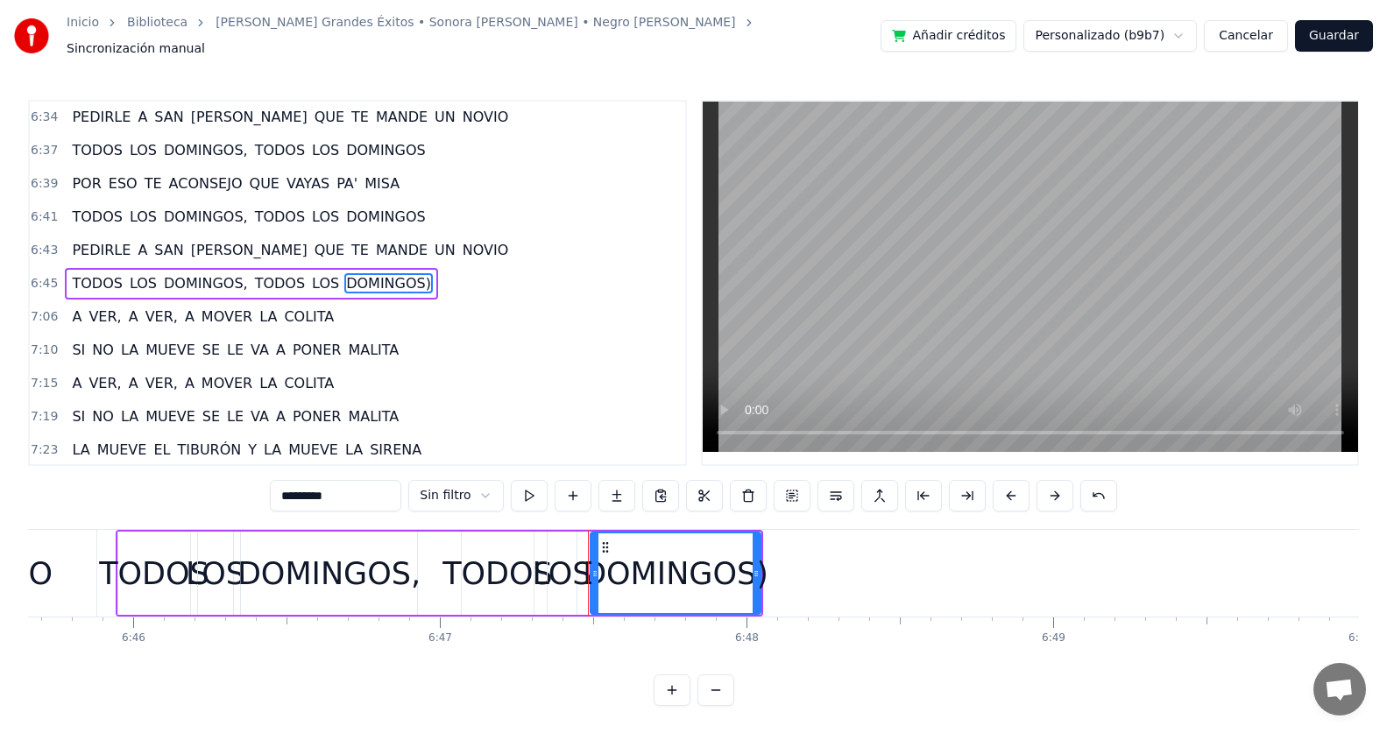
click at [364, 485] on input "*********" at bounding box center [335, 496] width 131 height 32
type input "********"
click at [464, 346] on div "7:10 SI NO LA MUEVE SE LE VA A PONER MALITA" at bounding box center [357, 350] width 655 height 33
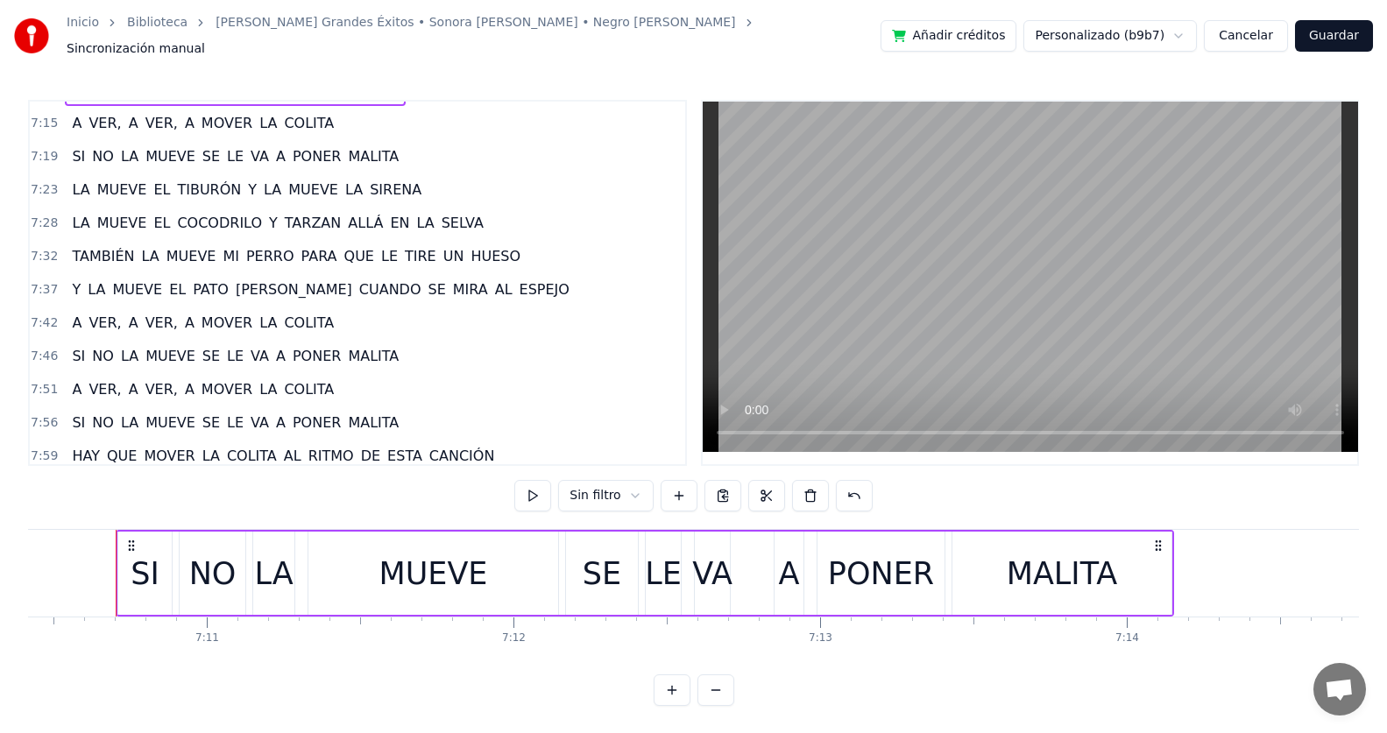
scroll to position [2727, 0]
click at [1337, 32] on button "Guardar" at bounding box center [1334, 36] width 78 height 32
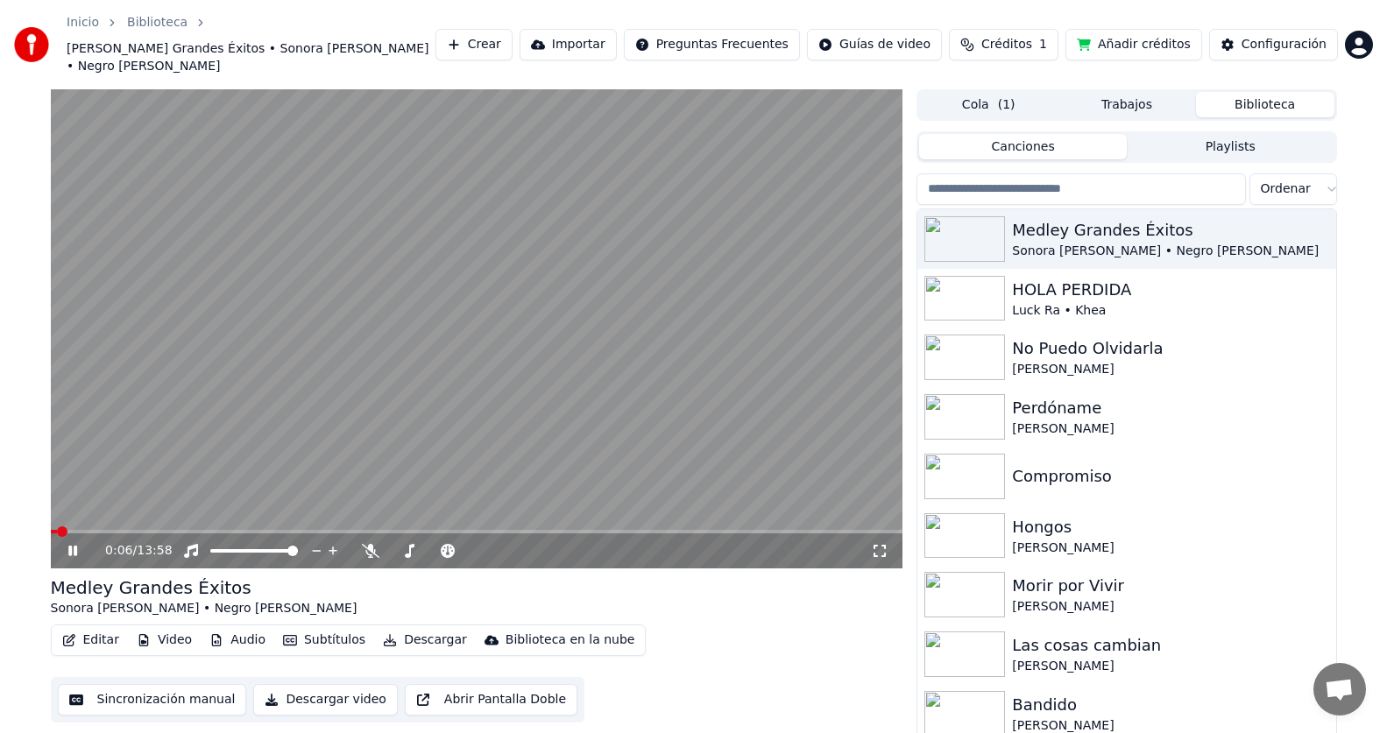
click at [81, 530] on span at bounding box center [477, 532] width 852 height 4
click at [102, 530] on span at bounding box center [477, 532] width 852 height 4
click at [118, 530] on span at bounding box center [477, 532] width 852 height 4
click at [117, 530] on span at bounding box center [89, 532] width 77 height 4
click at [117, 530] on span at bounding box center [91, 532] width 81 height 4
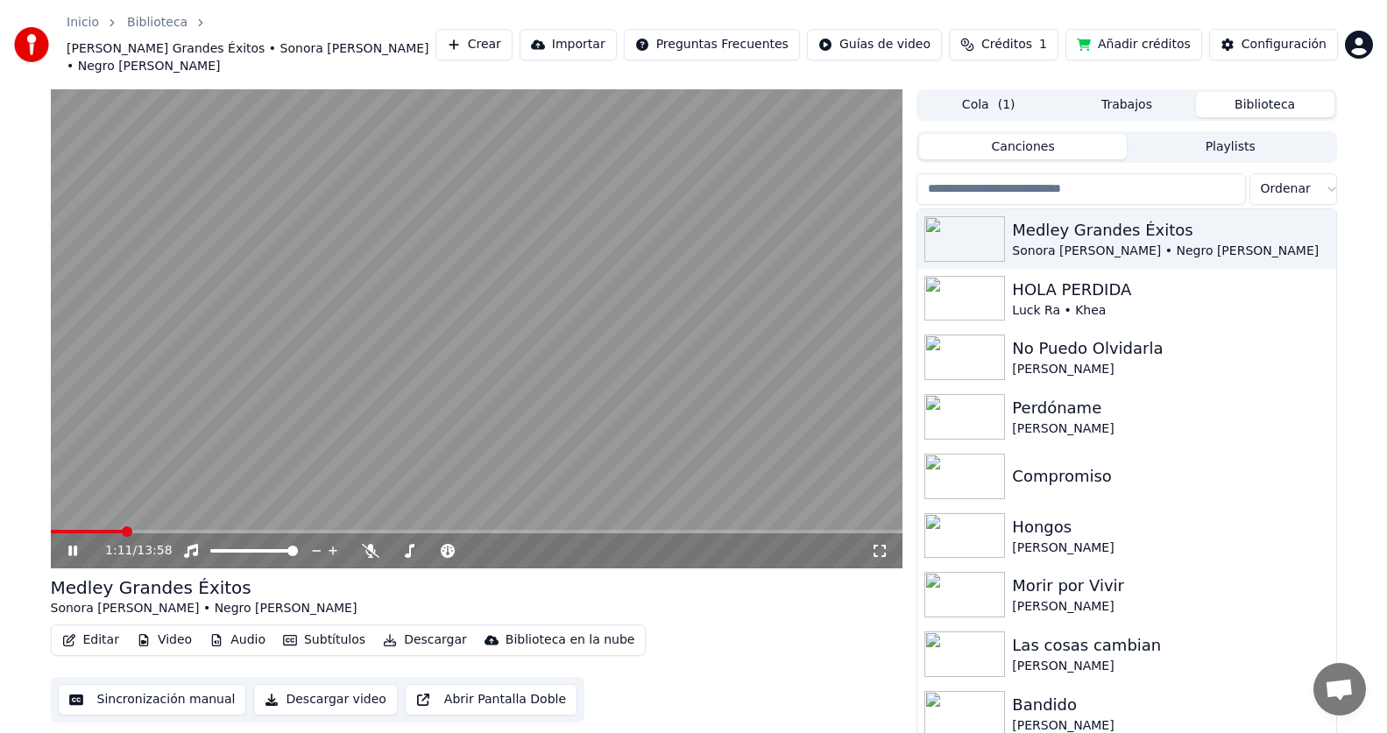
click at [71, 546] on icon at bounding box center [72, 551] width 9 height 11
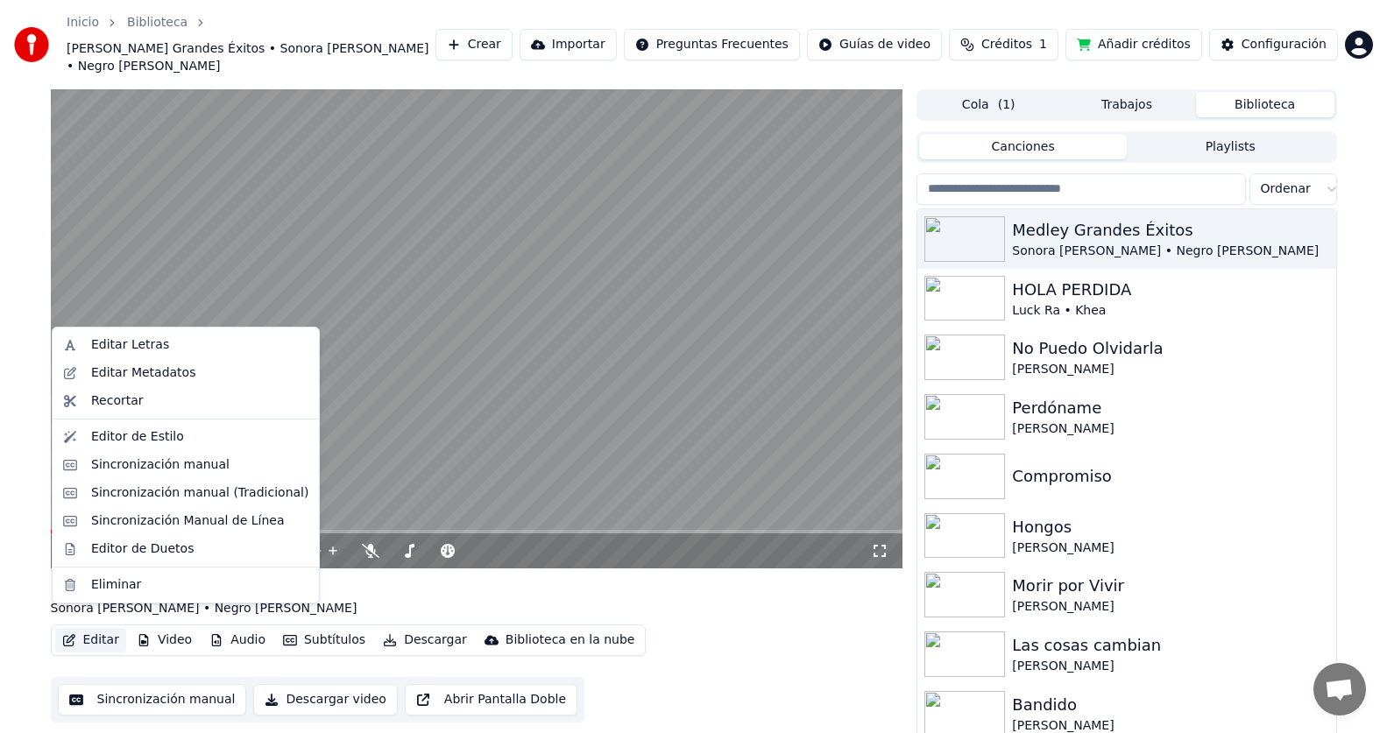
click at [103, 628] on button "Editar" at bounding box center [90, 640] width 71 height 25
click at [185, 457] on div "Sincronización manual" at bounding box center [160, 465] width 138 height 18
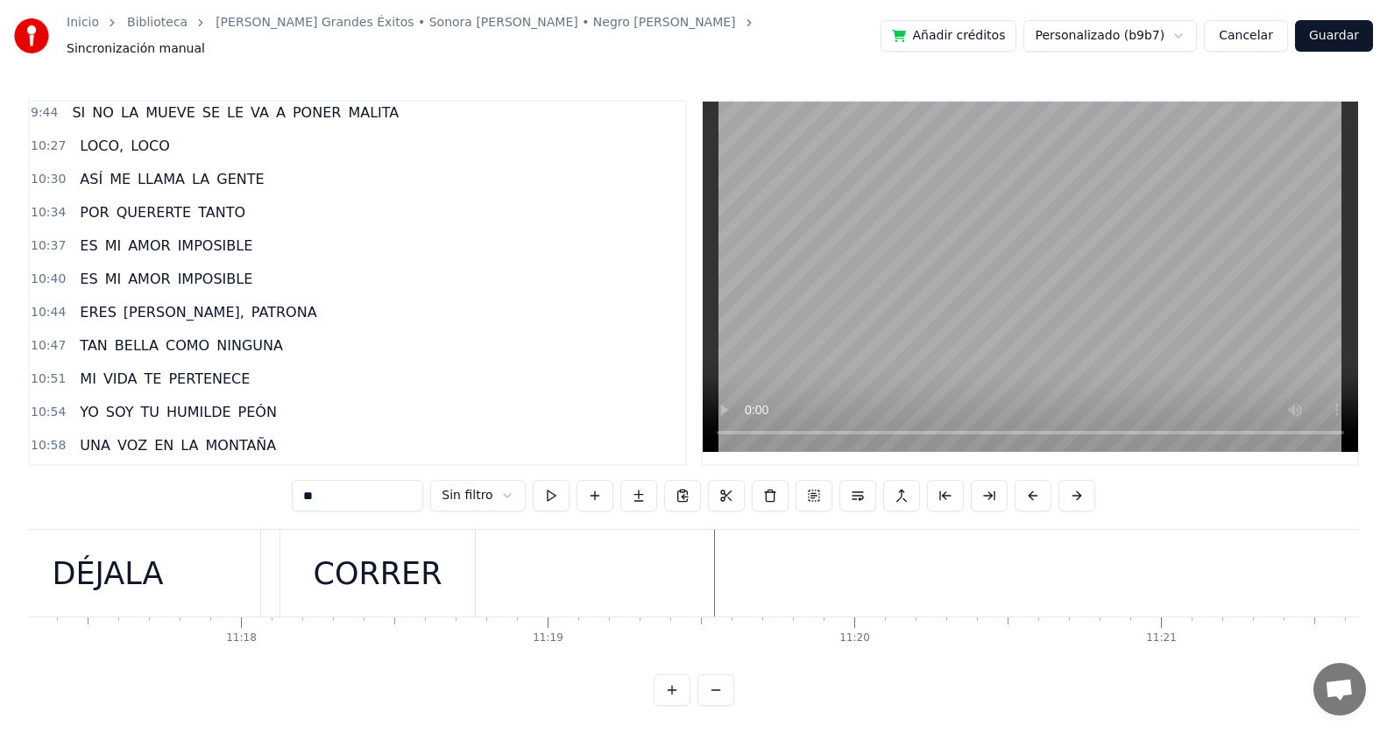
scroll to position [4030, 0]
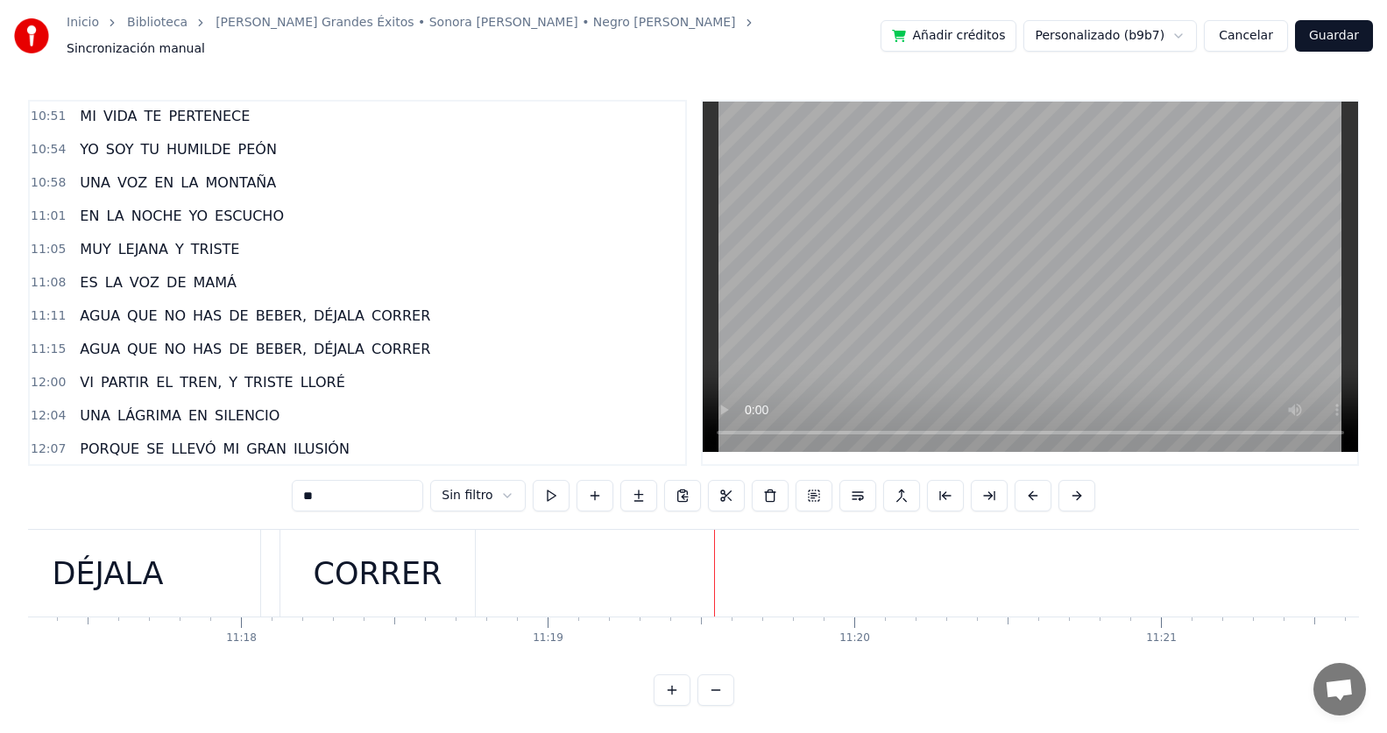
click at [428, 302] on div "11:11 AGUA QUE NO HAS DE BEBER, DÉJALA CORRER" at bounding box center [357, 316] width 655 height 33
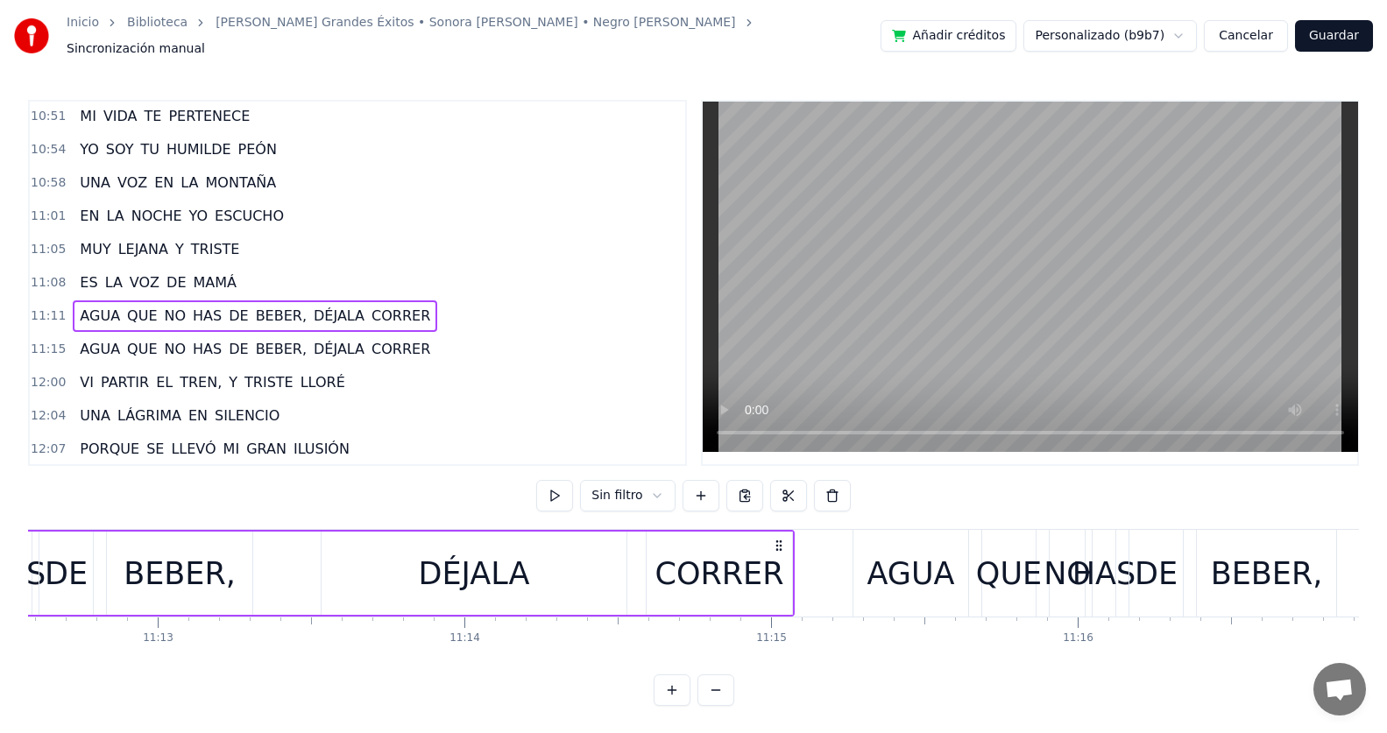
scroll to position [0, 205869]
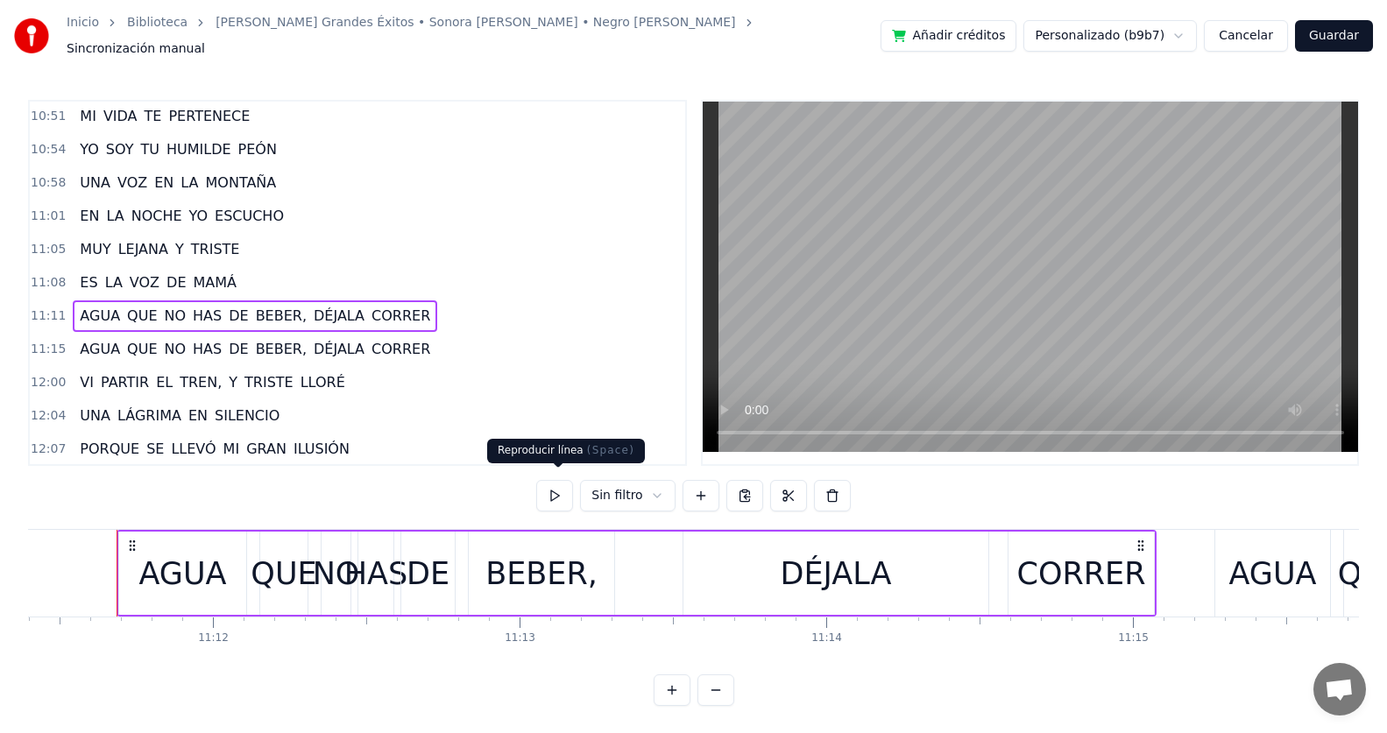
click at [562, 486] on button at bounding box center [554, 496] width 37 height 32
click at [562, 487] on button at bounding box center [554, 496] width 37 height 32
click at [581, 578] on div "BEBER," at bounding box center [541, 574] width 112 height 46
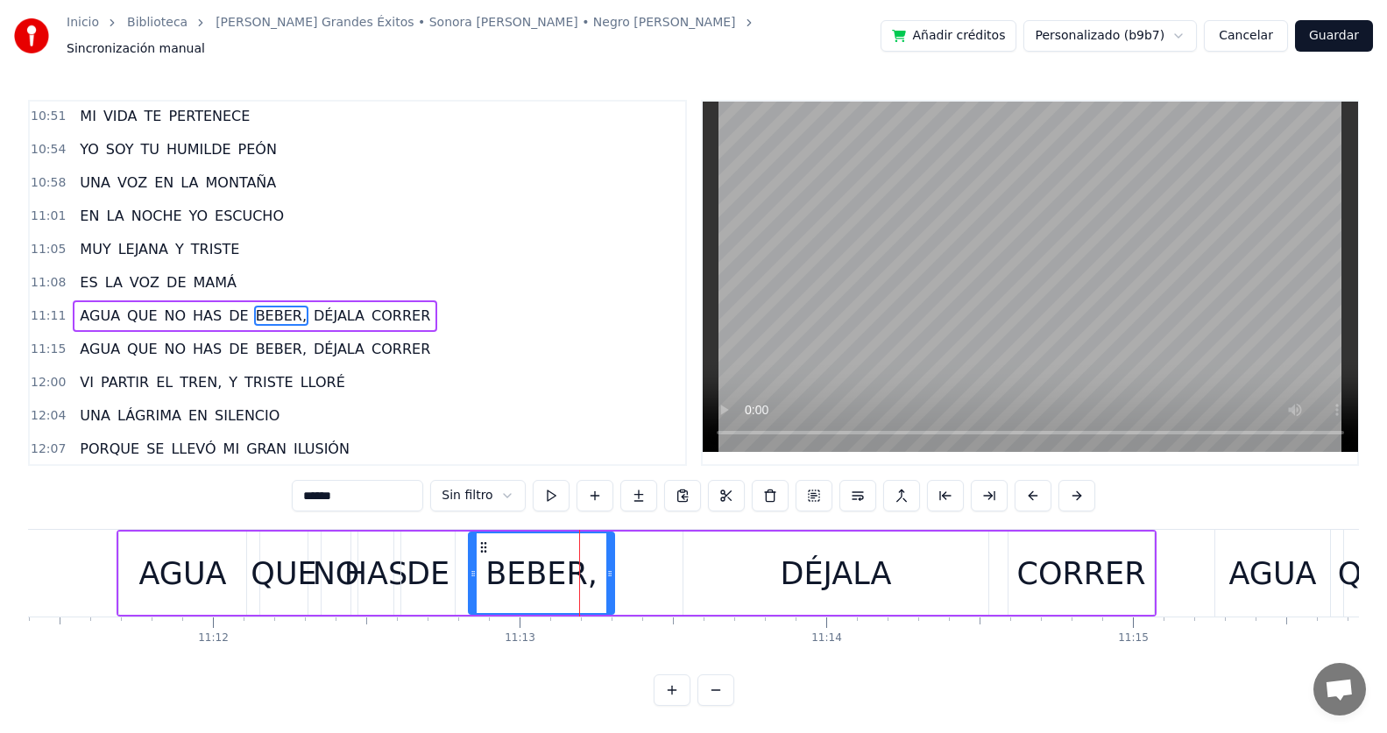
scroll to position [4062, 0]
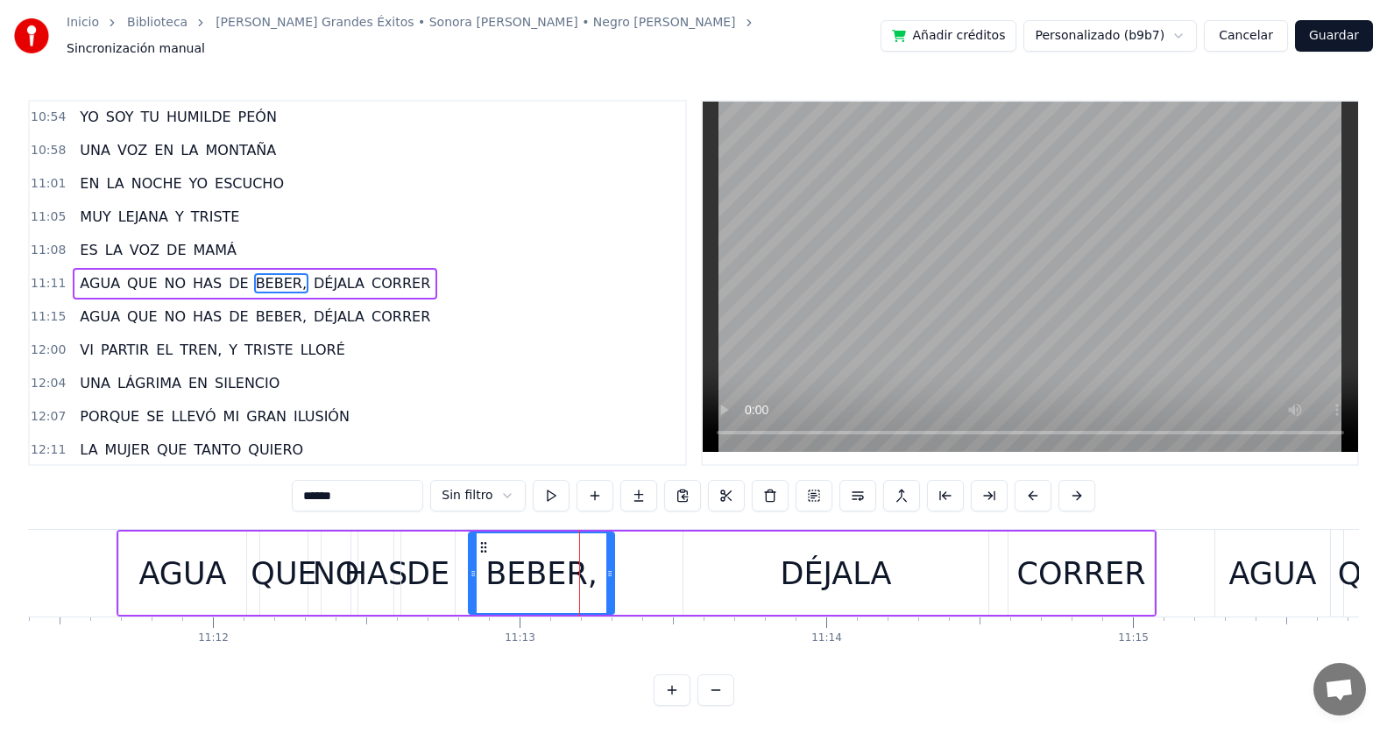
click at [312, 273] on span "DÉJALA" at bounding box center [339, 283] width 54 height 20
type input "******"
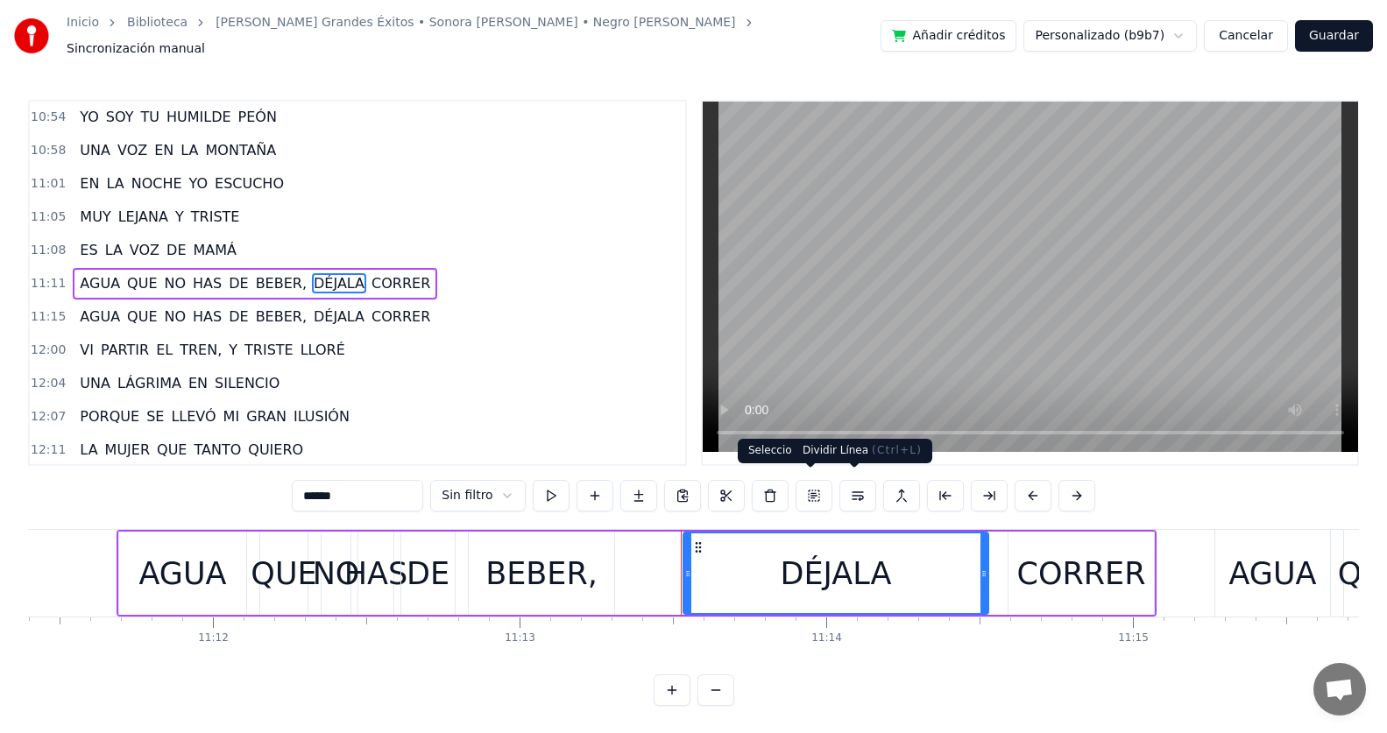
click at [852, 492] on button at bounding box center [857, 496] width 37 height 32
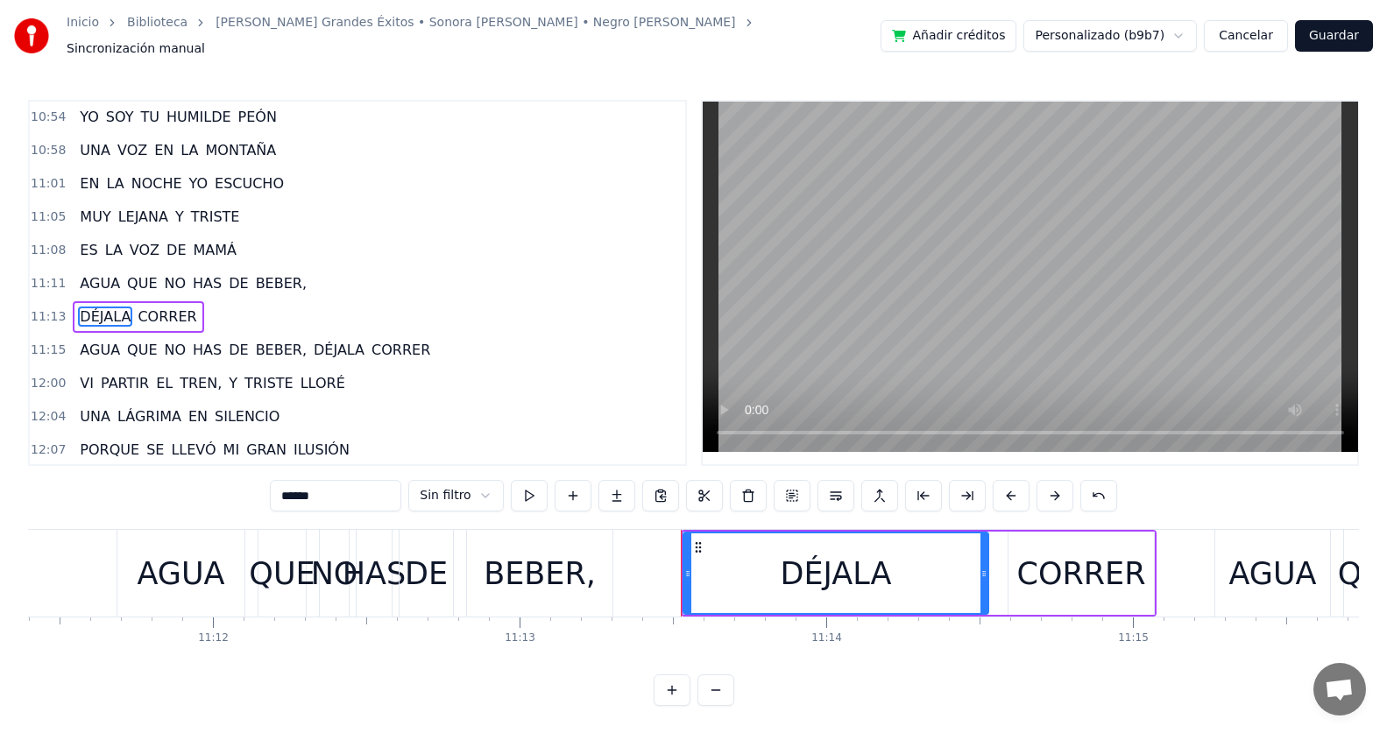
scroll to position [4096, 0]
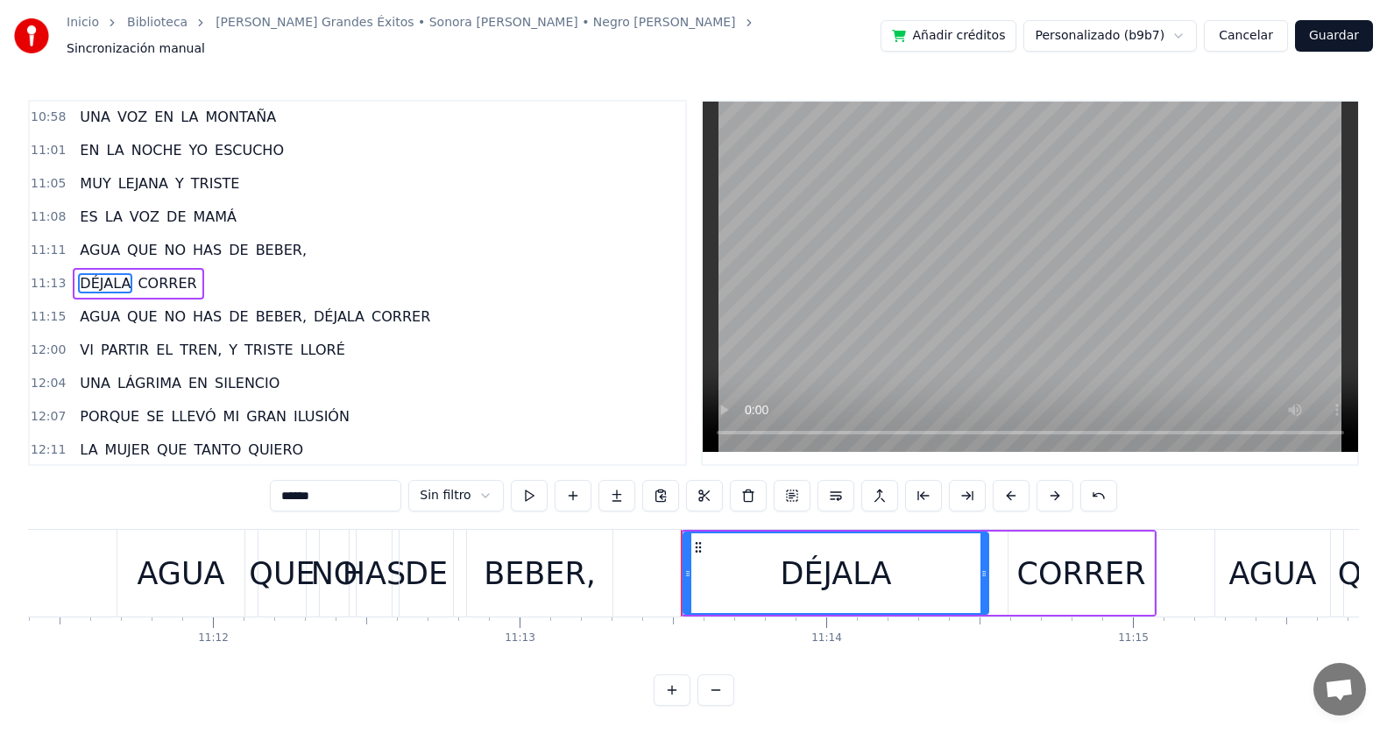
click at [326, 236] on div "11:11 AGUA QUE NO HAS DE BEBER," at bounding box center [357, 250] width 655 height 33
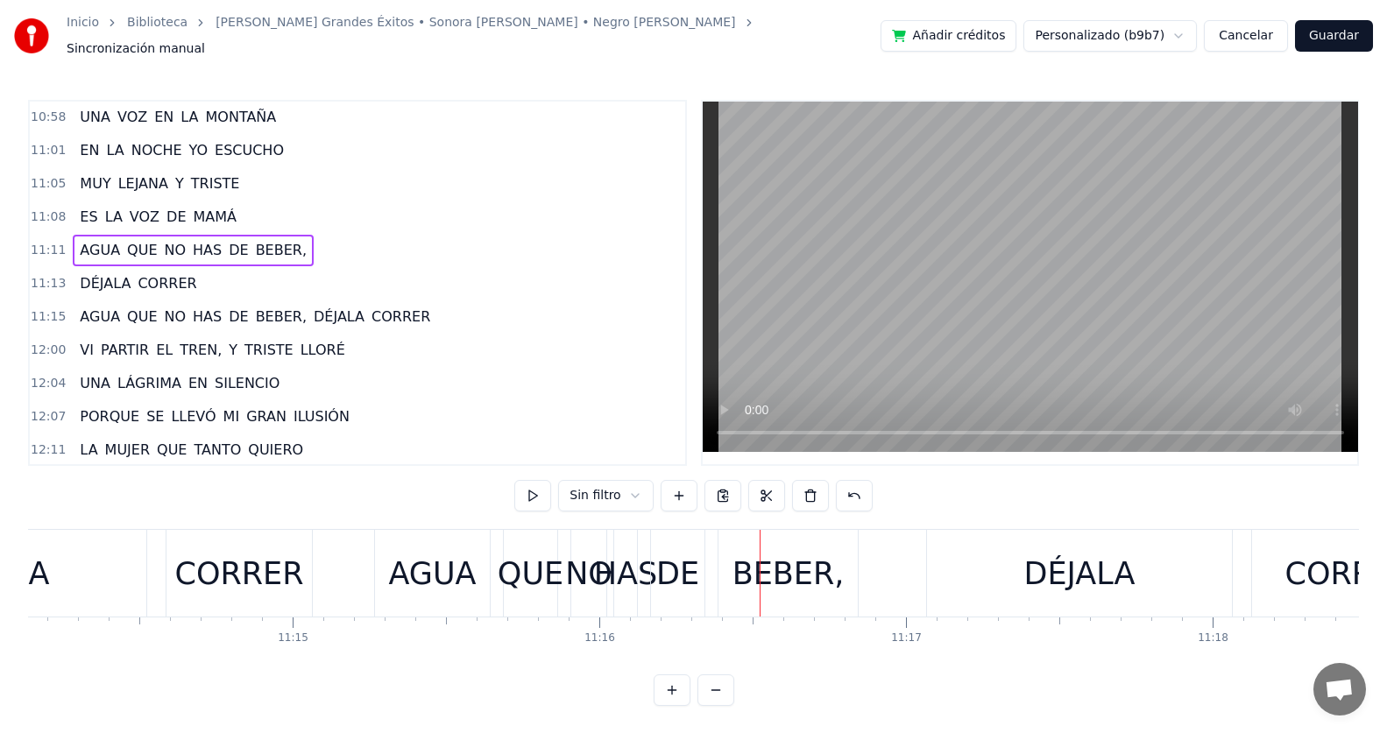
scroll to position [0, 207062]
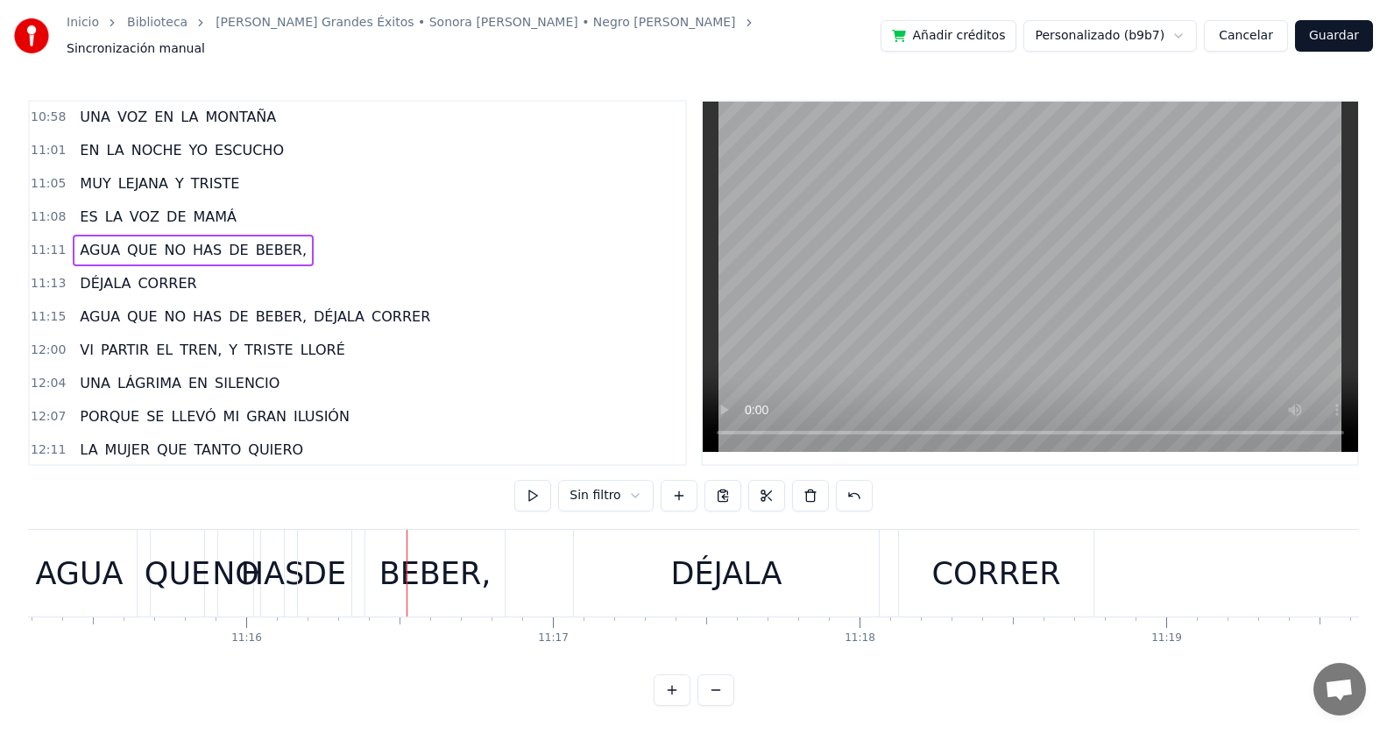
click at [312, 308] on span "DÉJALA" at bounding box center [339, 317] width 54 height 20
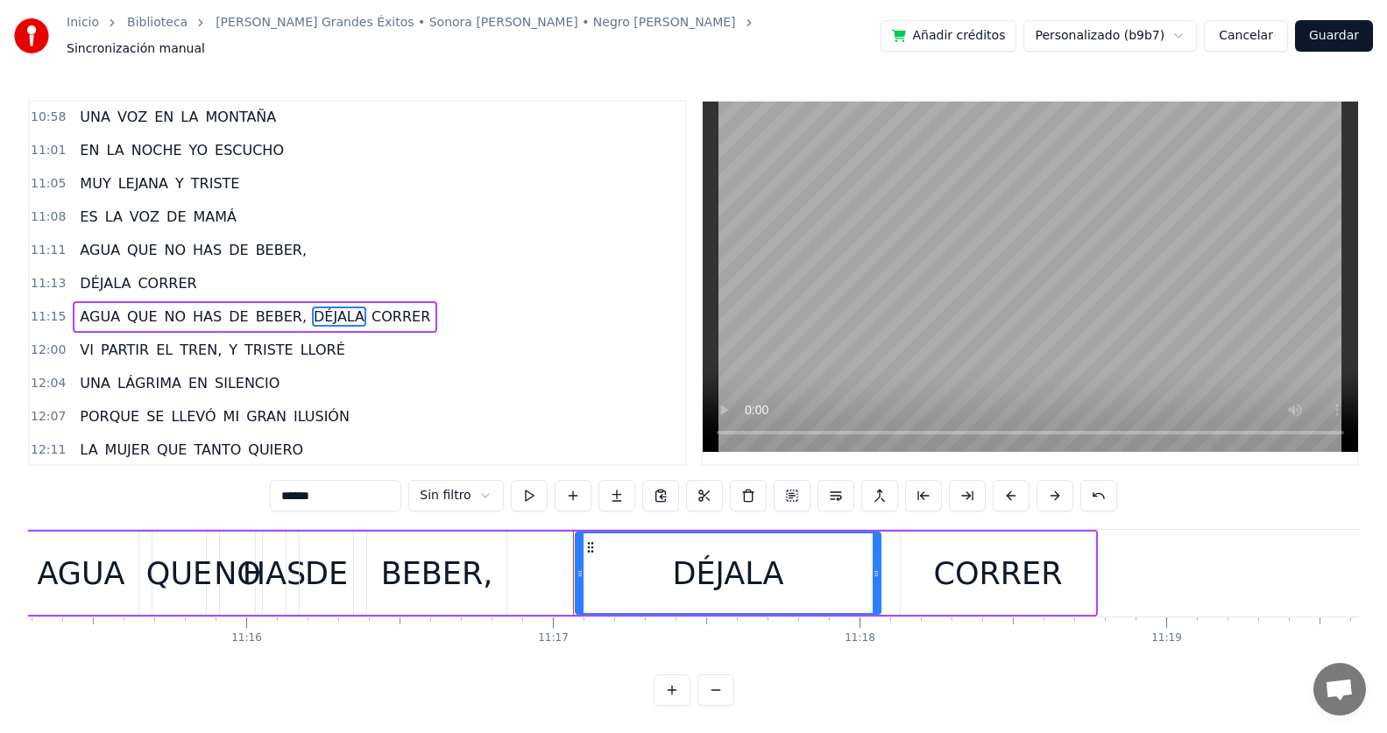
scroll to position [4129, 0]
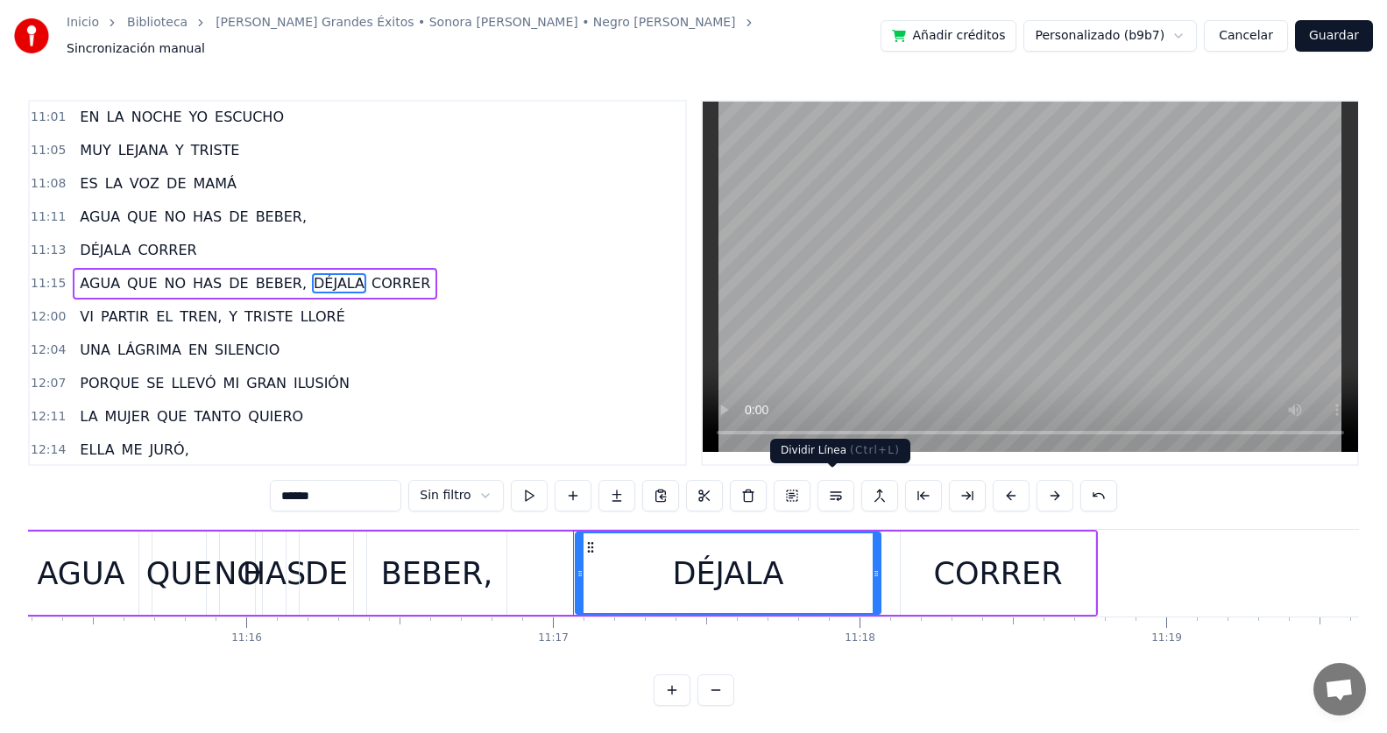
drag, startPoint x: 834, startPoint y: 491, endPoint x: 825, endPoint y: 484, distance: 11.2
click at [832, 490] on button at bounding box center [835, 496] width 37 height 32
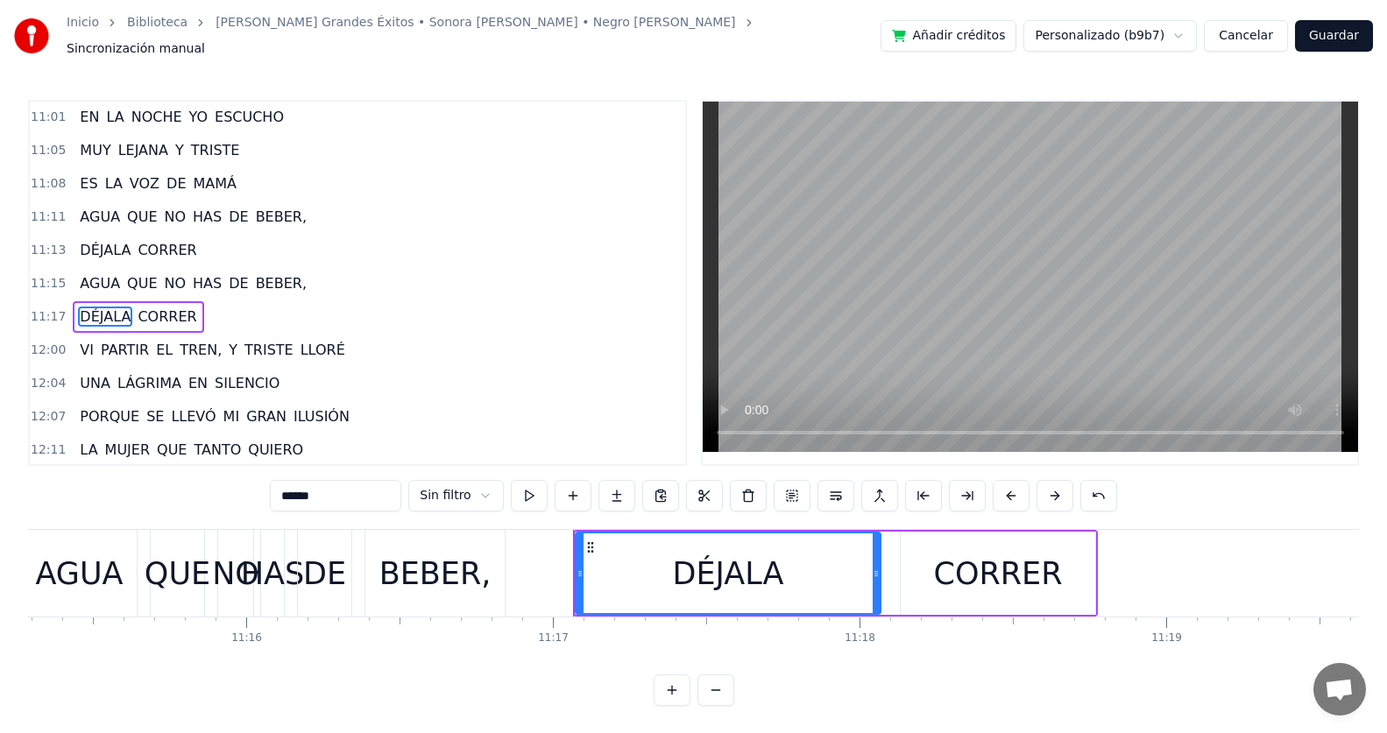
scroll to position [4162, 0]
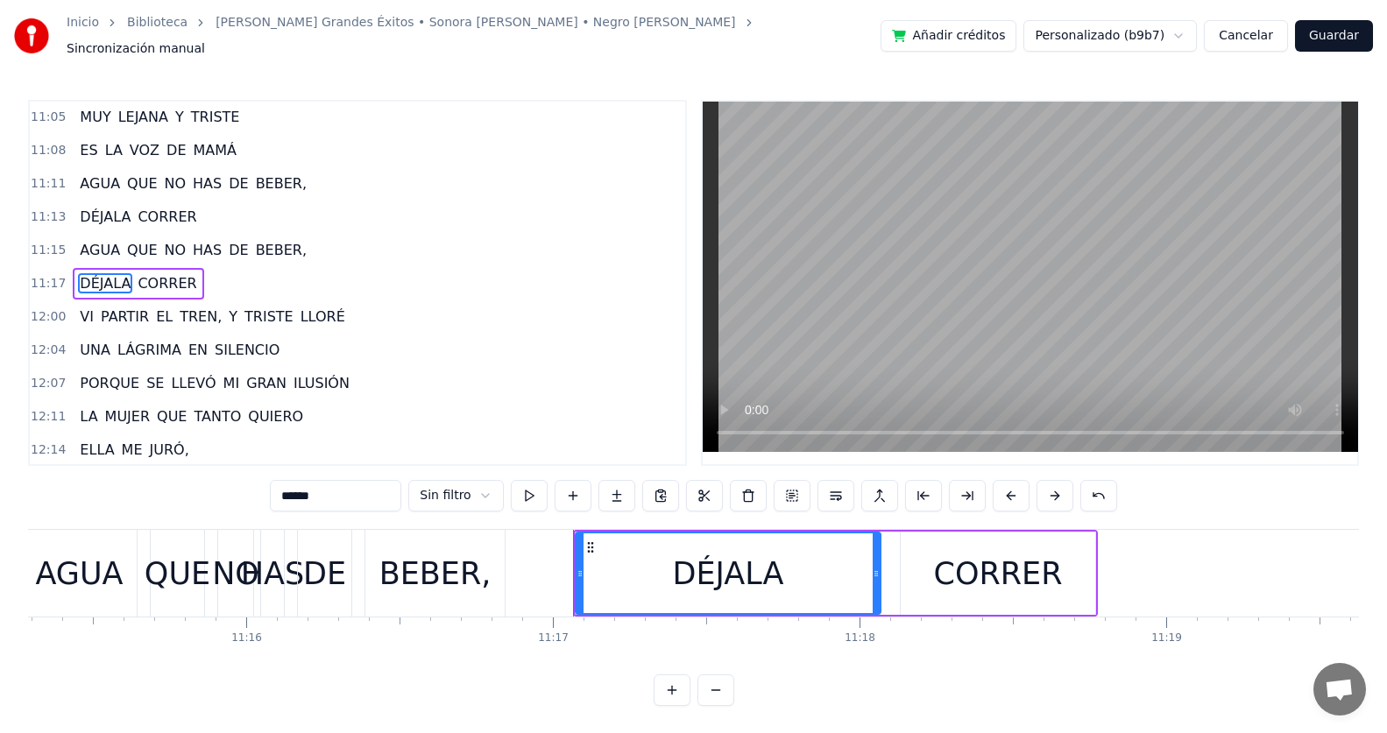
click at [258, 134] on div "11:08 ES LA VOZ DE MAMÁ" at bounding box center [357, 150] width 655 height 33
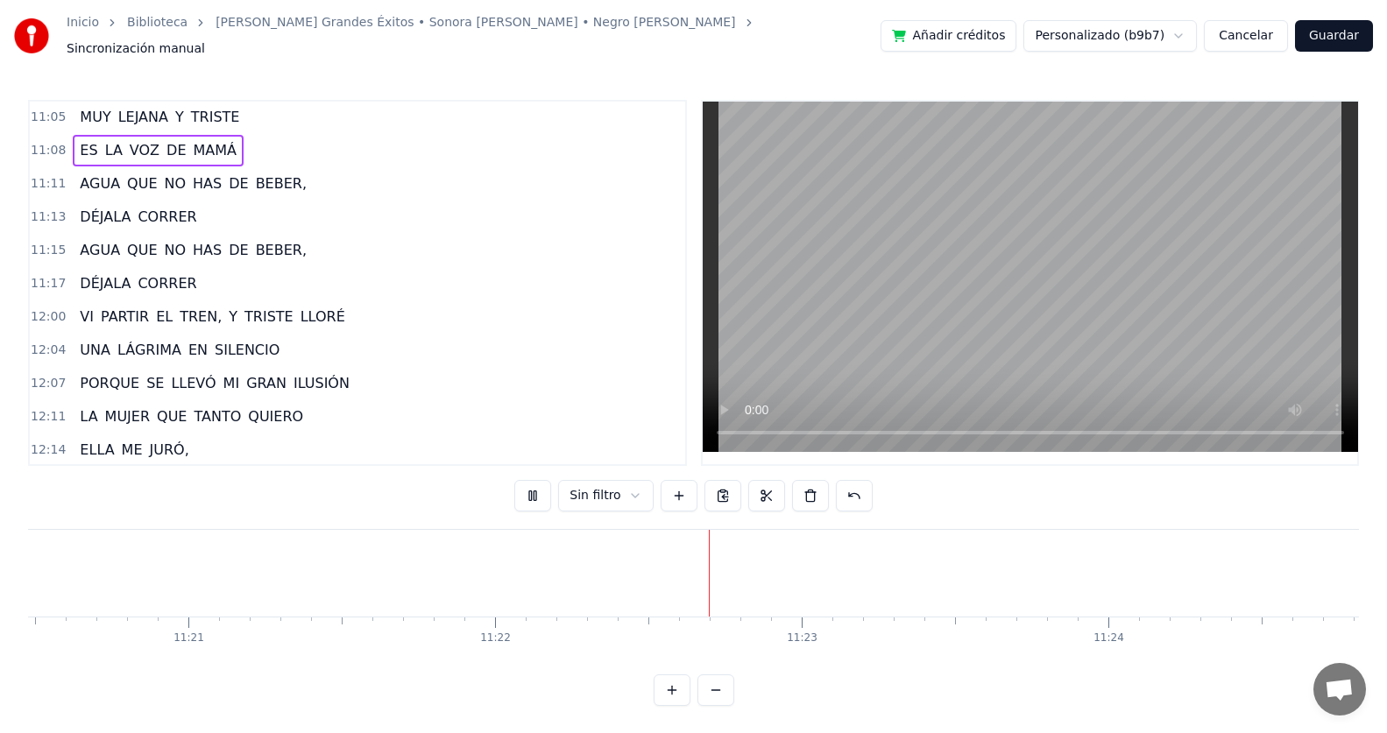
scroll to position [0, 209027]
click at [539, 493] on button at bounding box center [532, 496] width 37 height 32
click at [273, 145] on div "11:08 ES LA VOZ DE MAMÁ" at bounding box center [357, 150] width 655 height 33
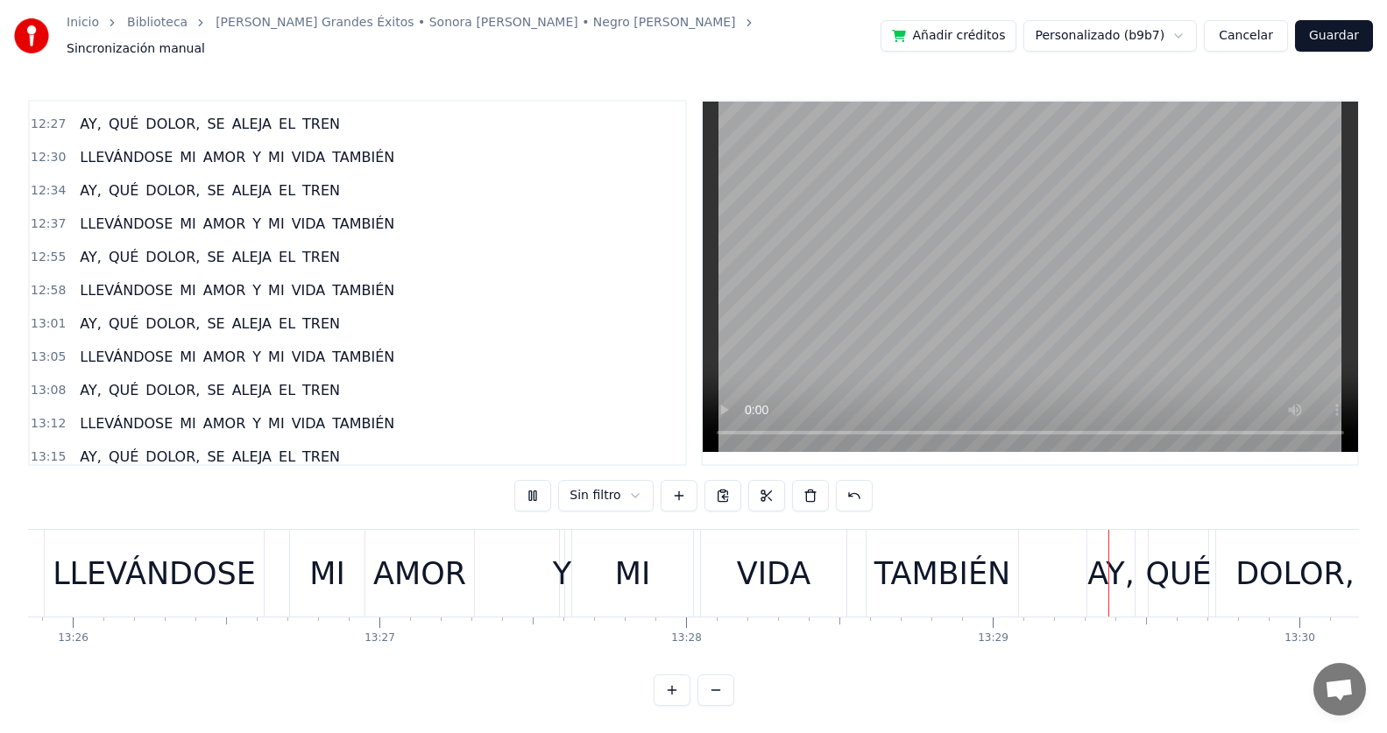
scroll to position [0, 247758]
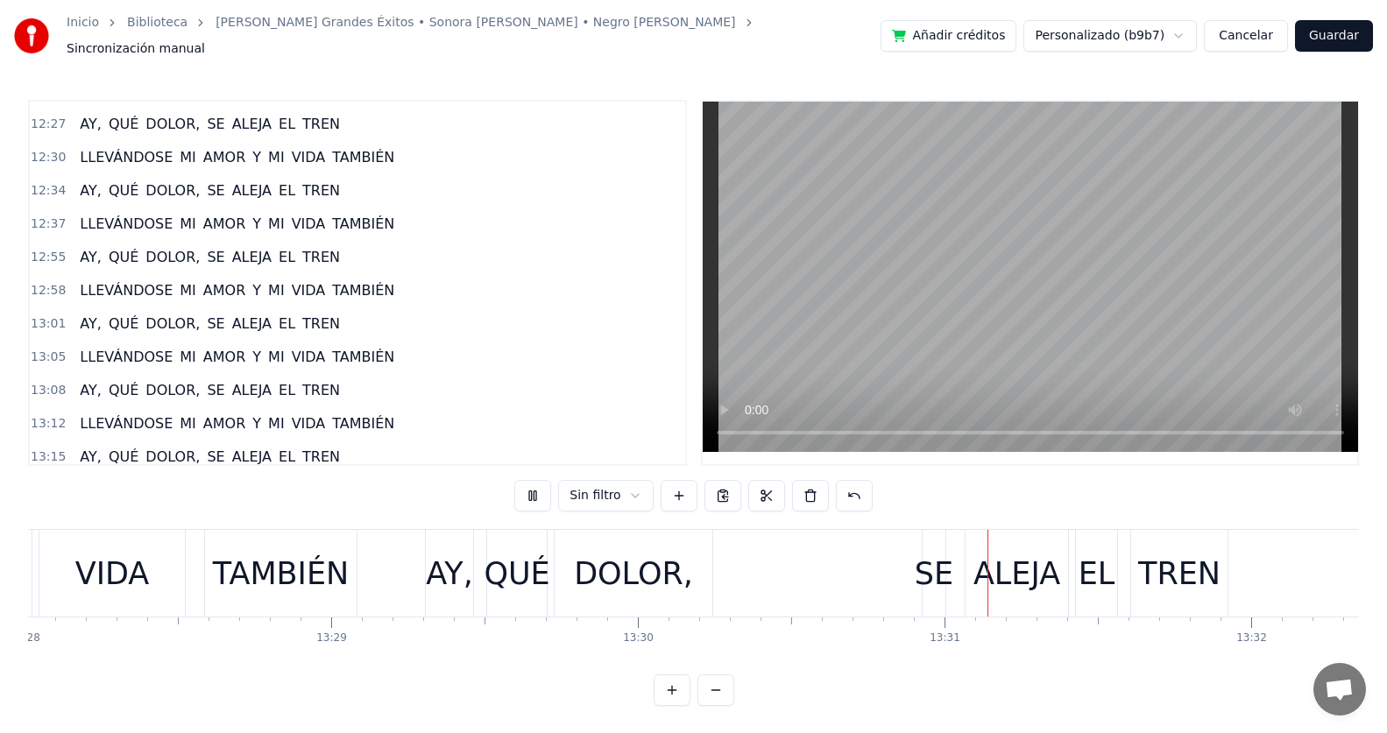
click at [1321, 33] on button "Guardar" at bounding box center [1334, 36] width 78 height 32
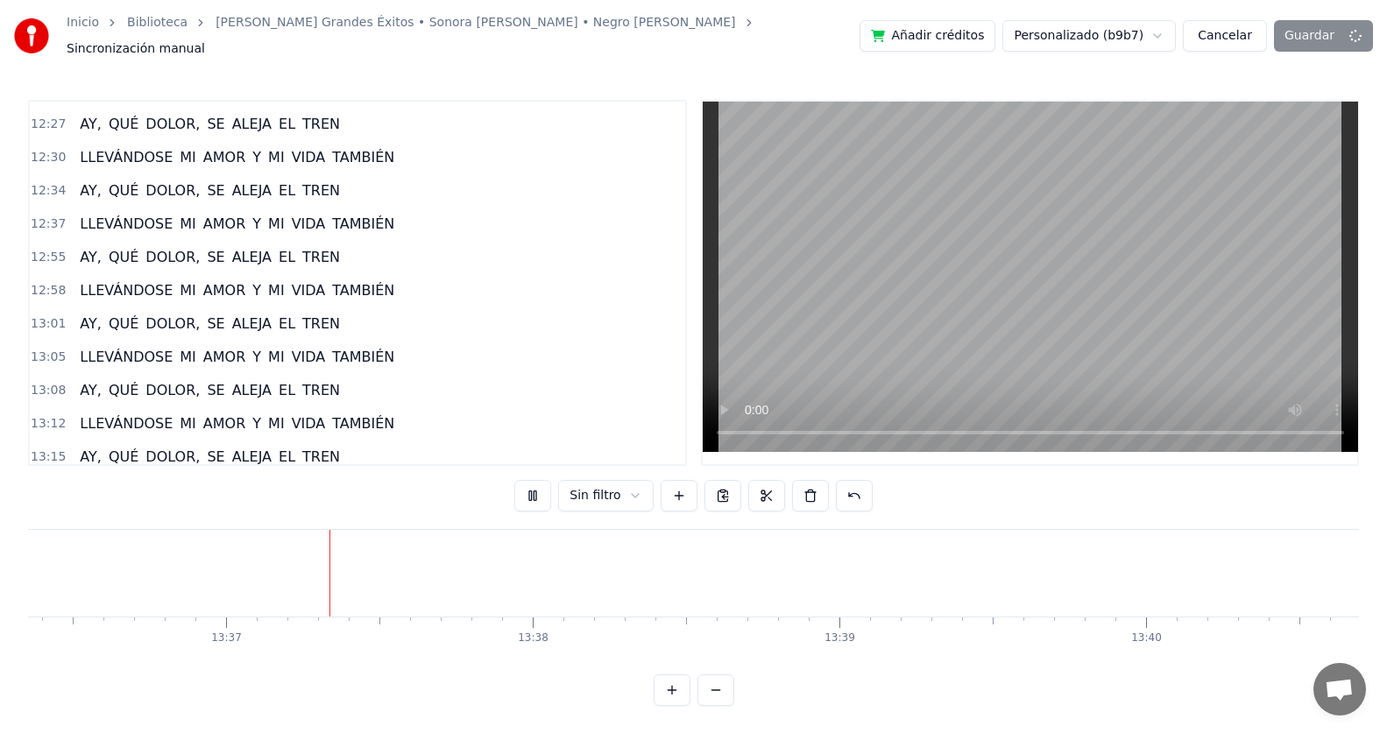
scroll to position [0, 250336]
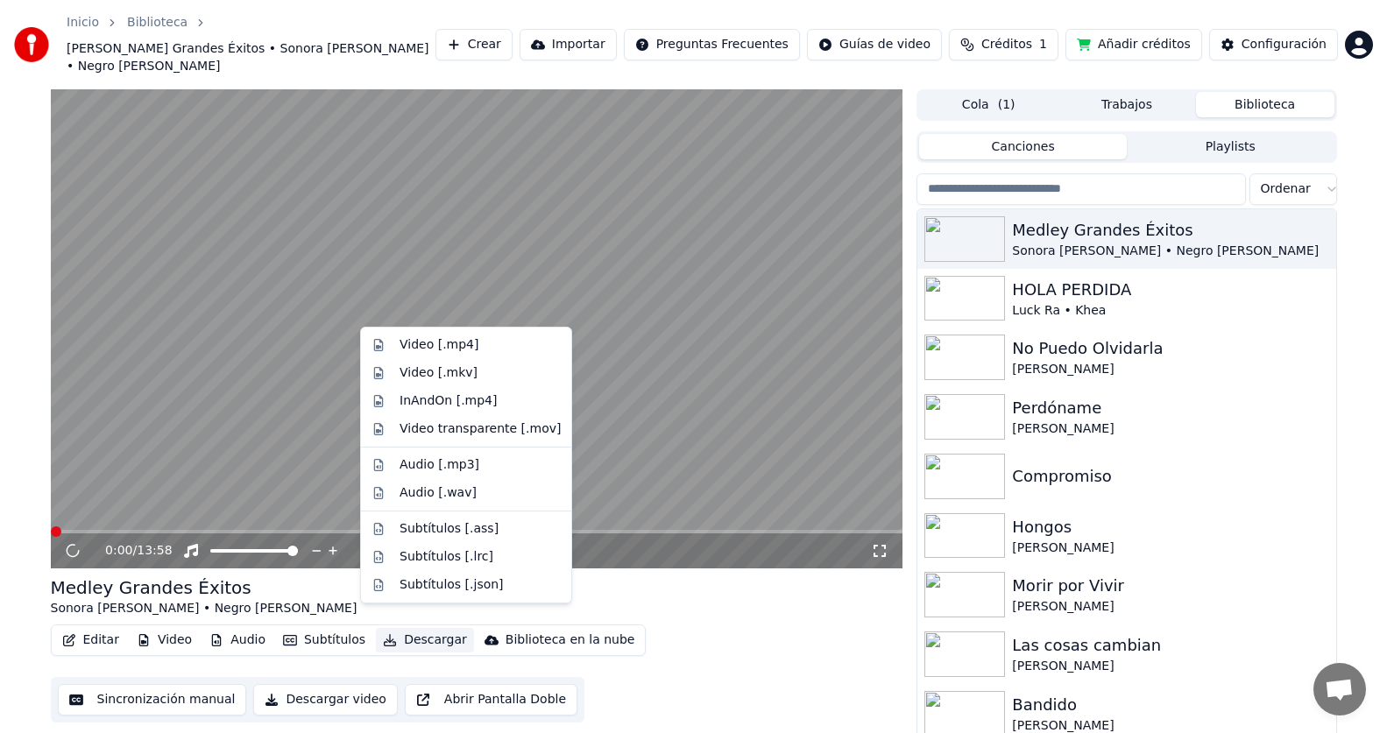
click at [427, 628] on button "Descargar" at bounding box center [425, 640] width 98 height 25
click at [446, 342] on div "Video [.mp4]" at bounding box center [438, 345] width 79 height 18
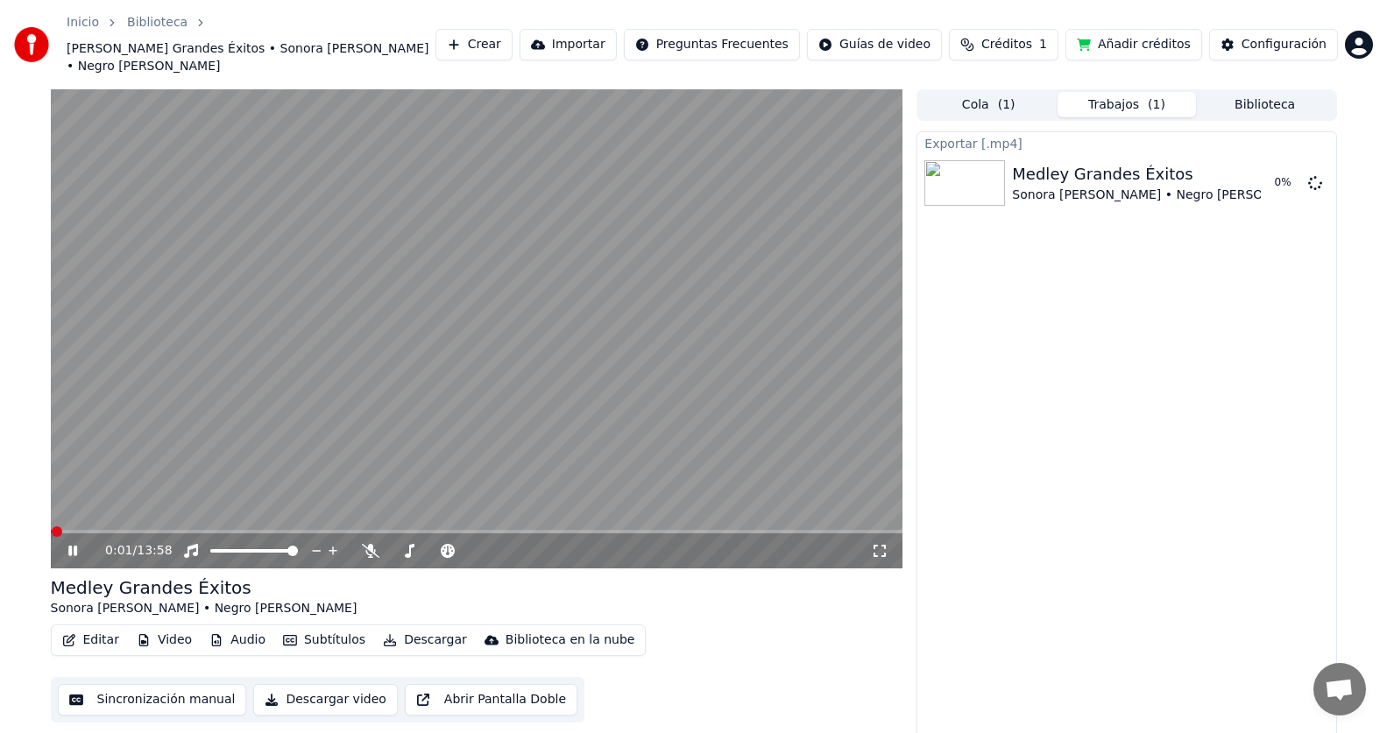
click at [70, 546] on icon at bounding box center [72, 551] width 9 height 11
